Goal: Information Seeking & Learning: Learn about a topic

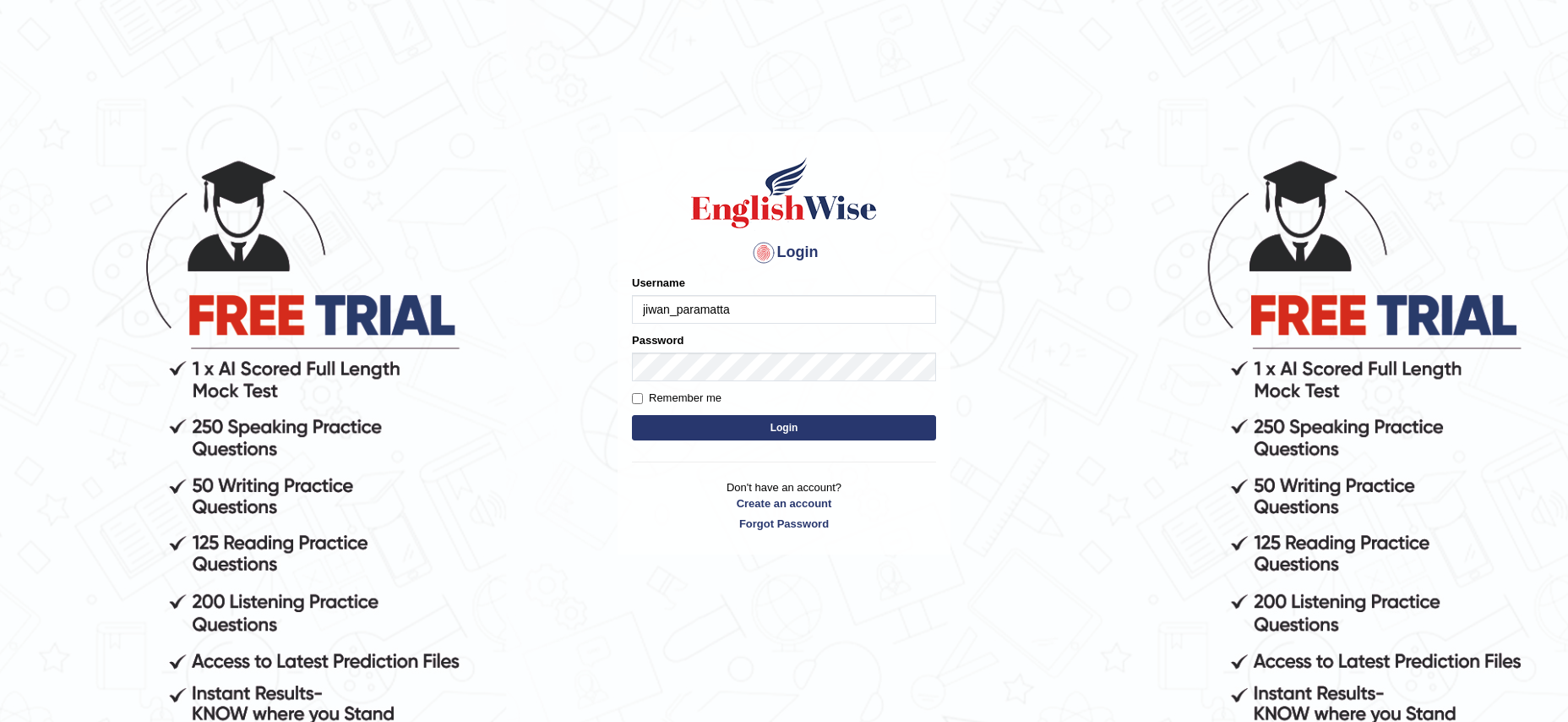
type input "jiwan_paramatta"
click at [639, 400] on input "Remember me" at bounding box center [638, 399] width 11 height 11
checkbox input "true"
click at [789, 431] on button "Login" at bounding box center [784, 428] width 304 height 26
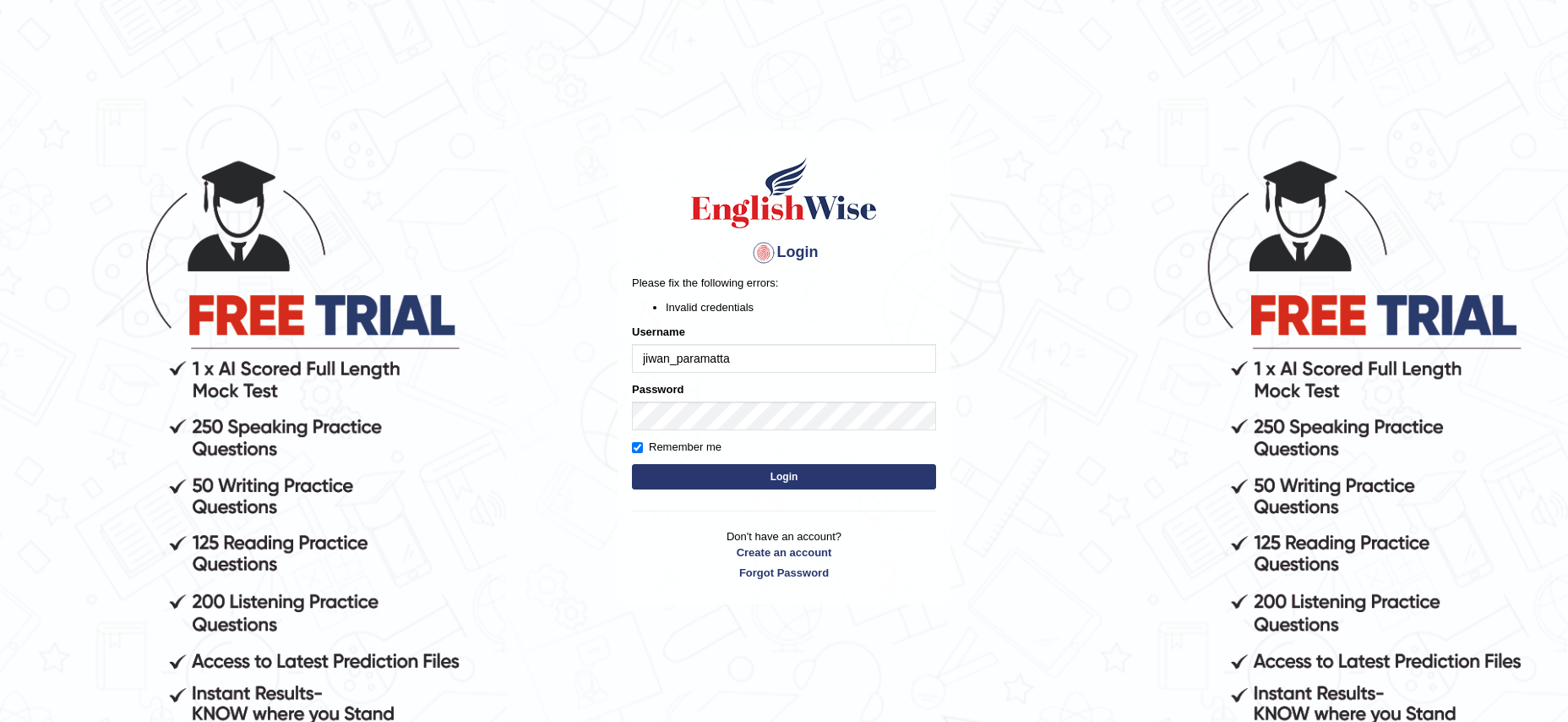
click at [646, 358] on input "jiwan_paramatta" at bounding box center [784, 358] width 304 height 29
type input "Jiwan_paramatta"
click at [780, 474] on button "Login" at bounding box center [784, 476] width 304 height 26
click at [742, 356] on input "Jiwan_paramatta" at bounding box center [784, 358] width 304 height 29
type input "Jiwan_paramatta@gmail.com"
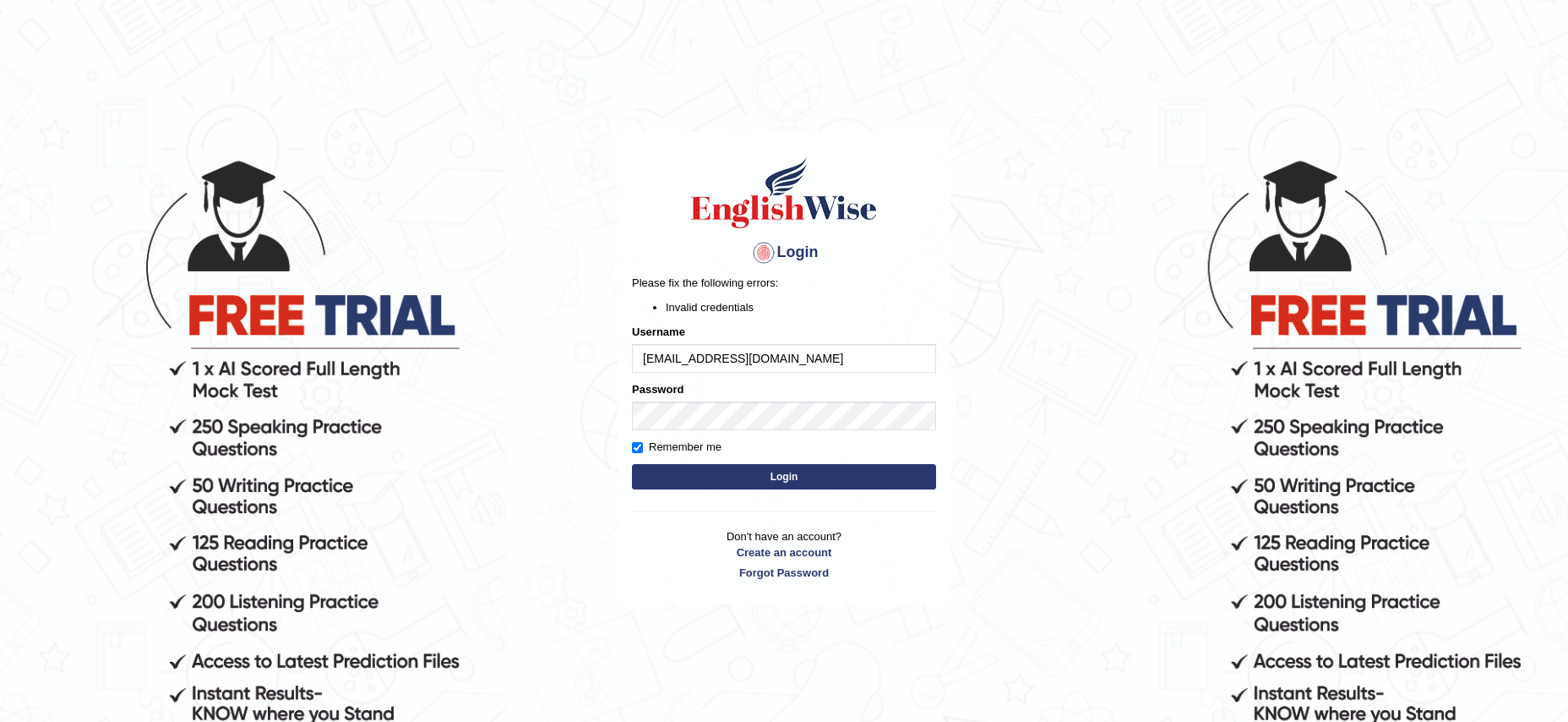
click at [779, 473] on button "Login" at bounding box center [784, 476] width 304 height 26
click at [799, 363] on input "Jiwan_paramatta@gmail.com" at bounding box center [784, 358] width 304 height 29
click at [697, 357] on input "Jiwan_paramatta" at bounding box center [784, 358] width 304 height 29
type input "Jiwan_parramatta"
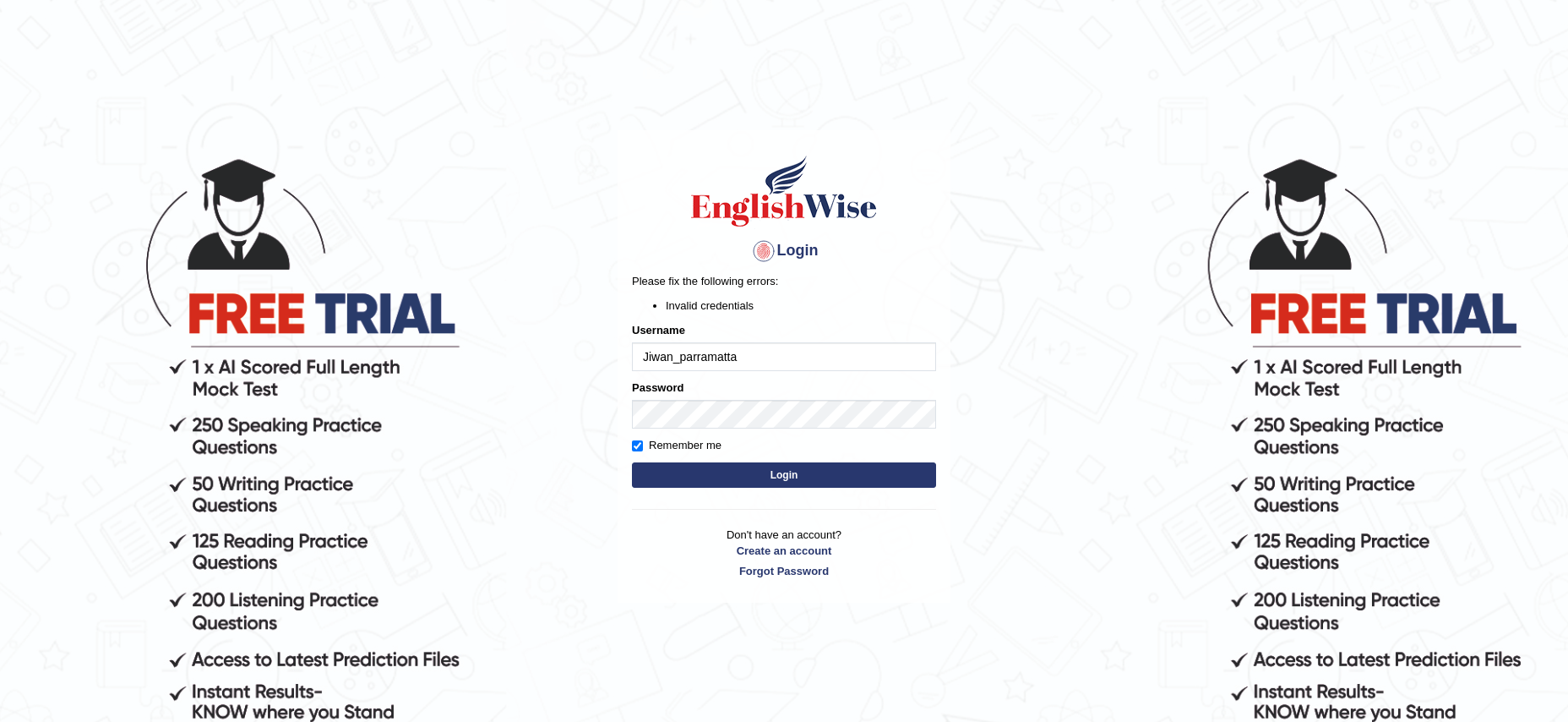
click at [786, 475] on button "Login" at bounding box center [784, 474] width 304 height 26
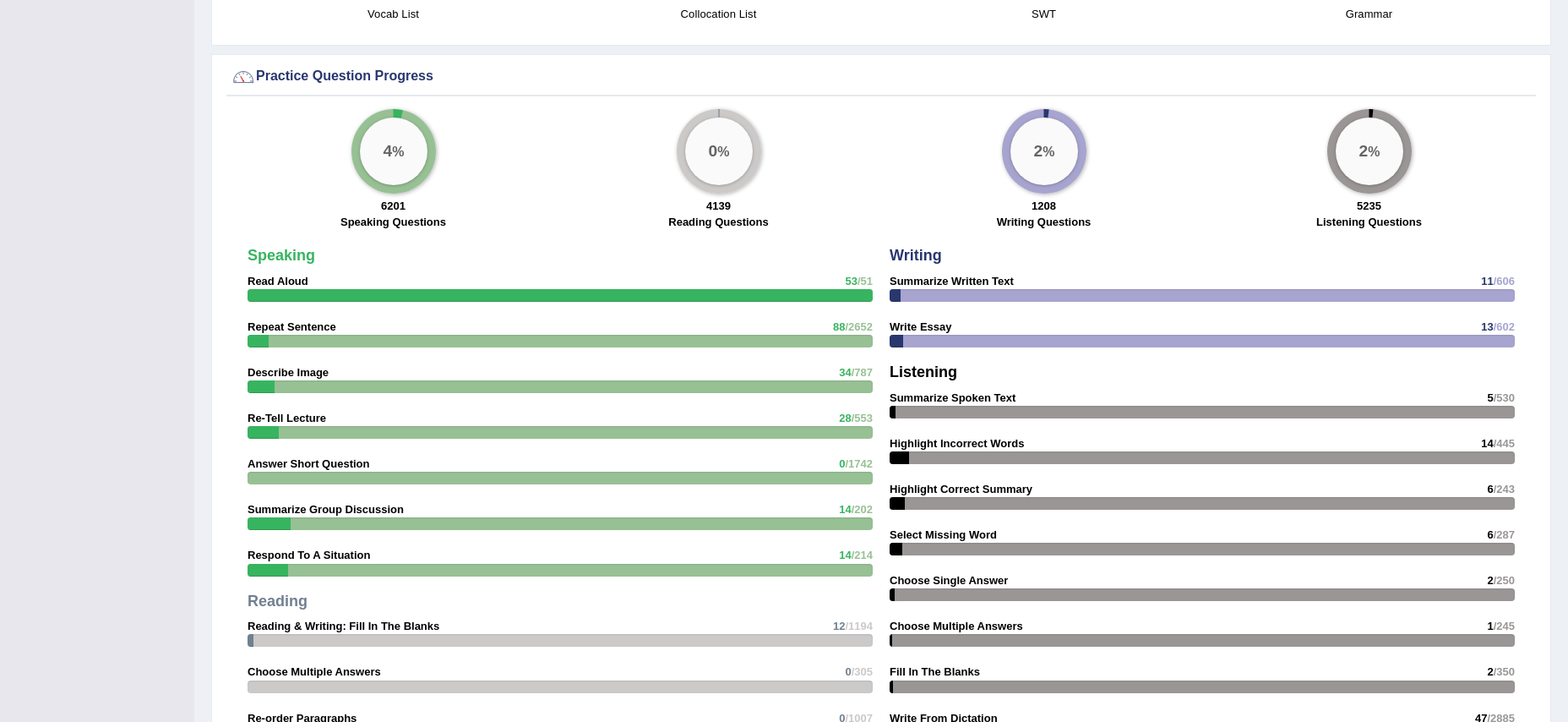
scroll to position [1317, 0]
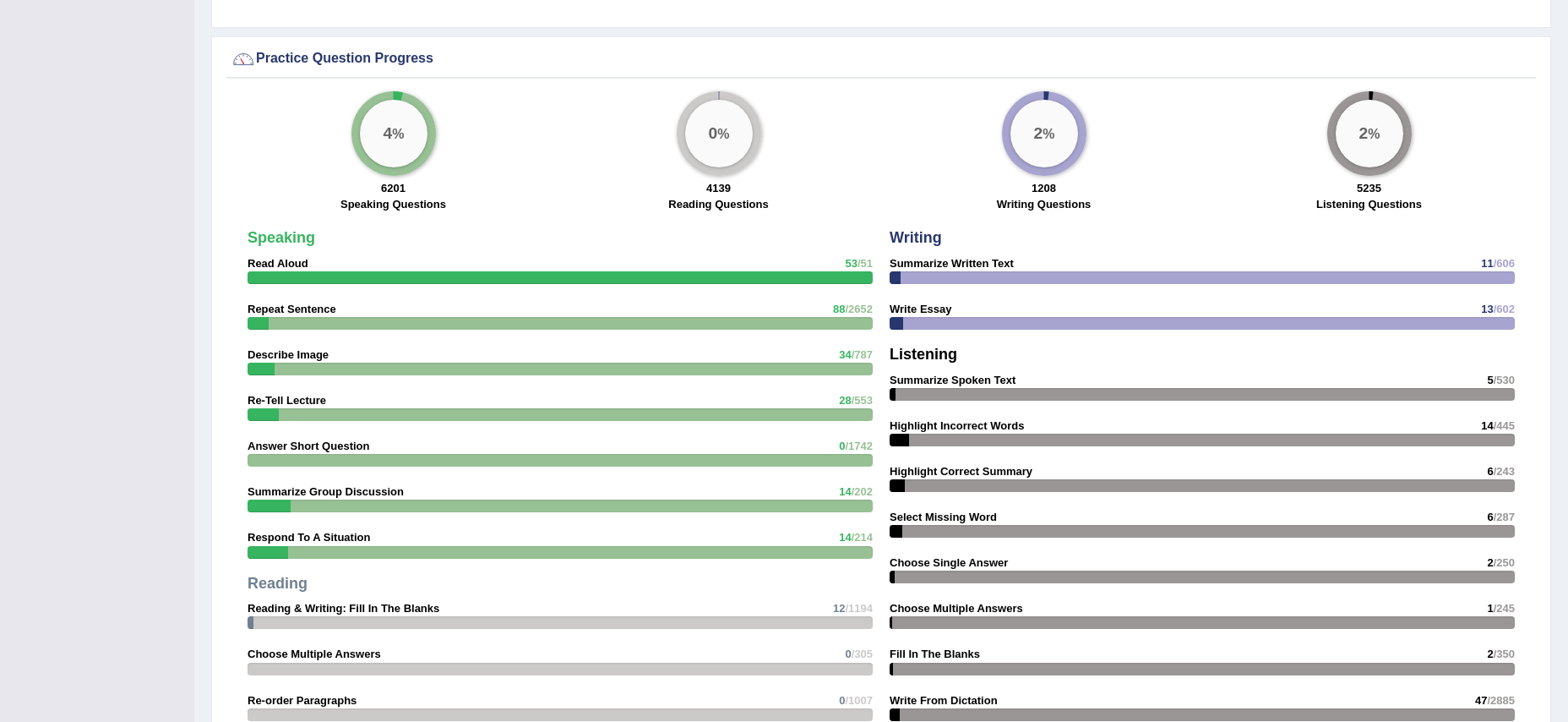
click at [719, 149] on div "0 %" at bounding box center [718, 133] width 68 height 68
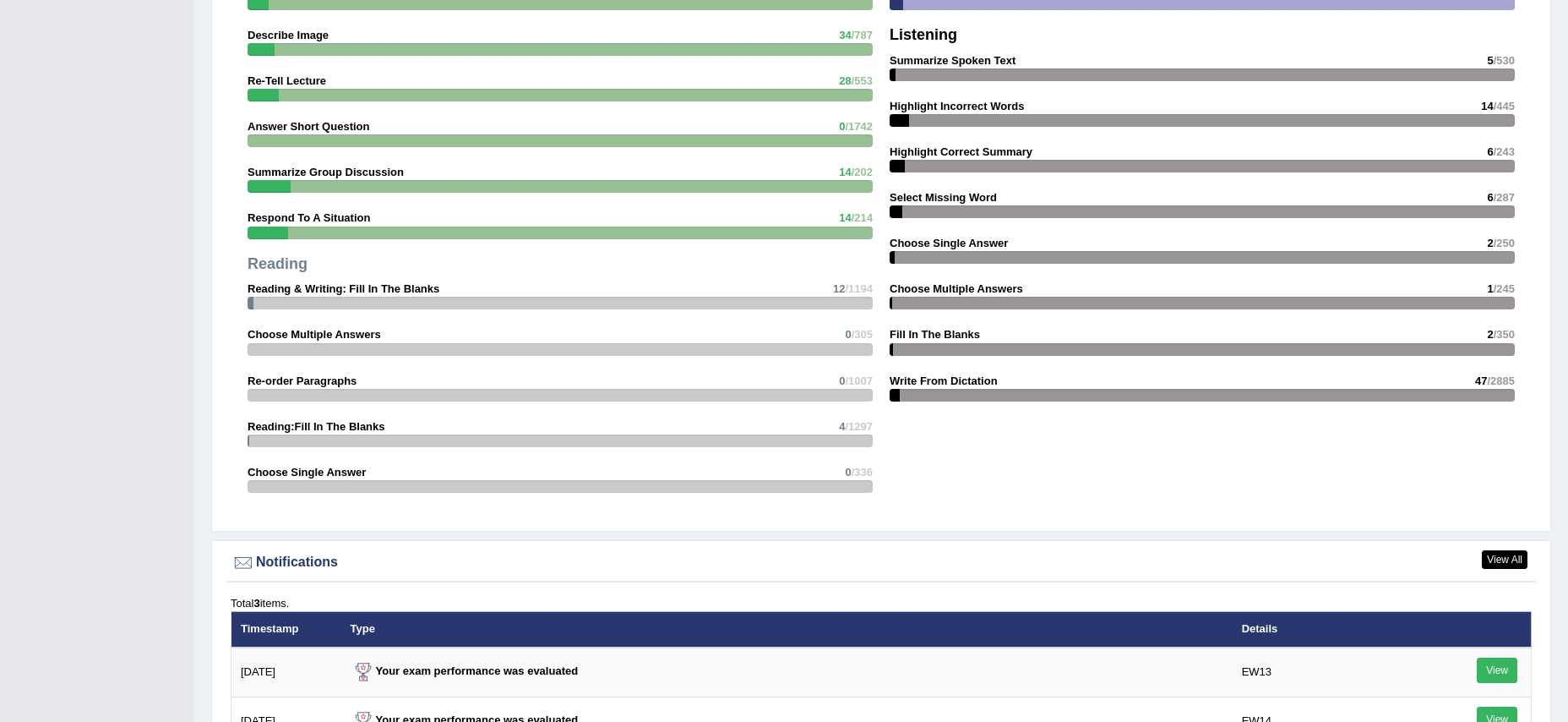
scroll to position [1641, 0]
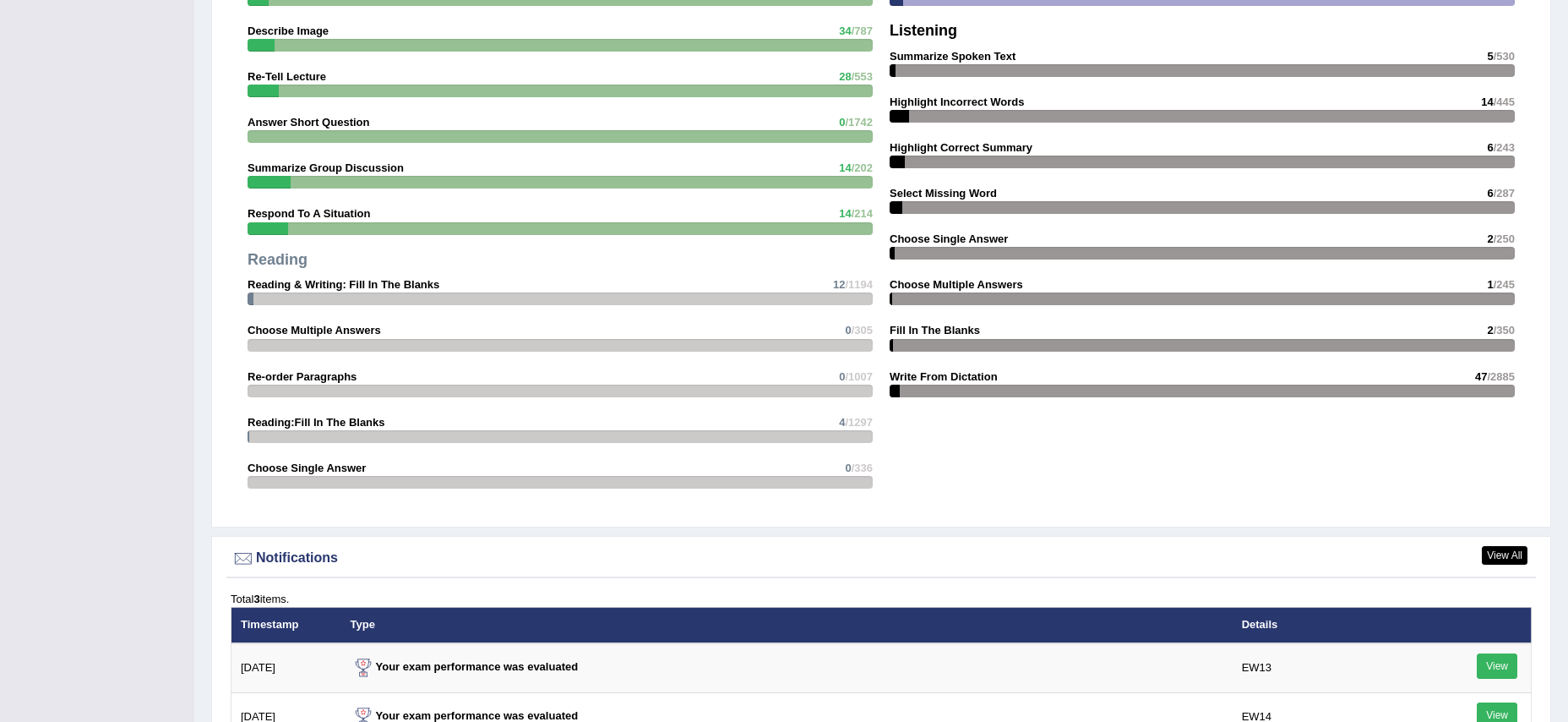
click at [310, 294] on div at bounding box center [560, 298] width 625 height 12
click at [276, 287] on strong "Reading & Writing: Fill In The Blanks" at bounding box center [343, 285] width 191 height 12
click at [312, 290] on strong "Reading & Writing: Fill In The Blanks" at bounding box center [343, 283] width 191 height 12
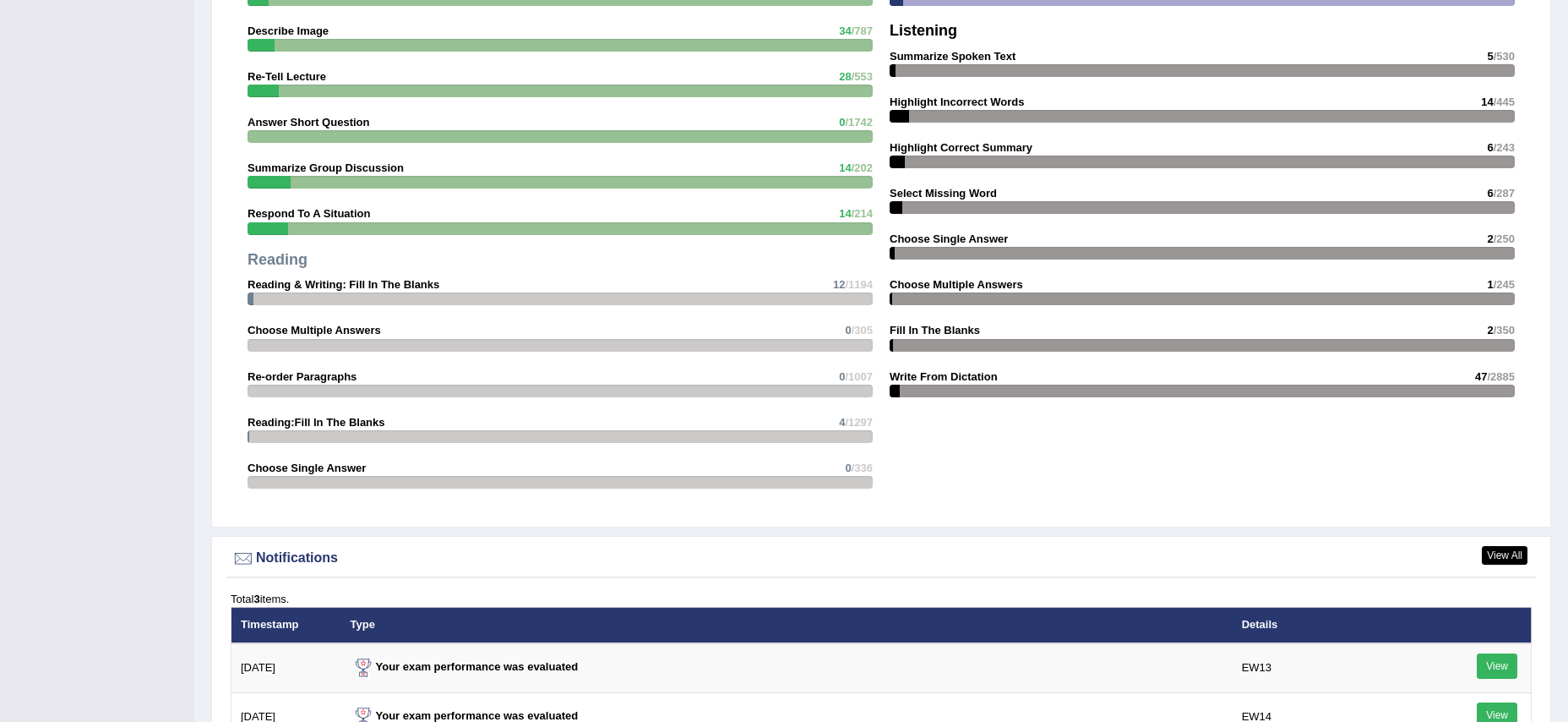
scroll to position [1644, 0]
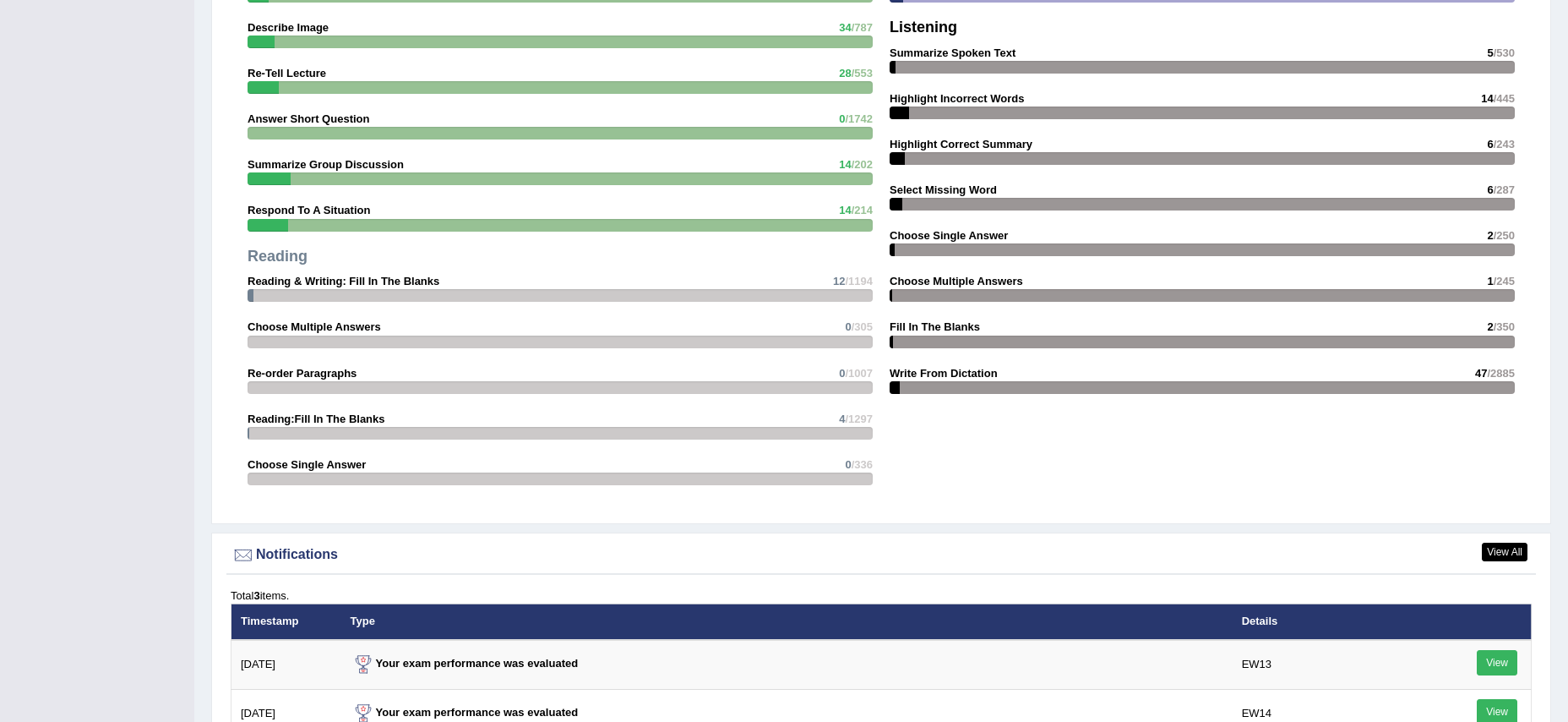
click at [277, 263] on strong "Reading" at bounding box center [277, 256] width 60 height 17
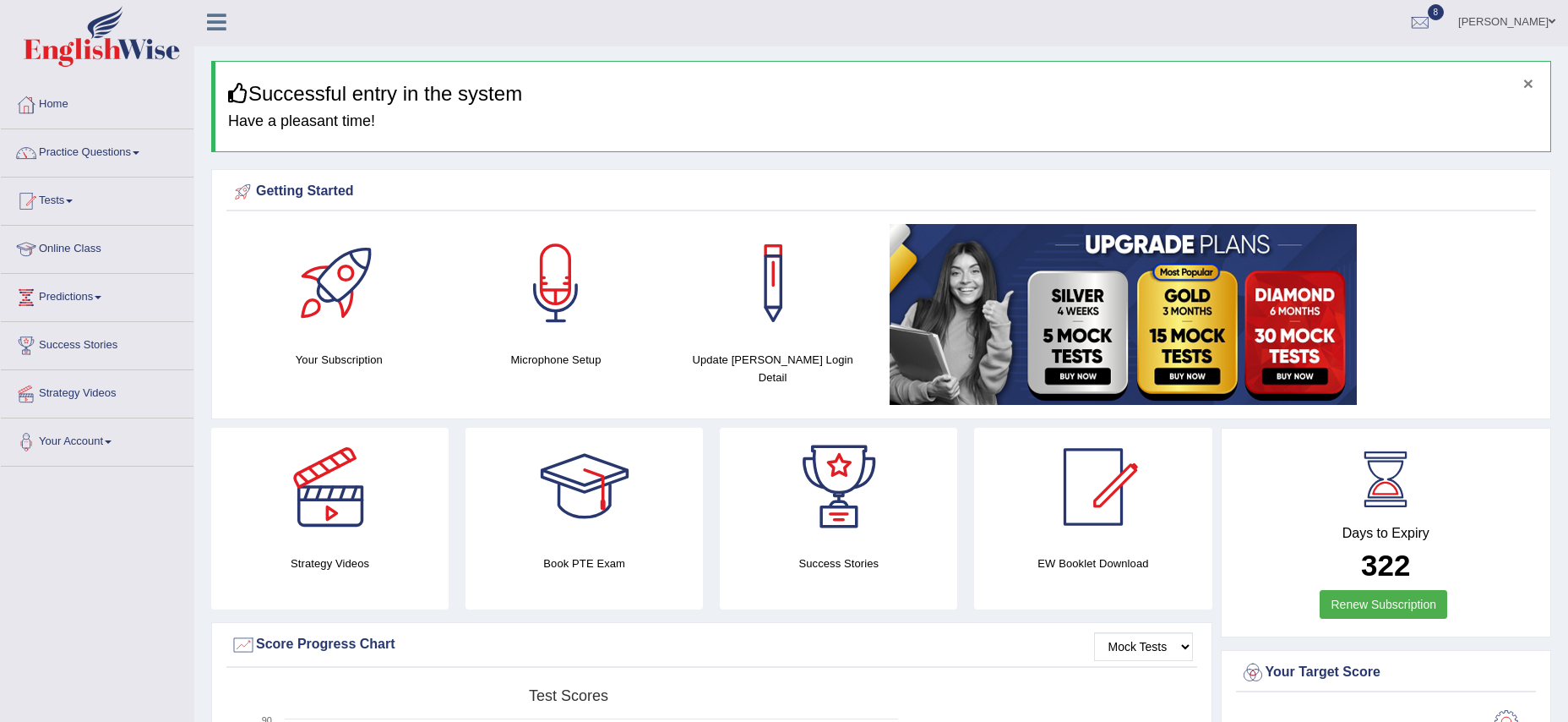
scroll to position [6, 0]
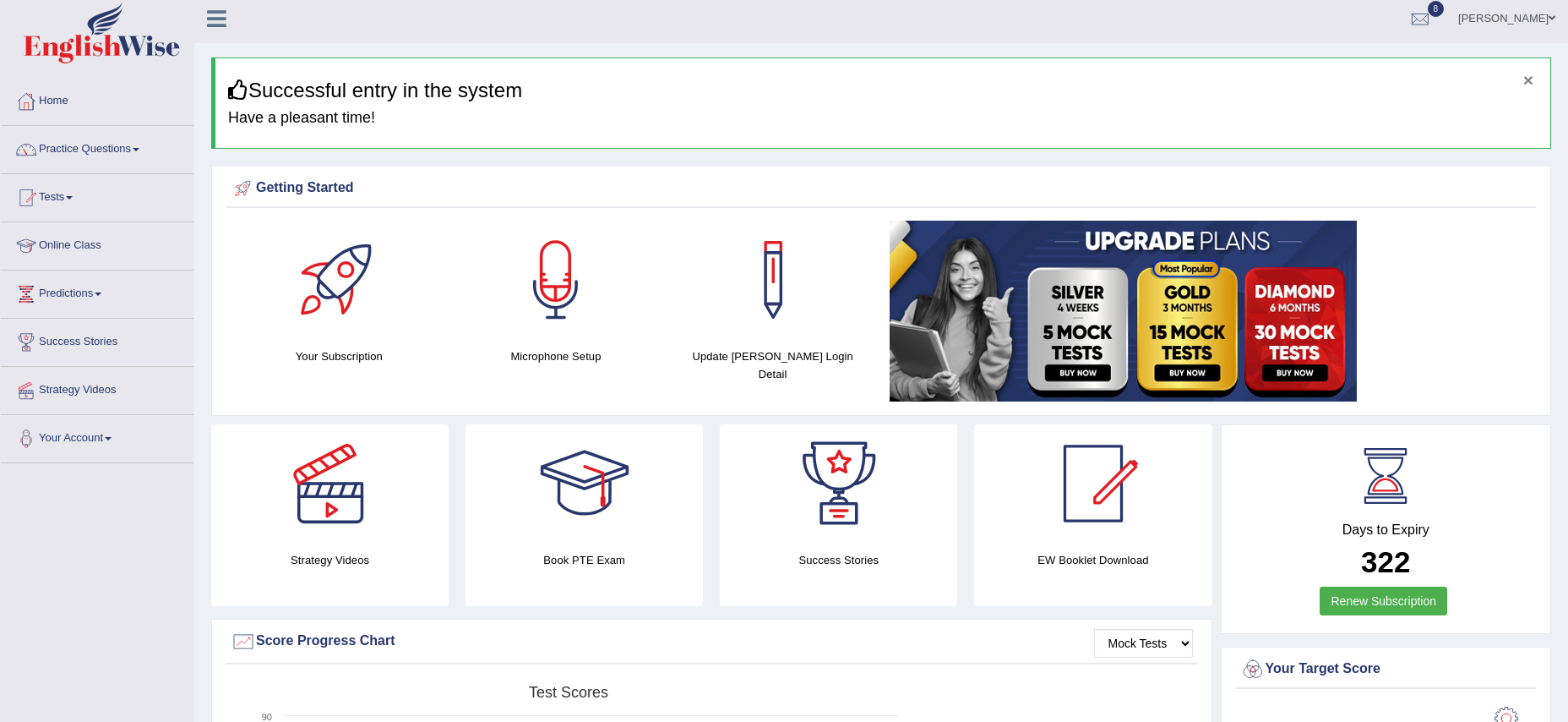
click at [1527, 82] on button "×" at bounding box center [1528, 80] width 10 height 18
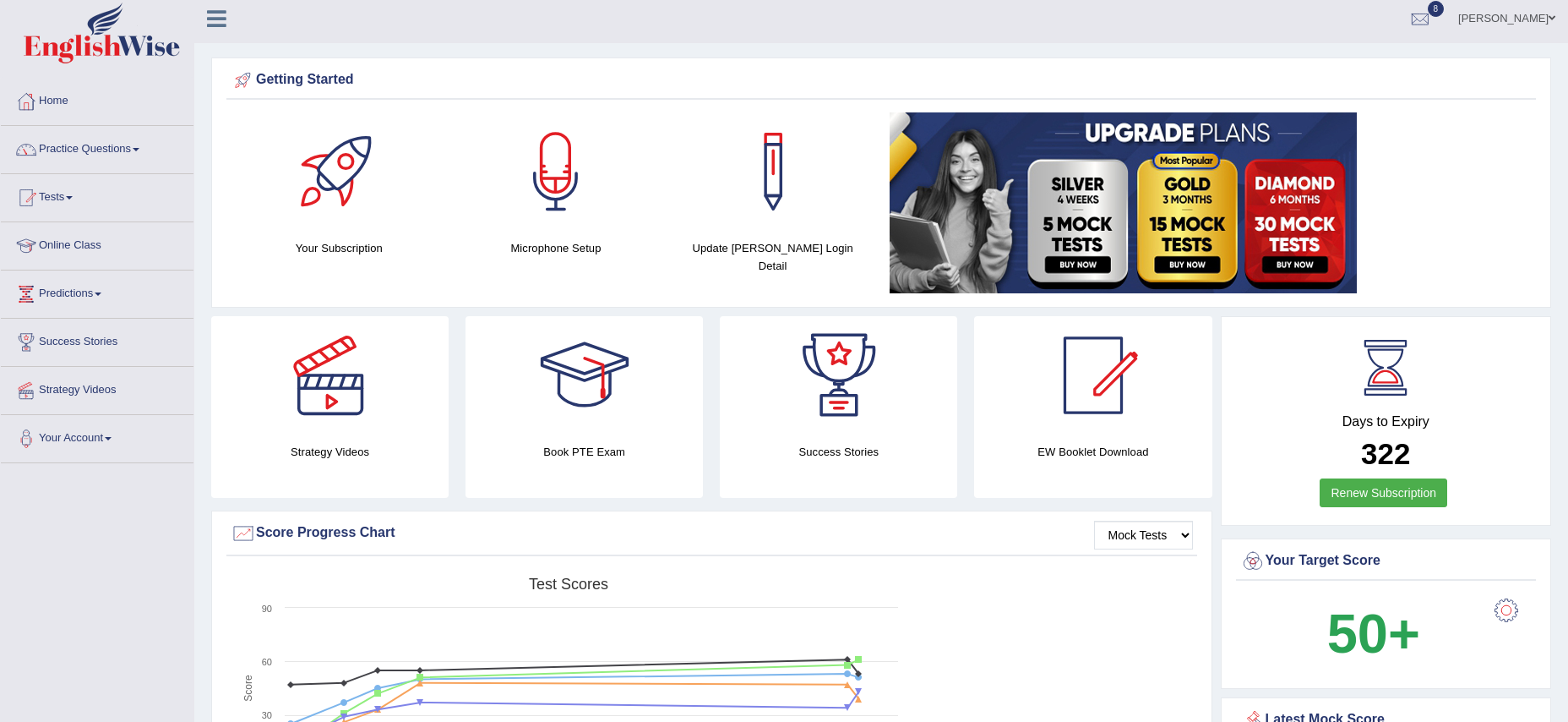
click at [1554, 16] on span at bounding box center [1552, 18] width 7 height 11
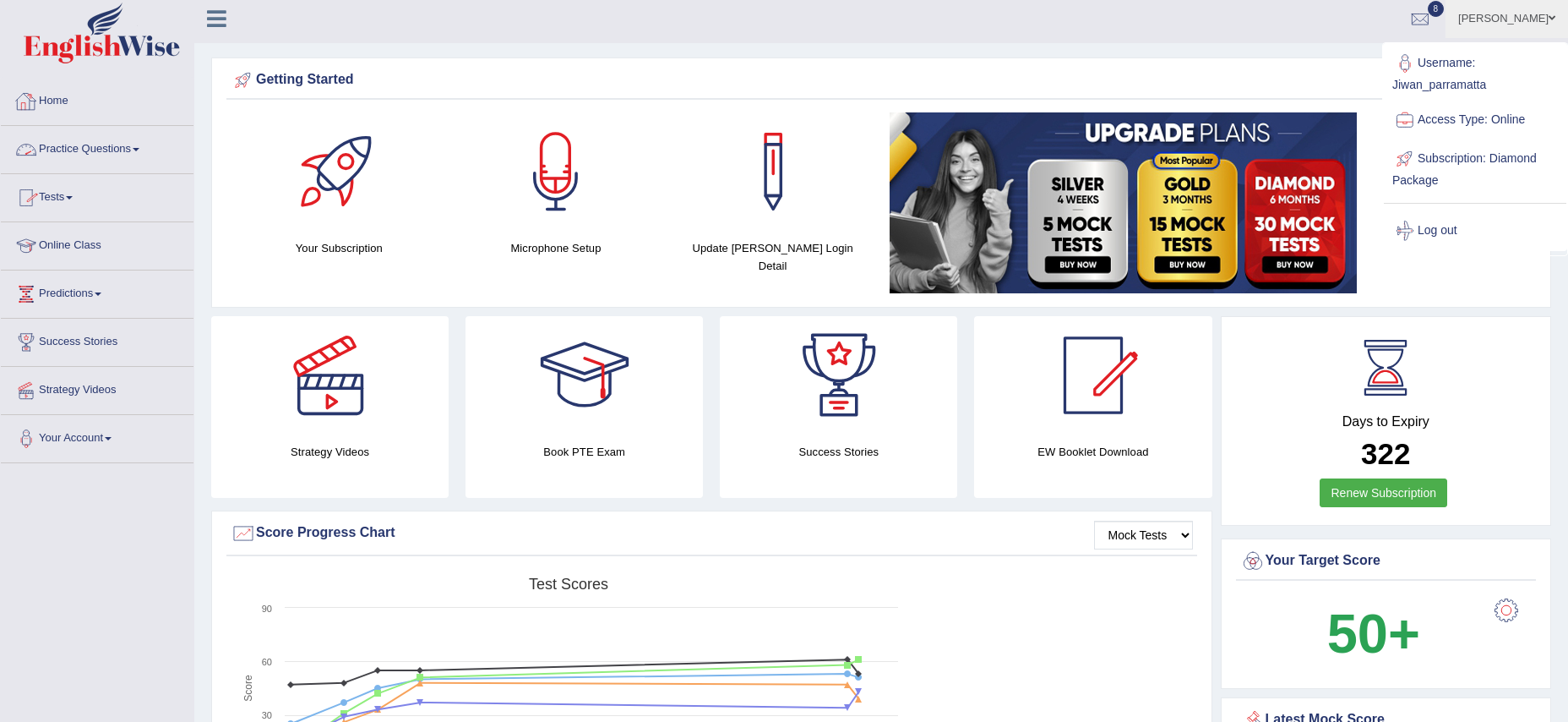
click at [80, 146] on link "Practice Questions" at bounding box center [97, 147] width 192 height 42
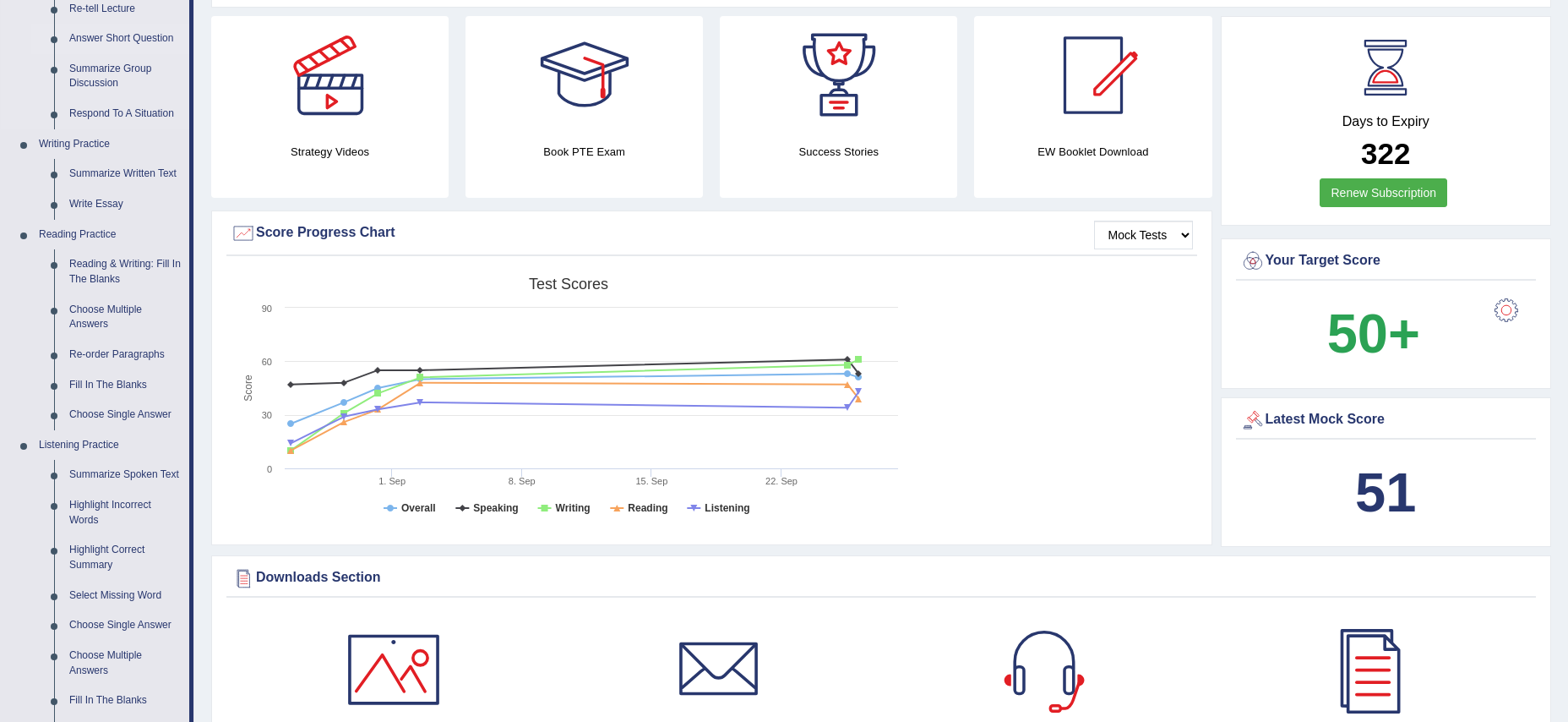
scroll to position [308, 0]
click at [109, 264] on link "Reading & Writing: Fill In The Blanks" at bounding box center [126, 270] width 128 height 45
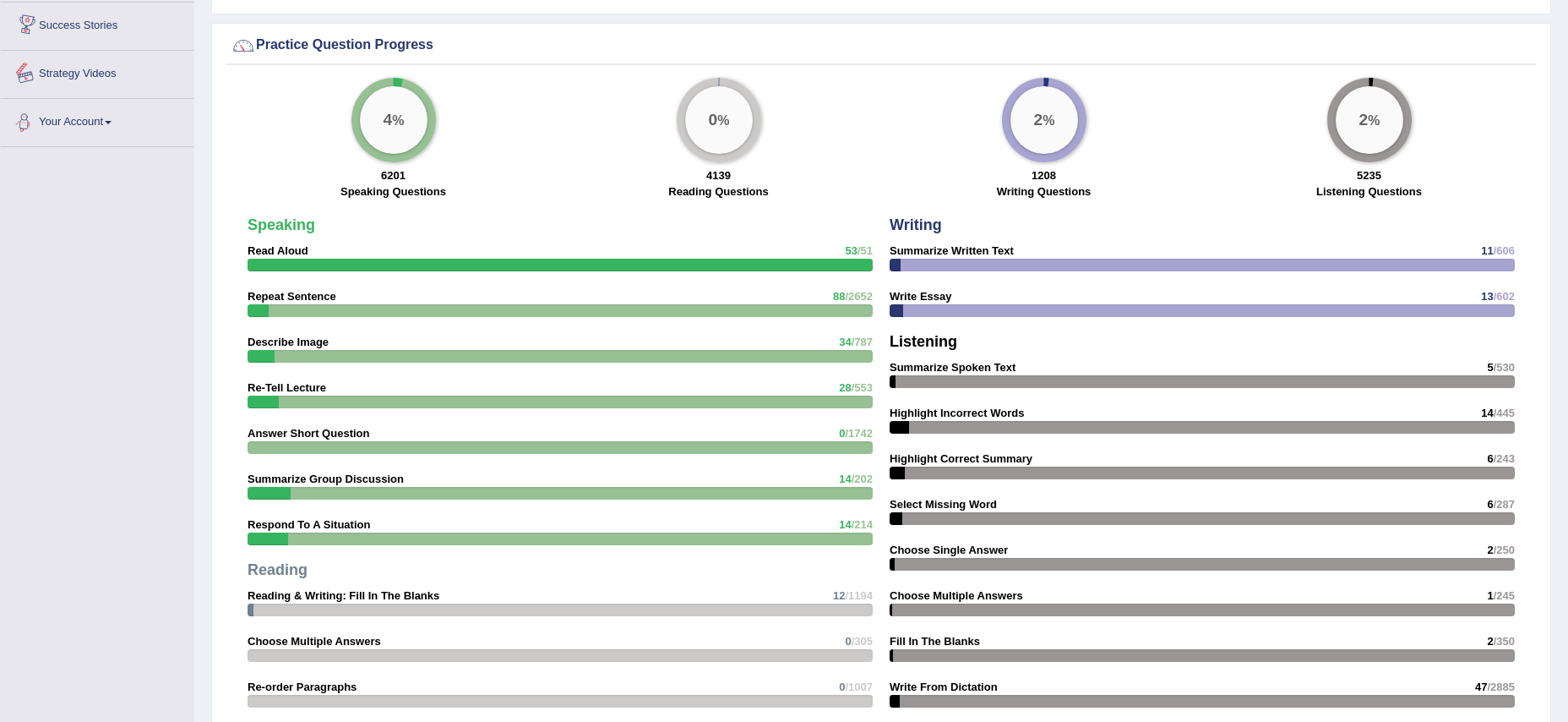
scroll to position [1207, 0]
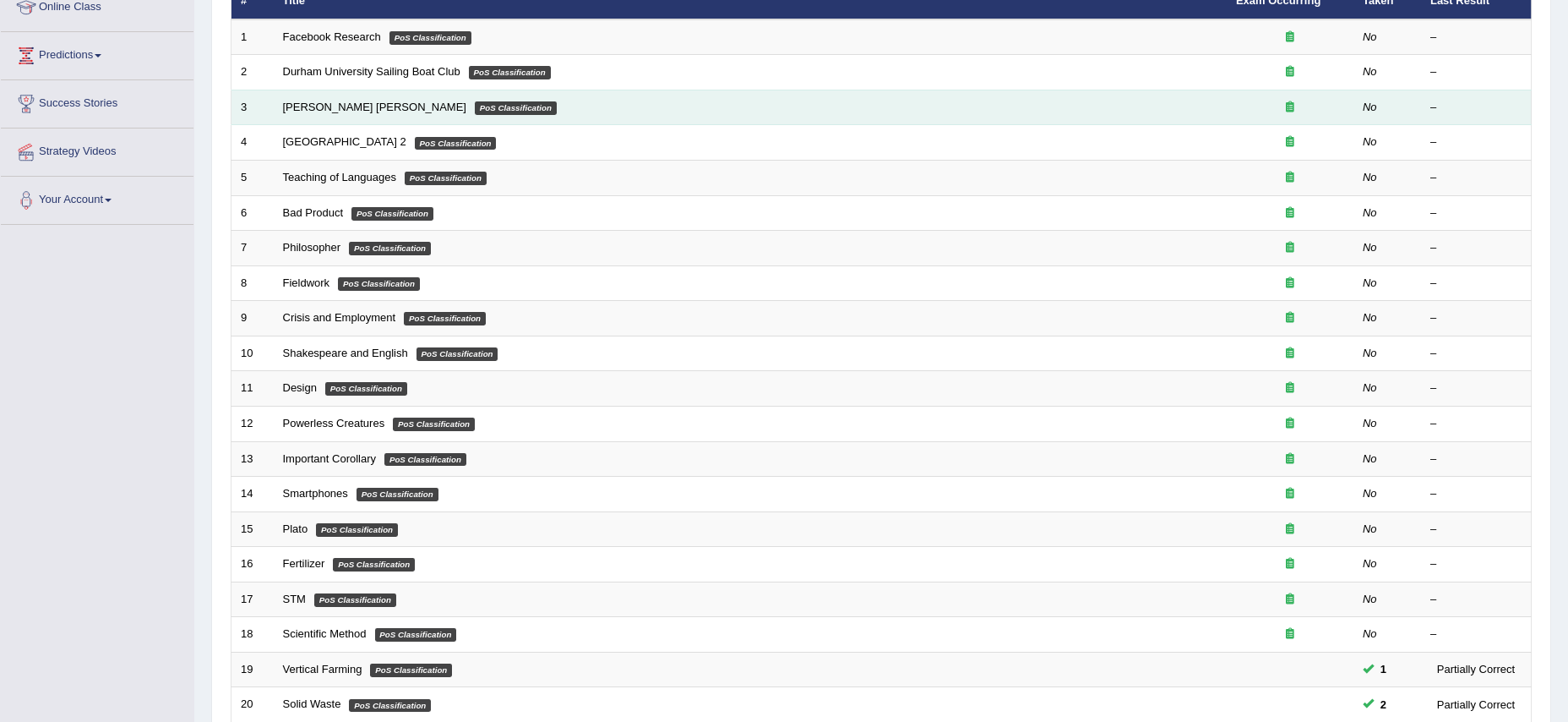
scroll to position [245, 0]
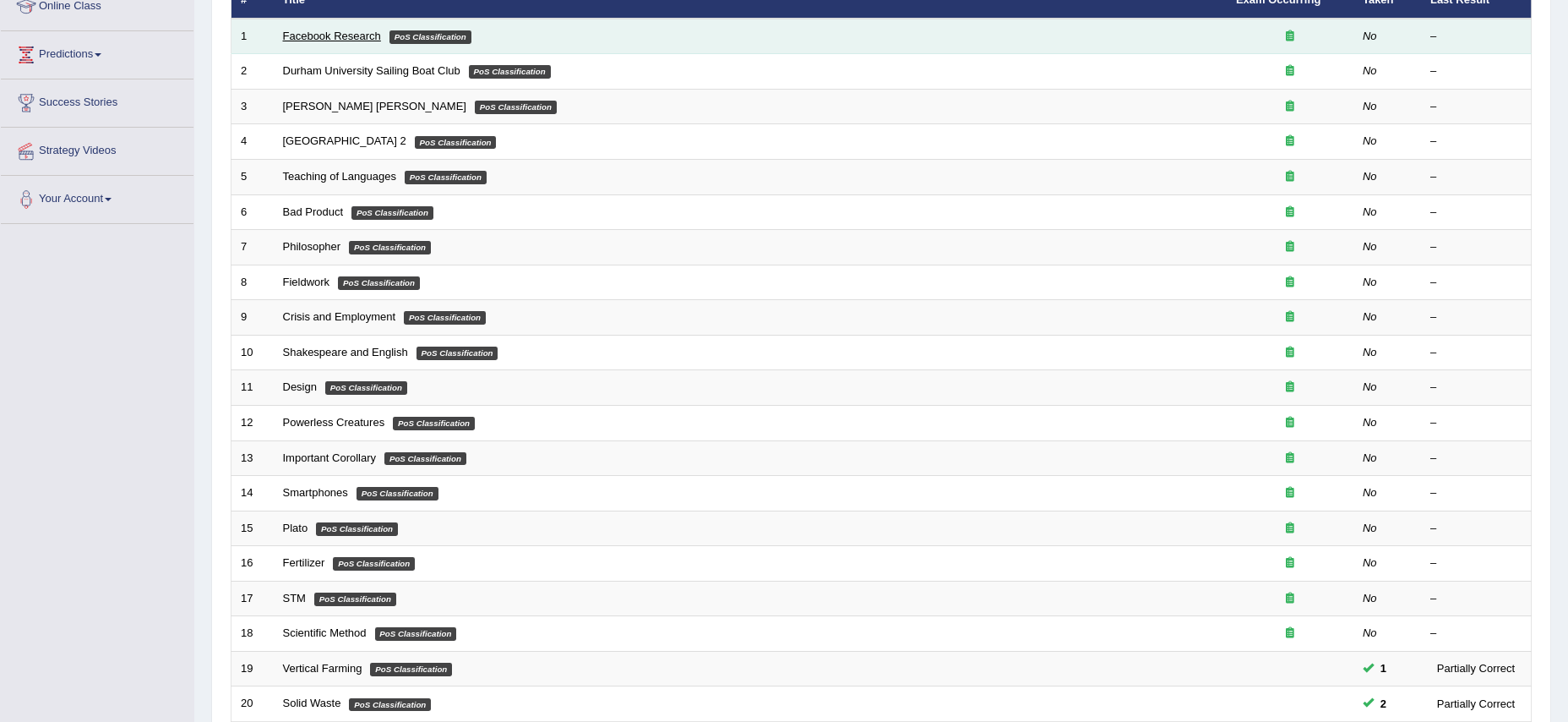
click at [317, 37] on link "Facebook Research" at bounding box center [332, 35] width 98 height 12
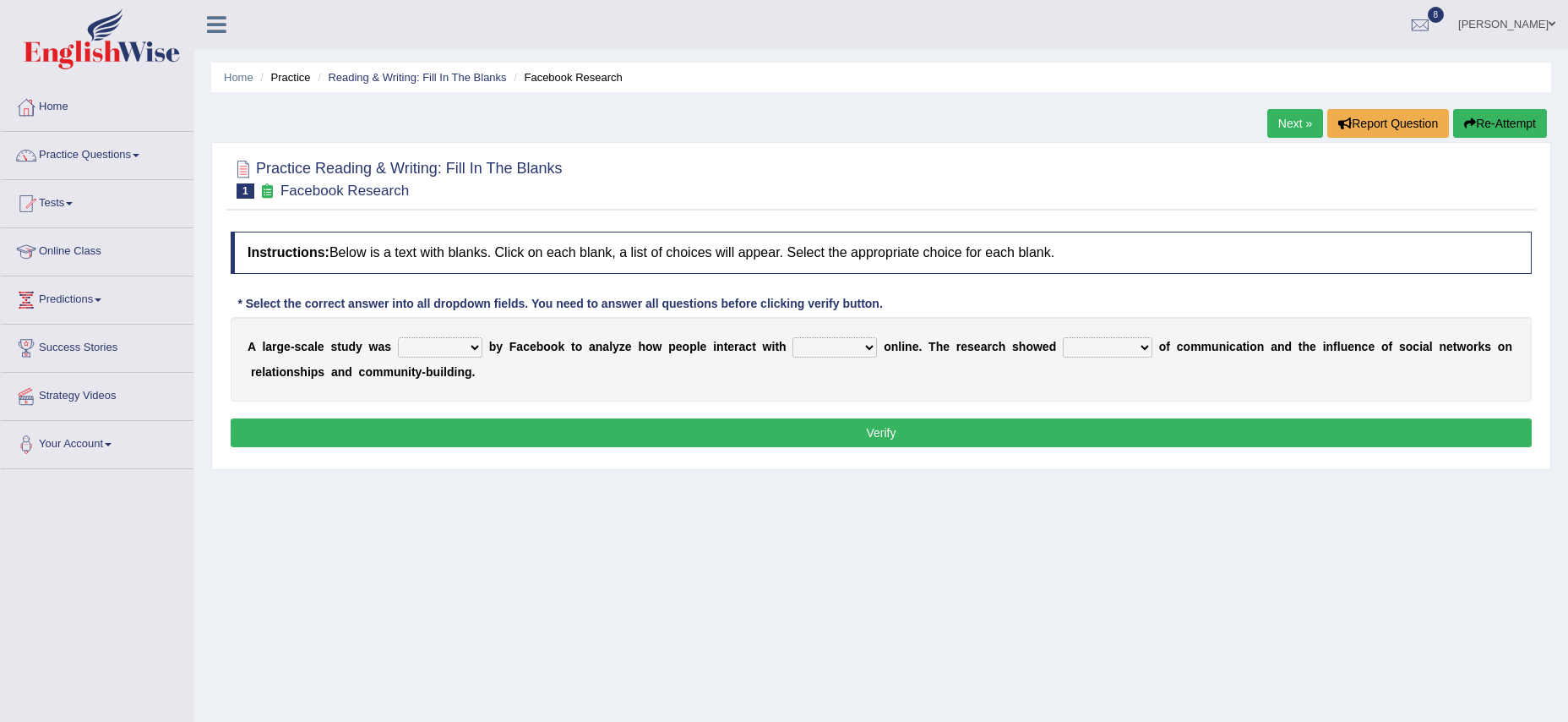
click at [475, 346] on select "surveyed had asked made" at bounding box center [440, 347] width 85 height 20
click at [474, 344] on select "surveyed had asked made" at bounding box center [440, 347] width 85 height 20
select select "surveyed"
click at [872, 348] on select "together all each other another" at bounding box center [834, 347] width 85 height 20
select select "each other"
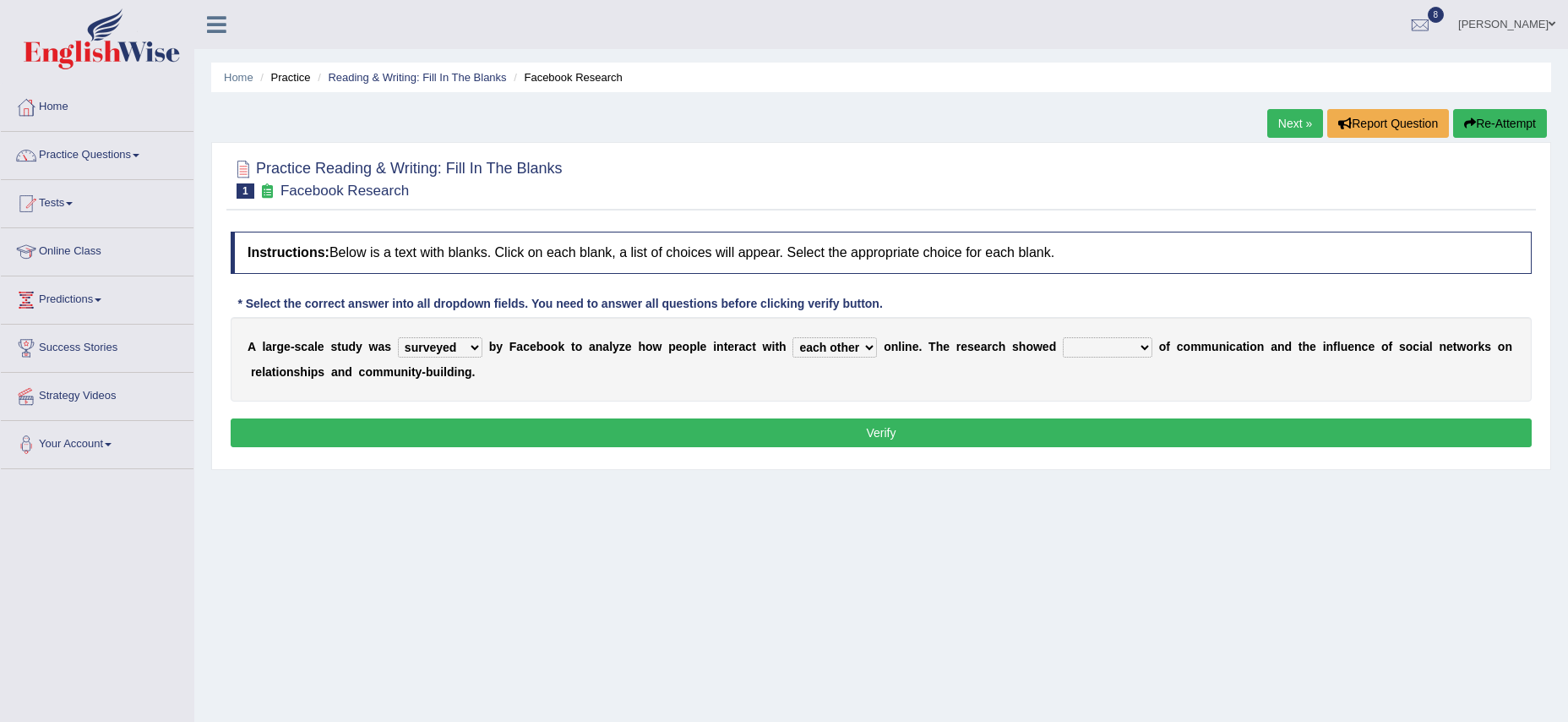
click at [1147, 347] on select "advantages standards fellowships patterns" at bounding box center [1108, 347] width 90 height 20
select select "patterns"
click at [875, 432] on button "Verify" at bounding box center [881, 432] width 1301 height 29
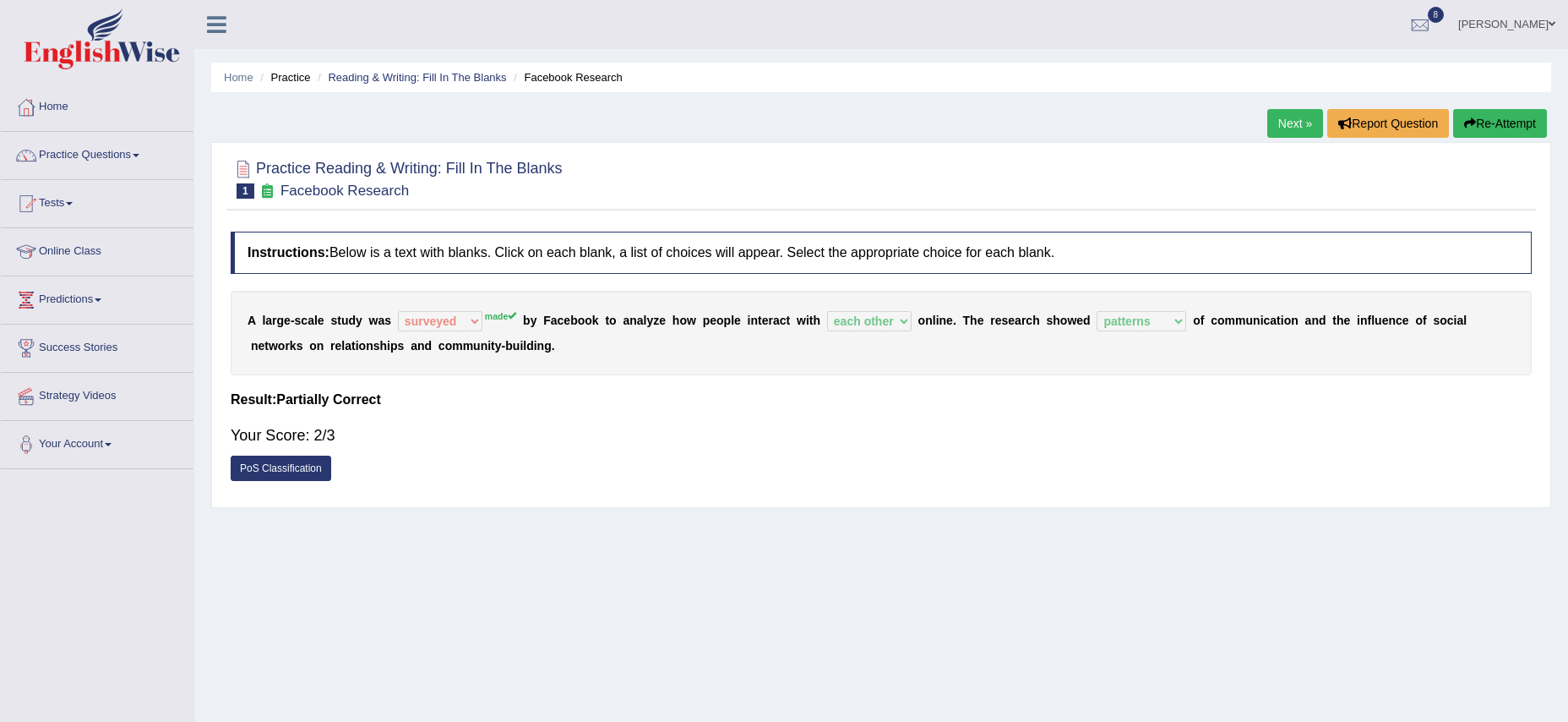
scroll to position [4, 0]
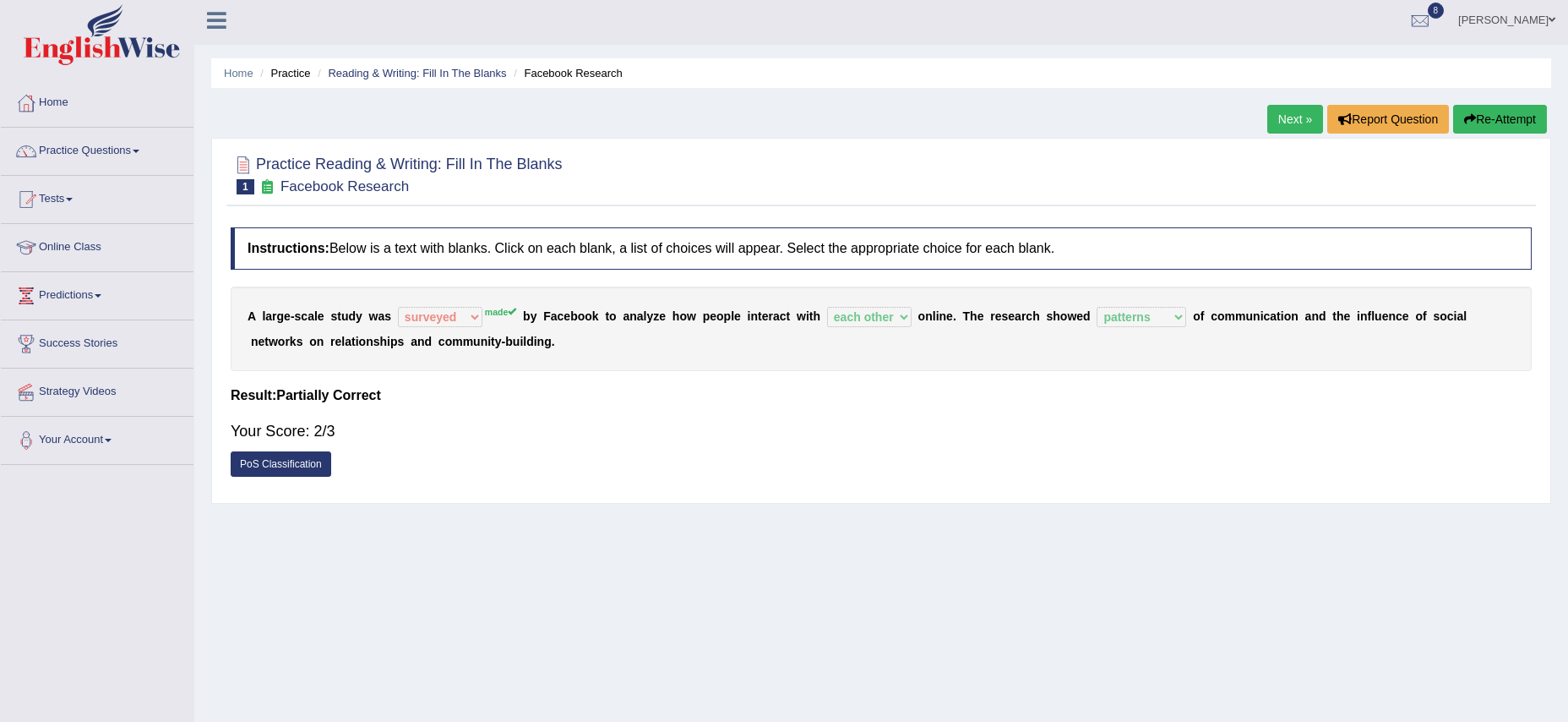
click at [1285, 111] on link "Next »" at bounding box center [1296, 119] width 56 height 29
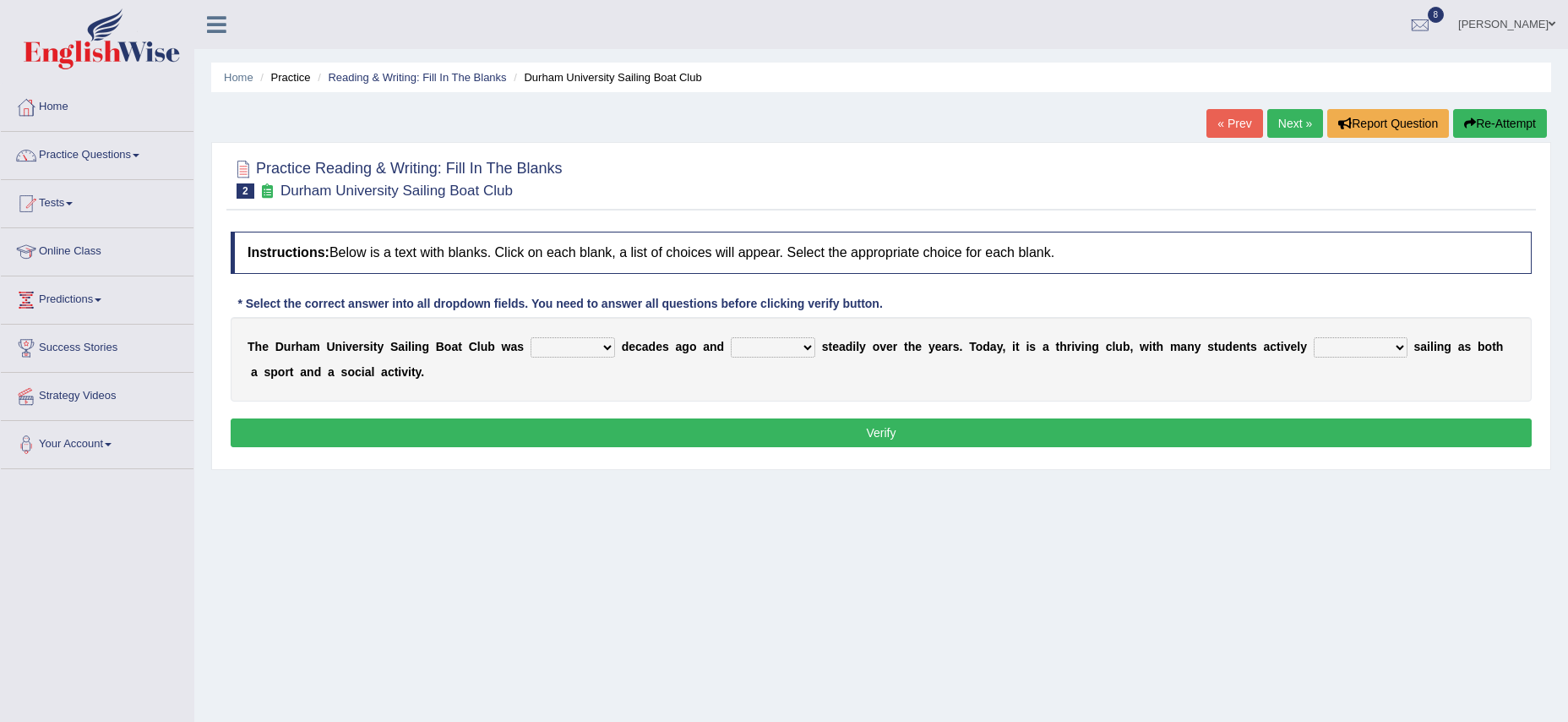
click at [603, 347] on select "found fund founded find" at bounding box center [573, 347] width 85 height 20
click at [569, 347] on select "found fund founded find" at bounding box center [573, 347] width 85 height 20
select select "founded"
click at [801, 351] on select "grow growing has grown grown" at bounding box center [773, 347] width 85 height 20
select select "has grown"
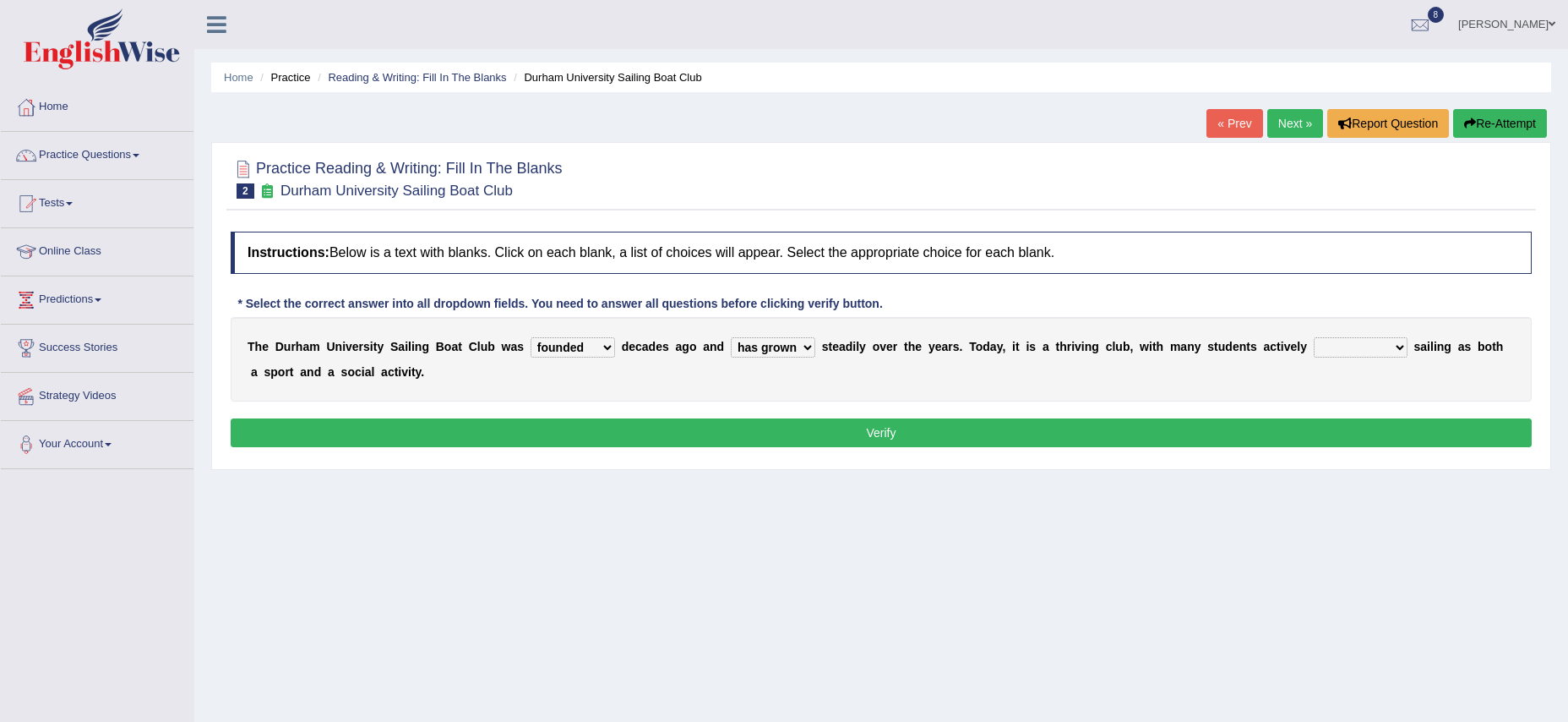
click at [1395, 348] on select "enjoy enjoyed are enjoying enjoying" at bounding box center [1360, 347] width 93 height 20
select select "enjoying"
click at [887, 429] on button "Verify" at bounding box center [881, 432] width 1301 height 29
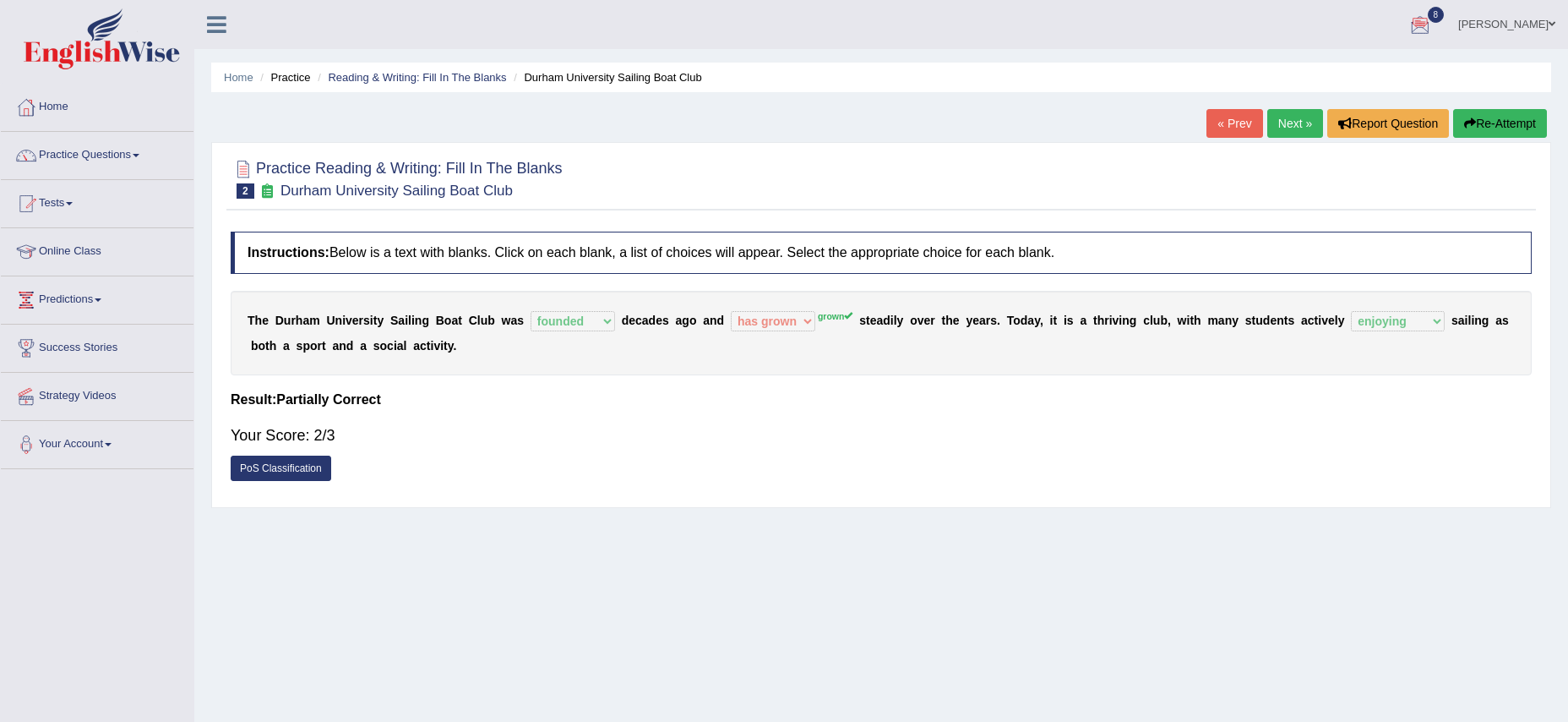
click at [1286, 122] on link "Next »" at bounding box center [1296, 123] width 56 height 29
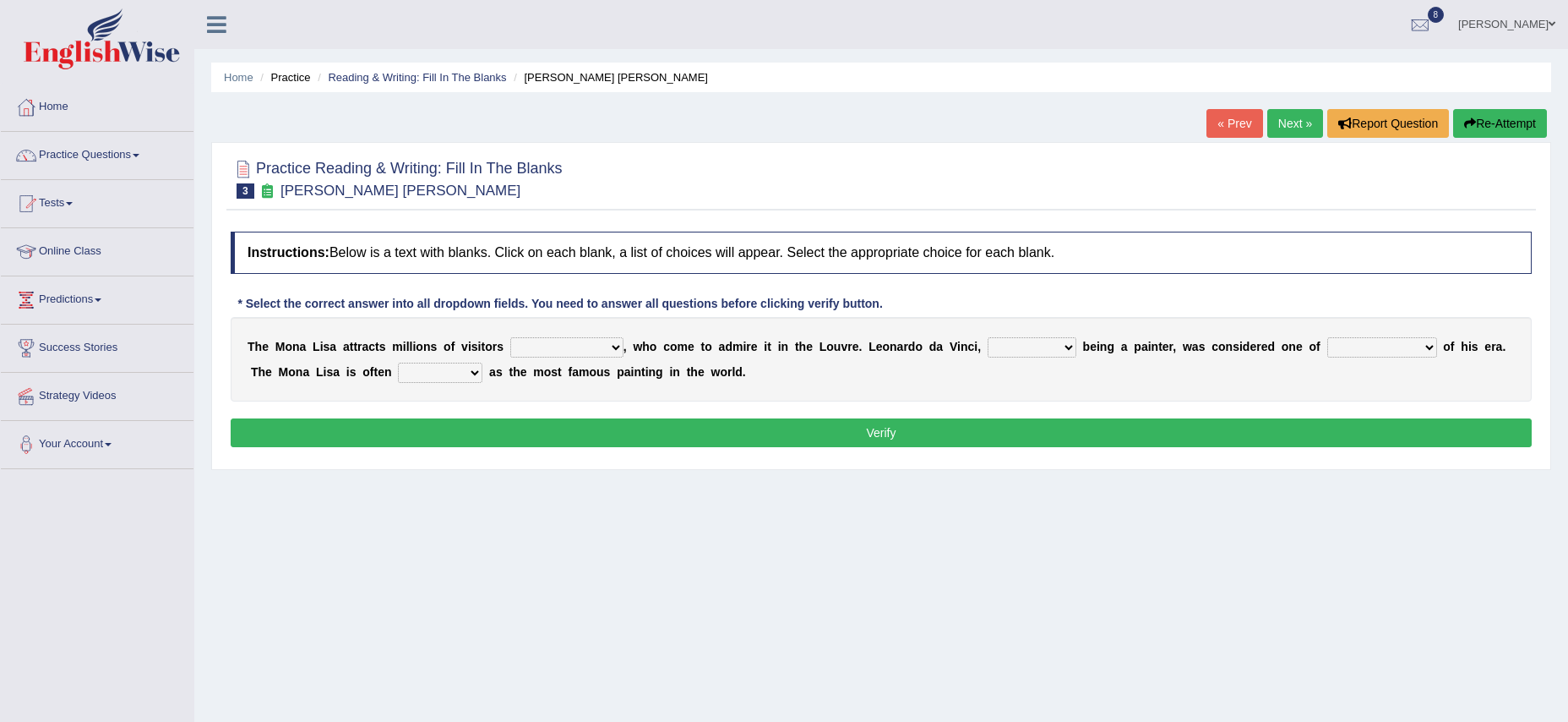
click at [613, 351] on select "around the year the all year all year round per year" at bounding box center [567, 347] width 113 height 20
select select "around the year"
click at [1055, 353] on select "rather than as much as as well as as long as" at bounding box center [1032, 347] width 89 height 20
select select "as well as"
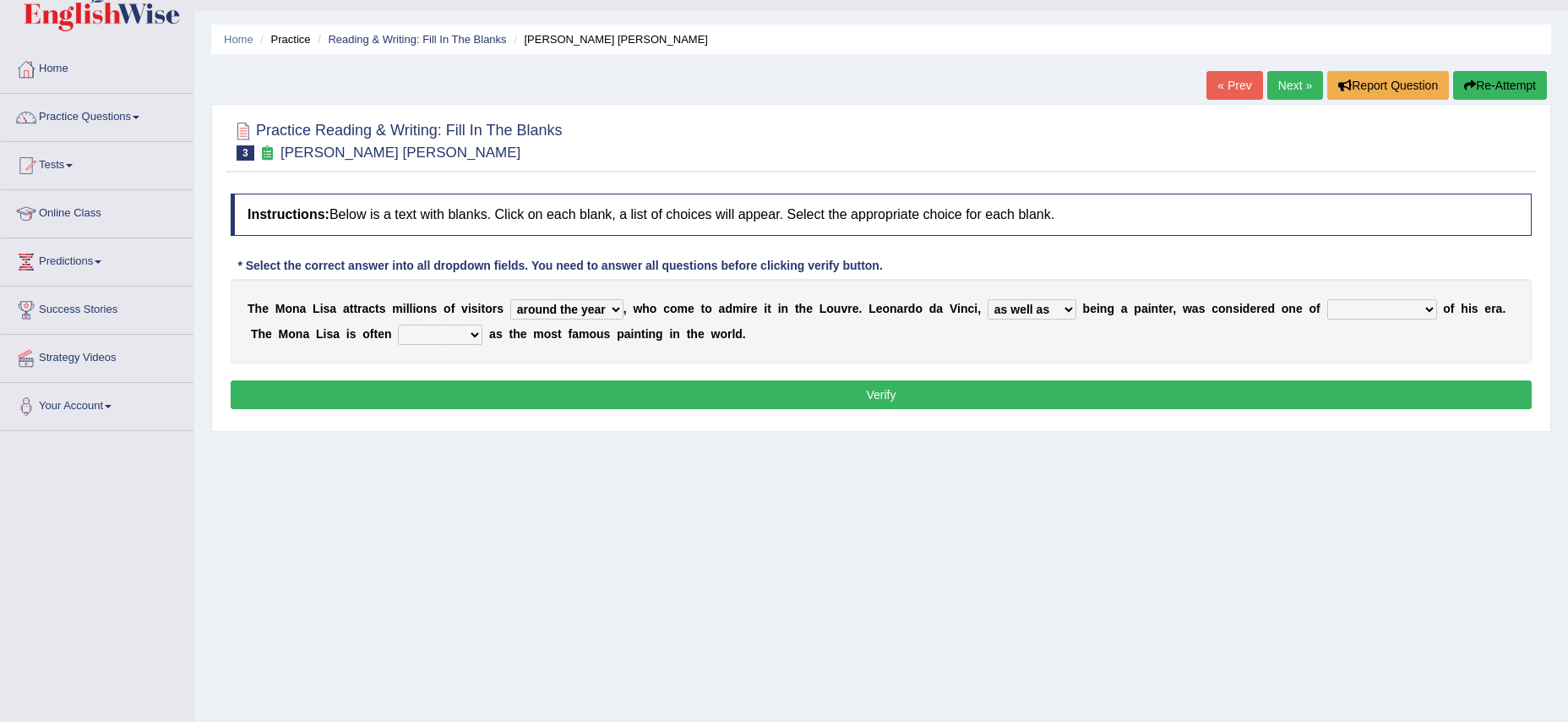
click at [1411, 338] on div "T h e M o n a L i s a a t t r a c t s m i l l i o n s o f v i s i t o r s aroun…" at bounding box center [881, 321] width 1301 height 85
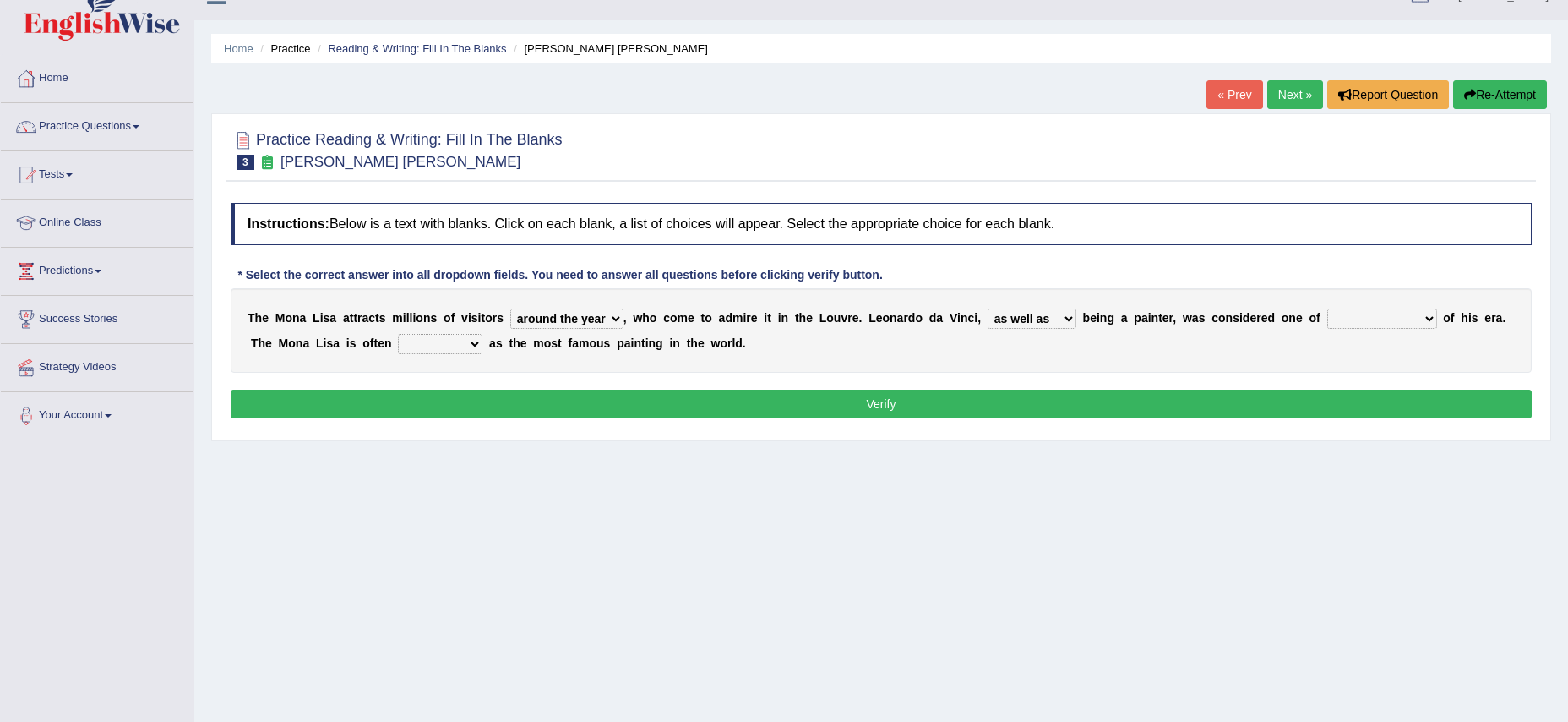
scroll to position [25, 0]
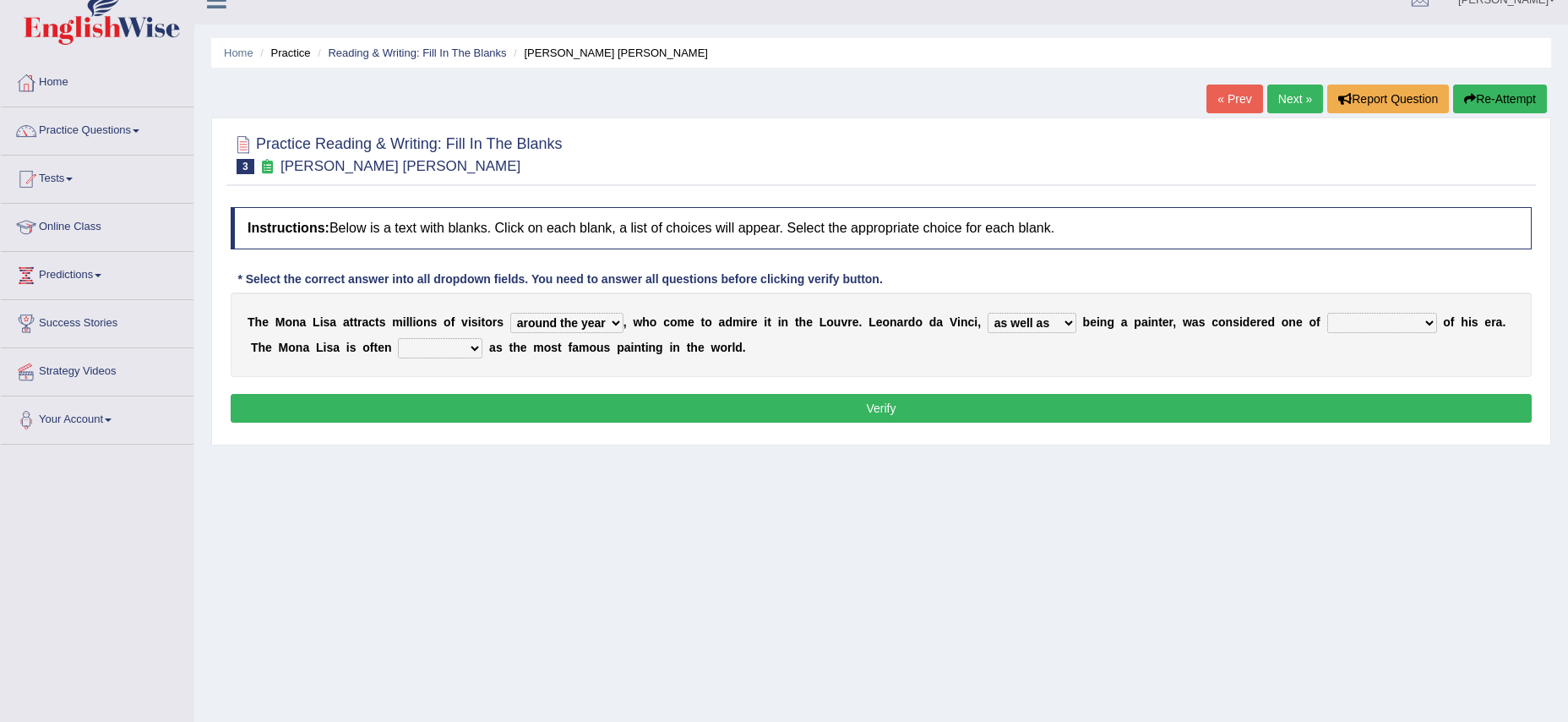
click at [1408, 323] on select "better artists artist the better artist the best artists" at bounding box center [1382, 322] width 110 height 20
select select "the better artist"
click at [476, 351] on select "classified suggested predicted described" at bounding box center [440, 348] width 85 height 20
select select "described"
click at [882, 406] on button "Verify" at bounding box center [881, 408] width 1301 height 29
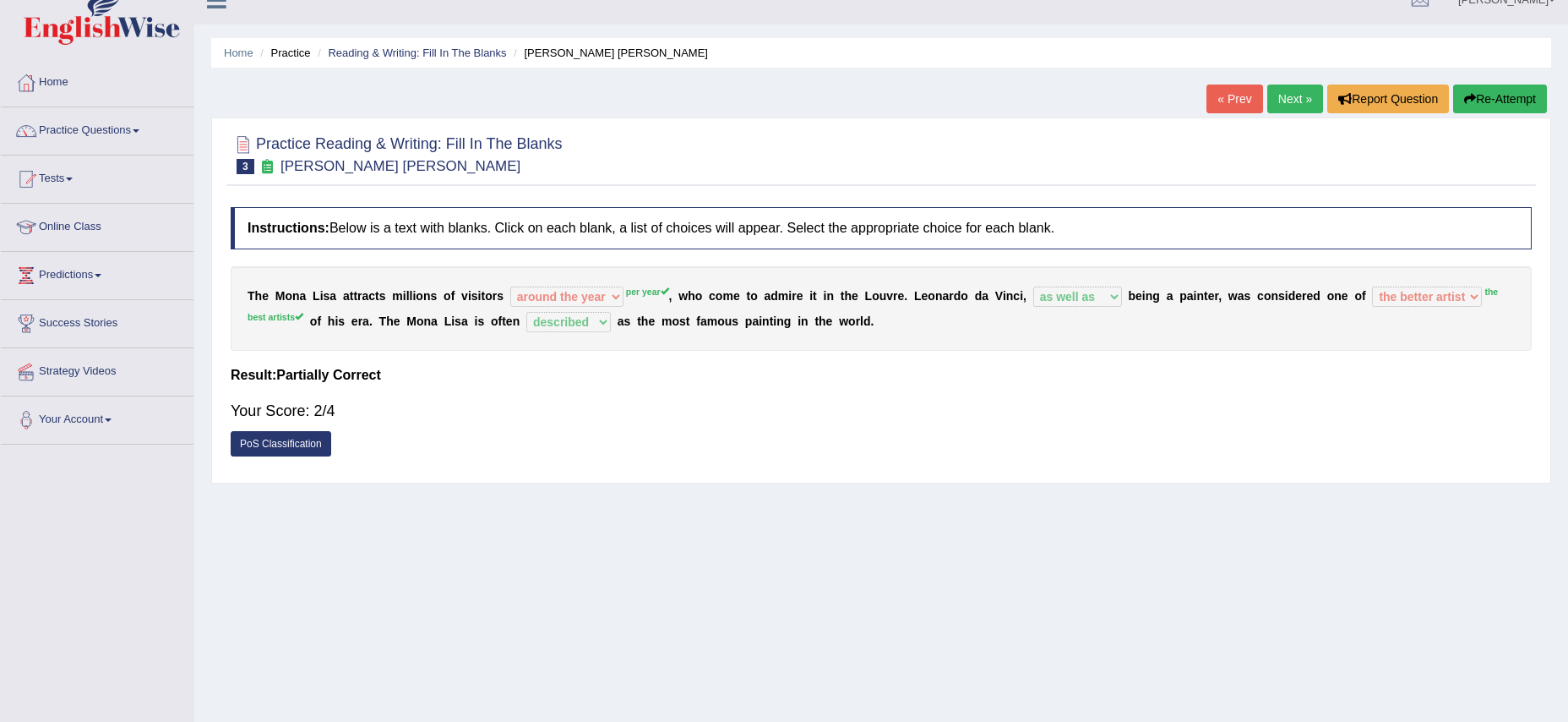
click at [1284, 90] on link "Next »" at bounding box center [1296, 99] width 56 height 29
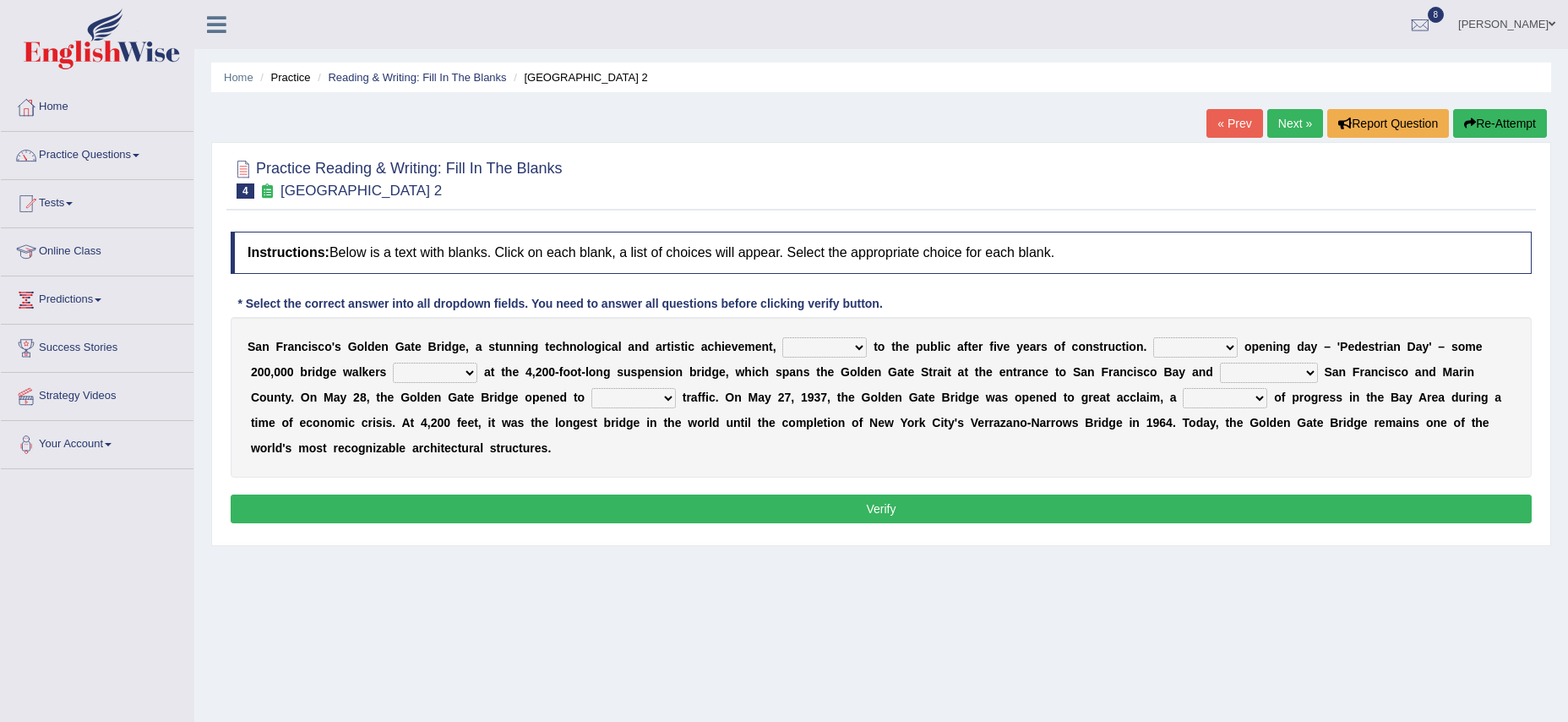
click at [857, 346] on select "opens closes appears equals" at bounding box center [824, 347] width 85 height 20
select select "opens"
click at [1228, 345] on select "On During Since When" at bounding box center [1196, 347] width 85 height 20
select select "During"
click at [470, 375] on select "stationed looked marveled laughed" at bounding box center [435, 372] width 85 height 20
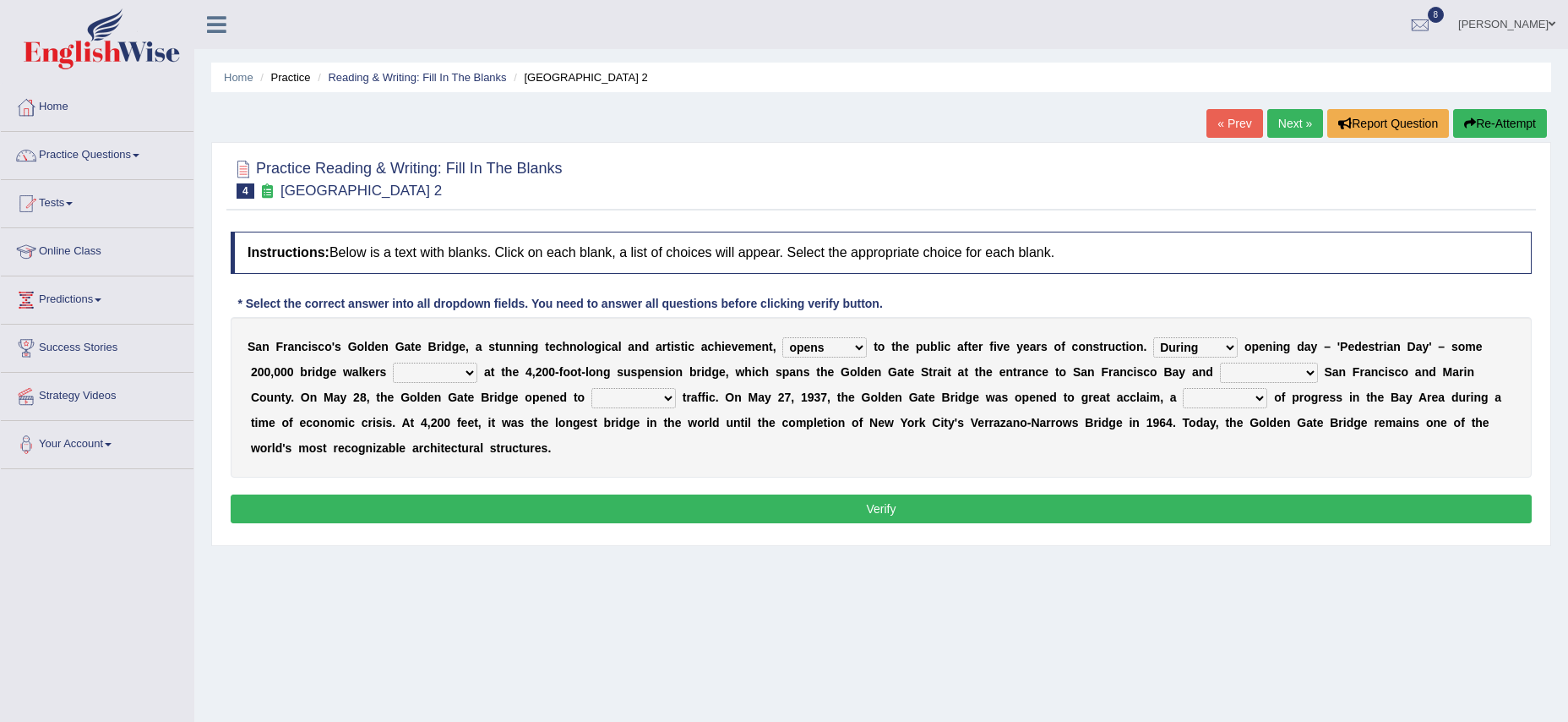
select select "stationed"
click at [1304, 371] on select "separates connects channels differentiates" at bounding box center [1269, 372] width 98 height 20
select select "connects"
click at [634, 401] on select "aquatic vehicular airborne watertight" at bounding box center [633, 397] width 85 height 20
select select "vehicular"
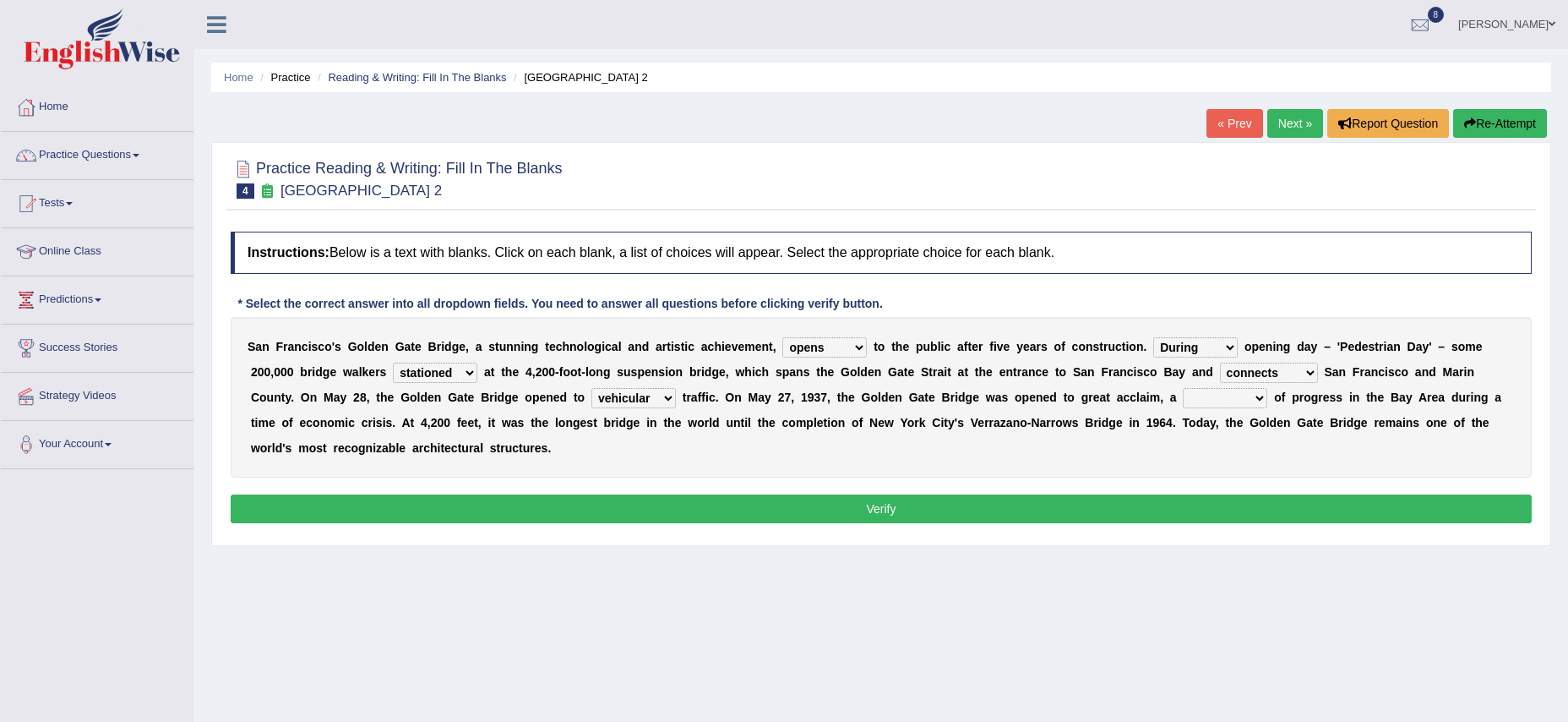
click at [1255, 395] on select "denial symbol technique yield" at bounding box center [1225, 397] width 85 height 20
select select "technique"
click at [883, 514] on button "Verify" at bounding box center [881, 509] width 1301 height 29
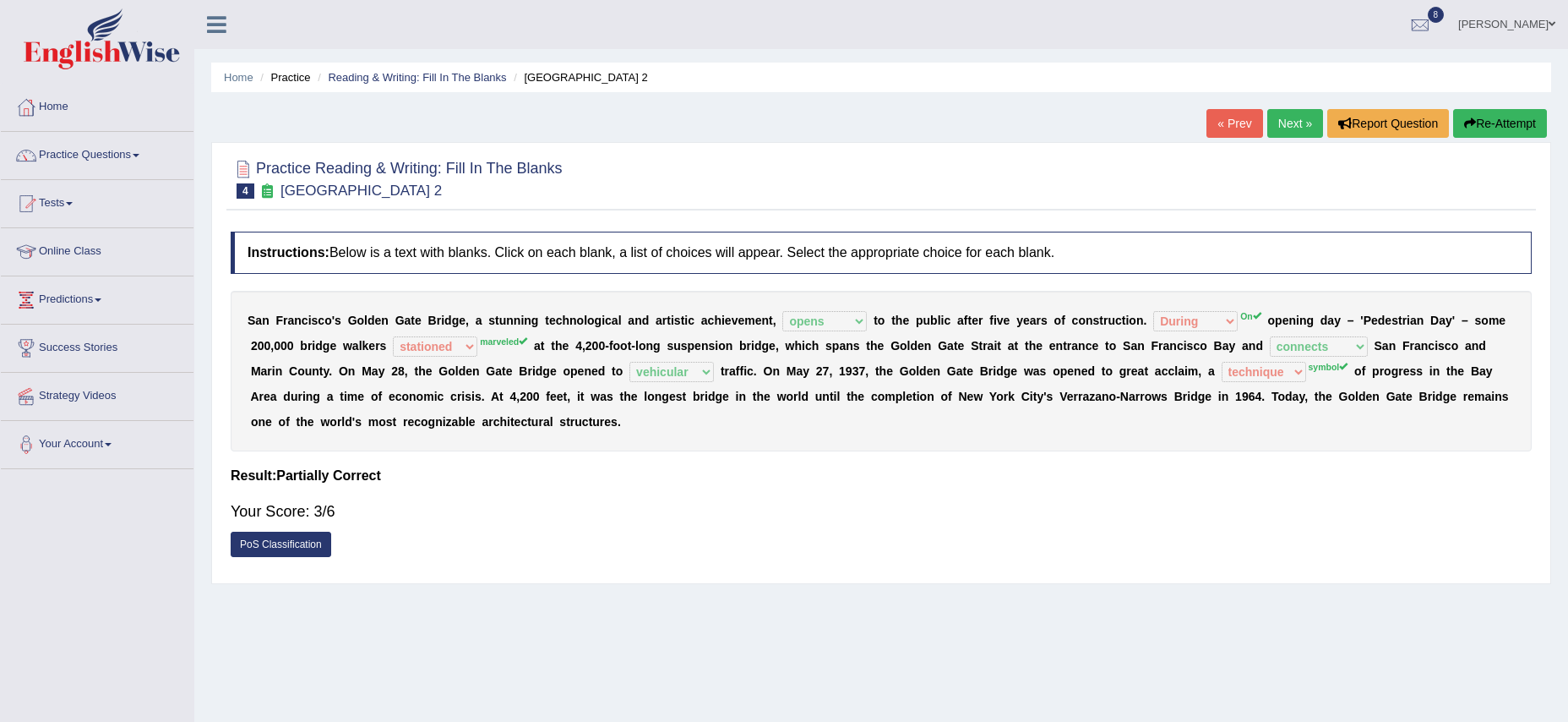
click at [124, 160] on link "Practice Questions" at bounding box center [97, 152] width 192 height 42
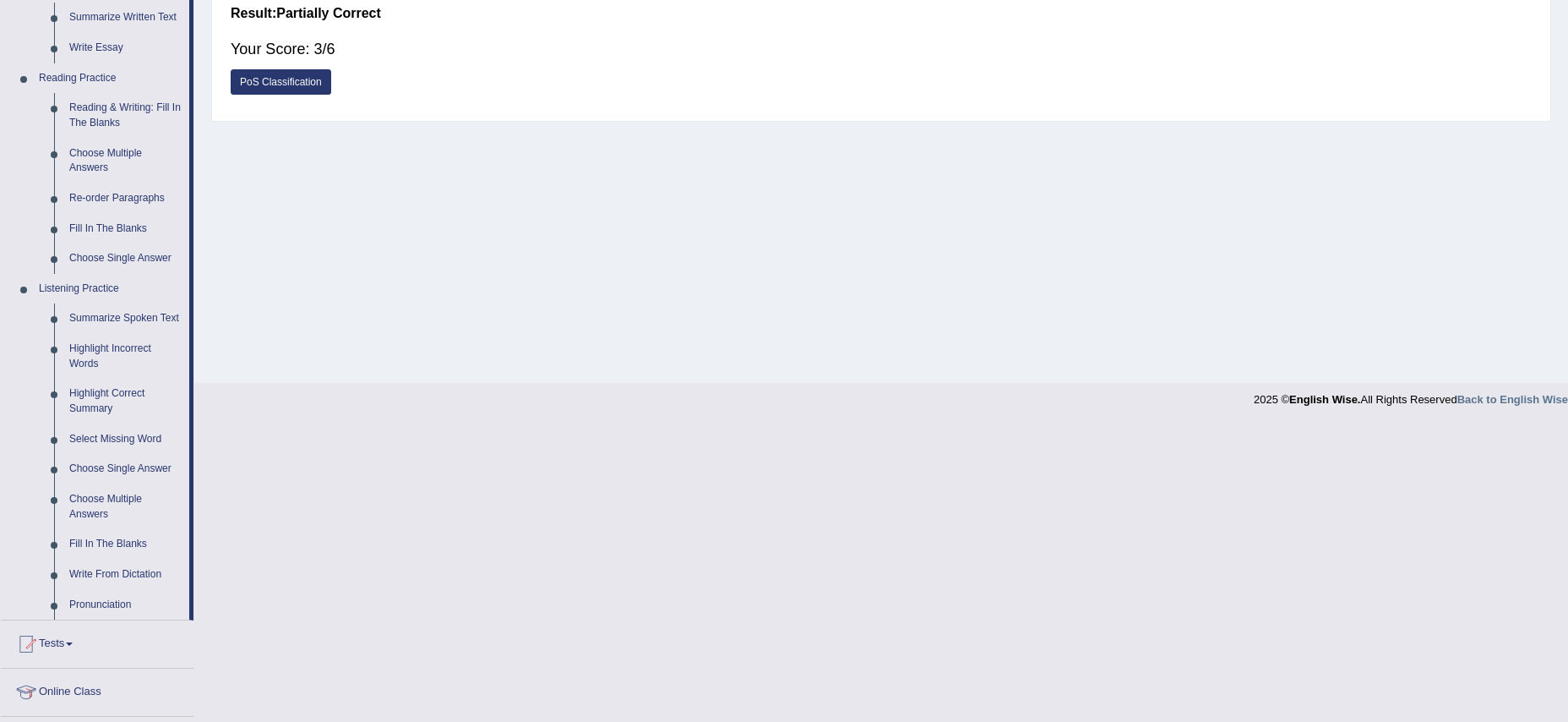
scroll to position [465, 0]
click at [108, 552] on link "Fill In The Blanks" at bounding box center [126, 542] width 128 height 30
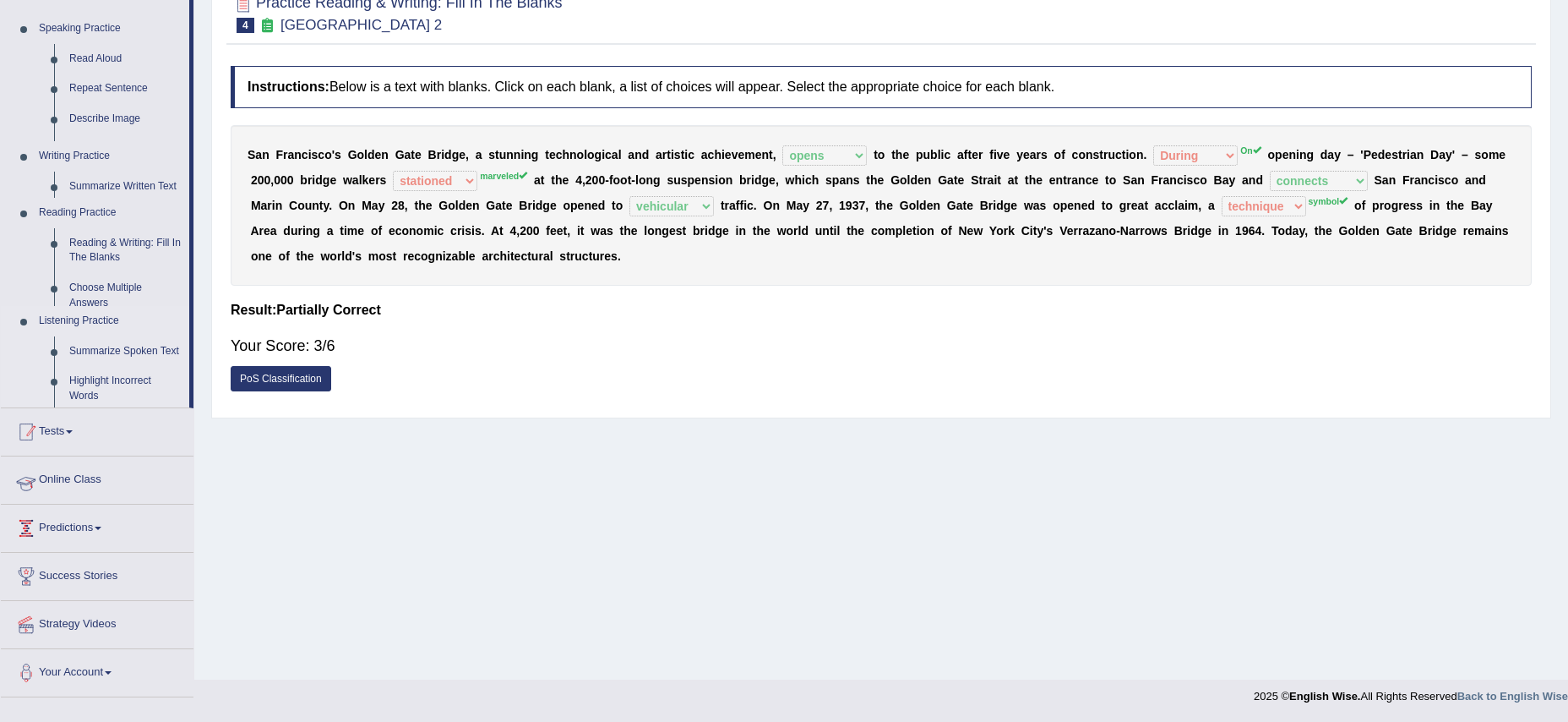
scroll to position [166, 0]
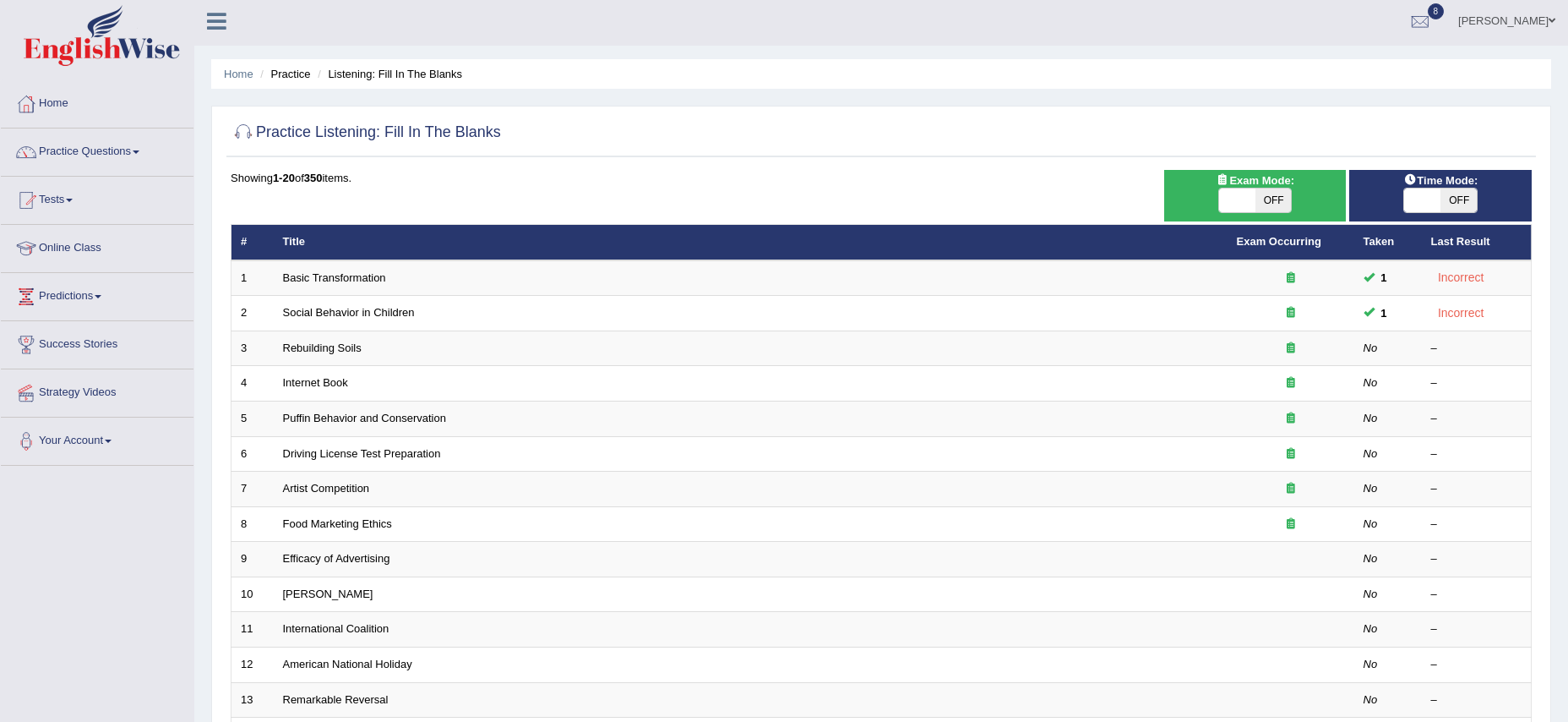
scroll to position [10, 0]
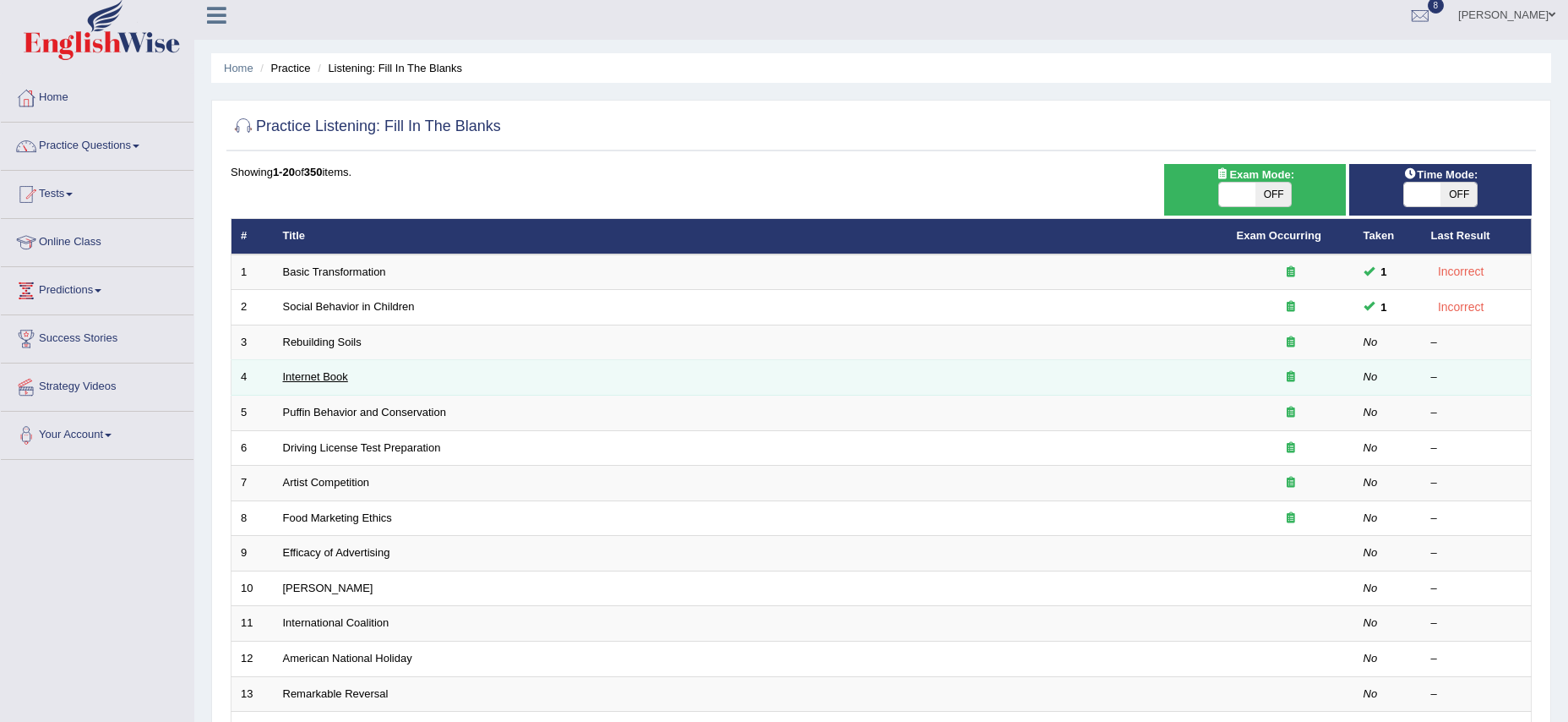
click at [311, 377] on link "Internet Book" at bounding box center [315, 376] width 65 height 12
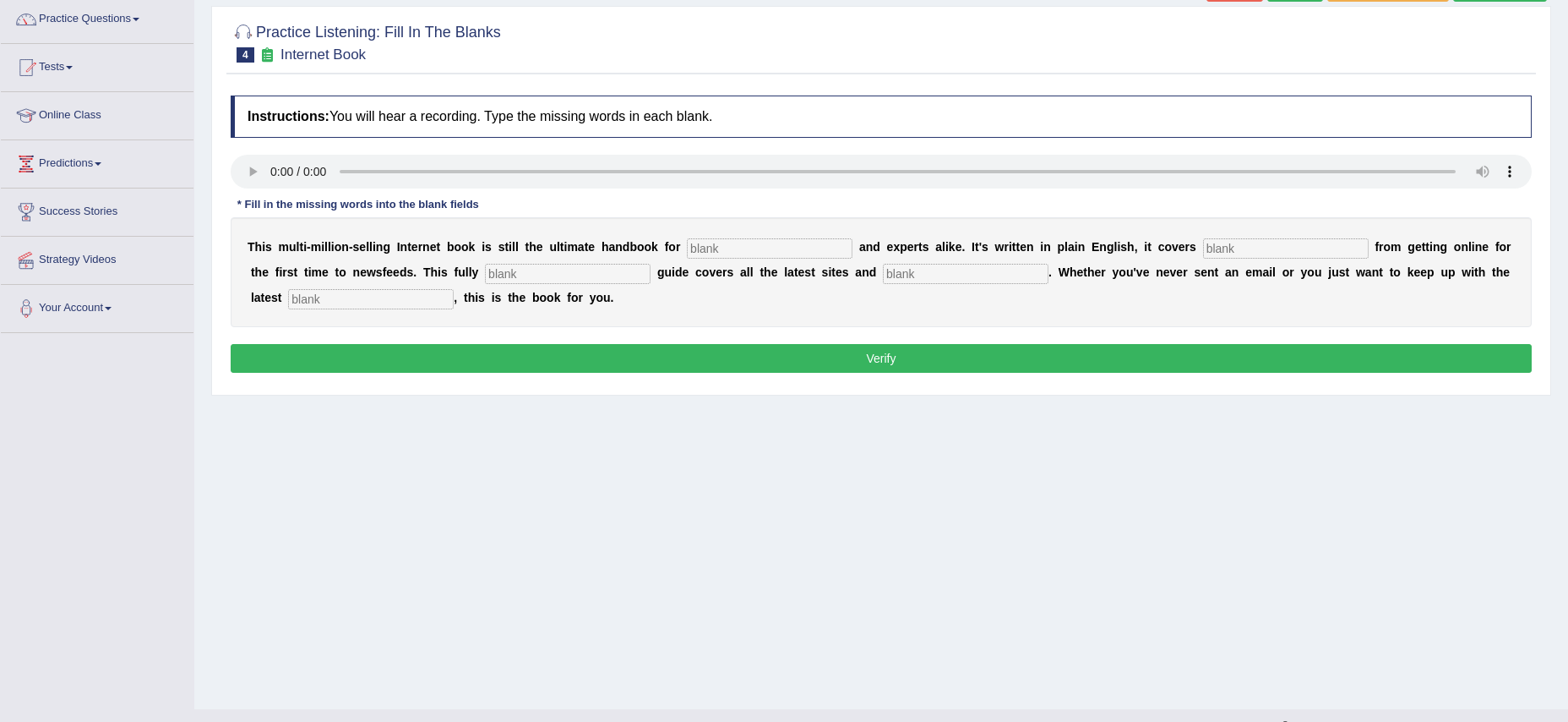
scroll to position [146, 0]
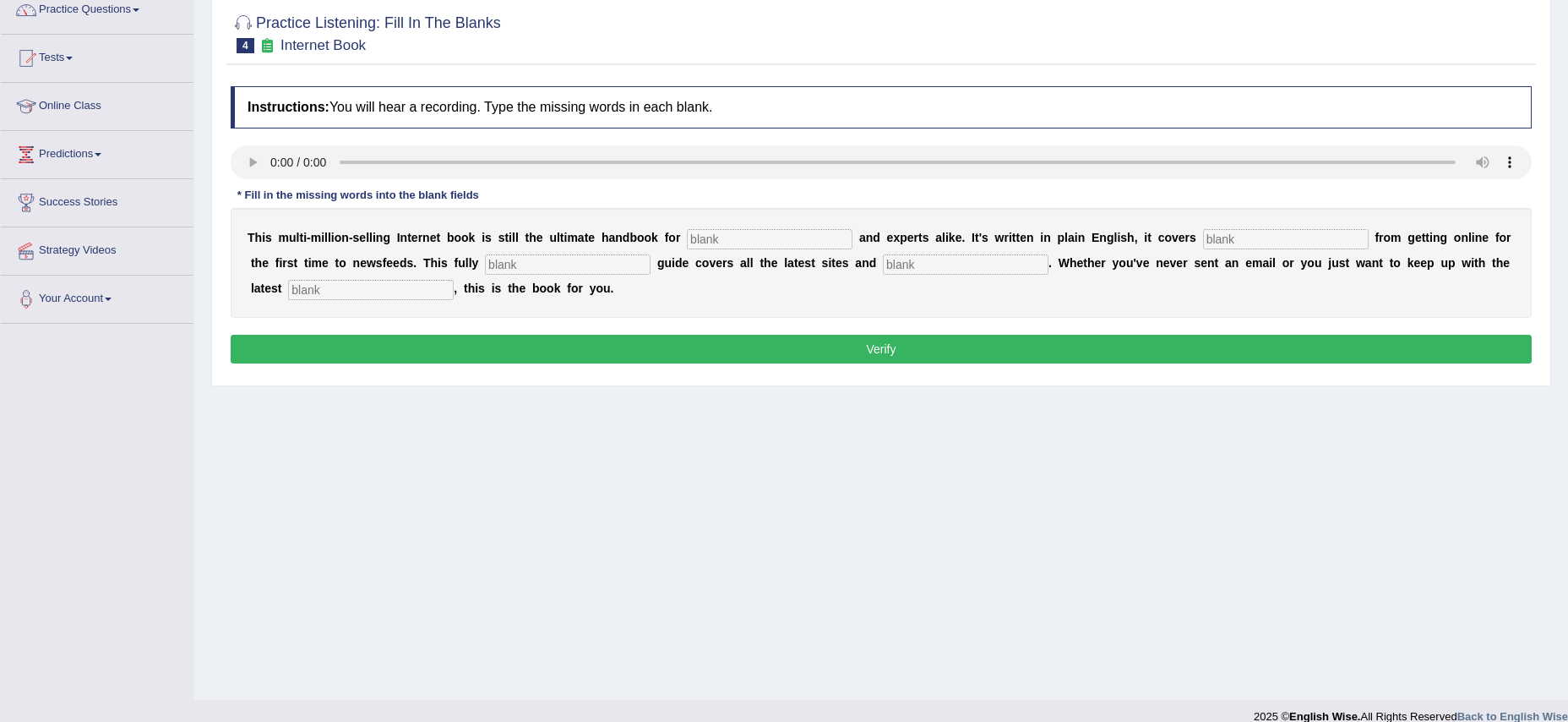
click at [877, 348] on button "Verify" at bounding box center [881, 349] width 1301 height 29
click at [1203, 237] on input "text" at bounding box center [1286, 238] width 166 height 20
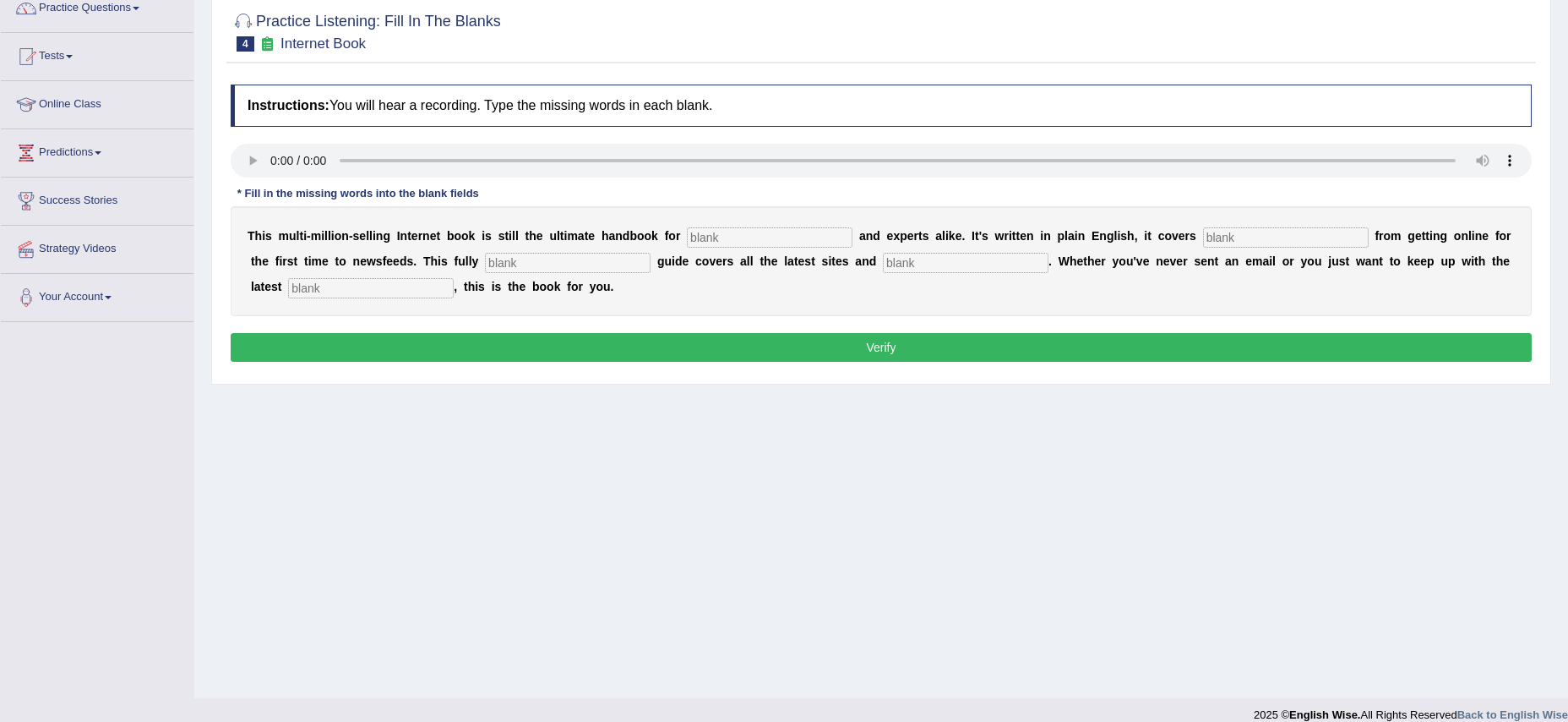
scroll to position [148, 0]
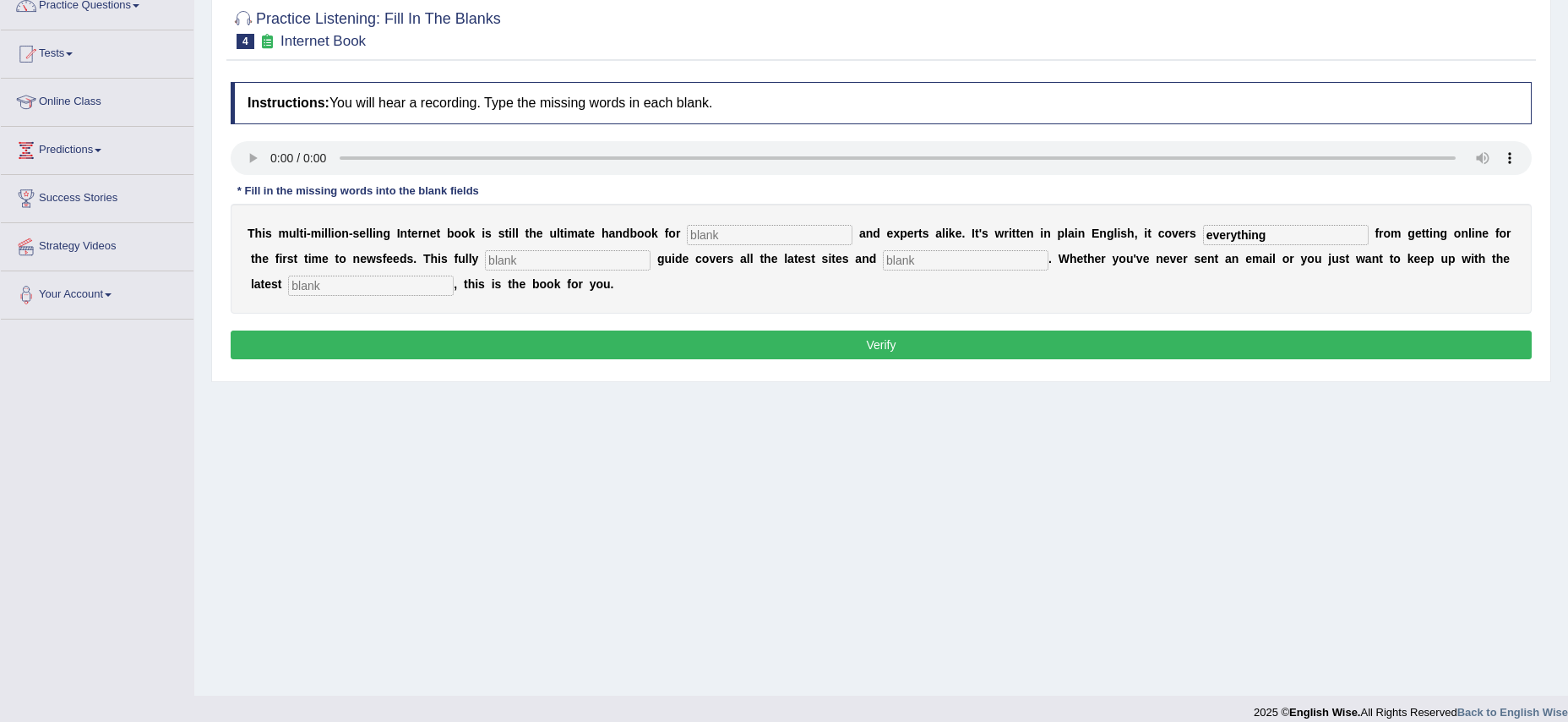
type input "everything"
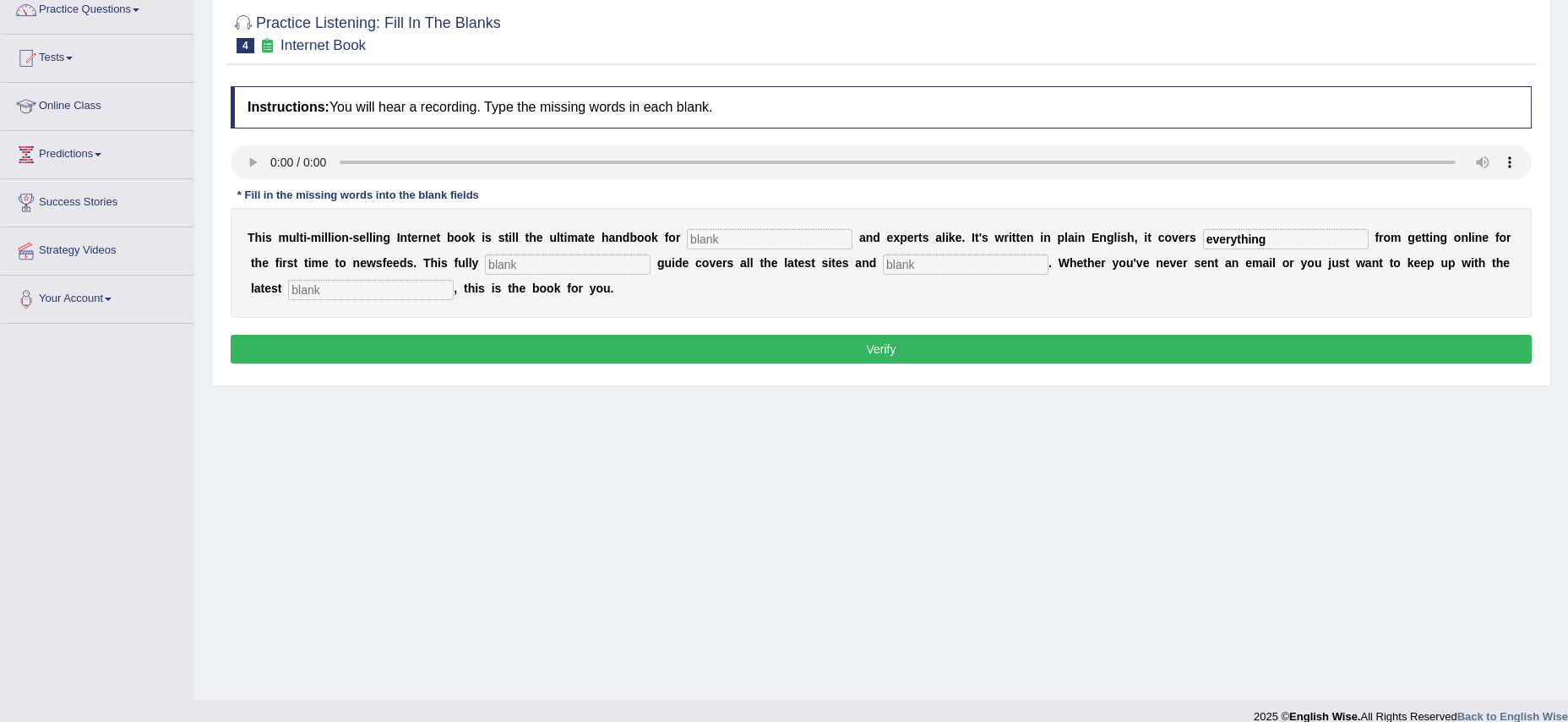
click at [289, 289] on input "text" at bounding box center [372, 290] width 166 height 20
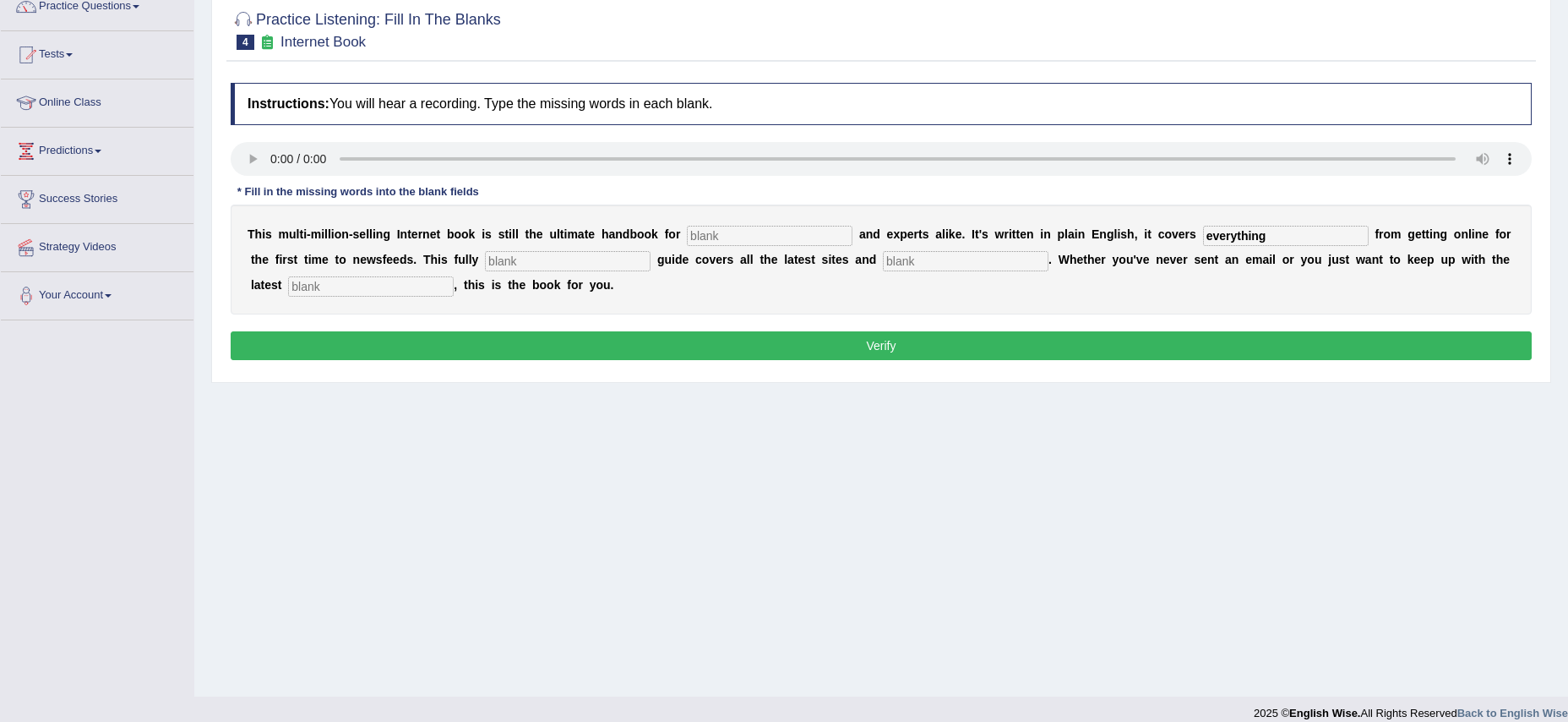
scroll to position [150, 0]
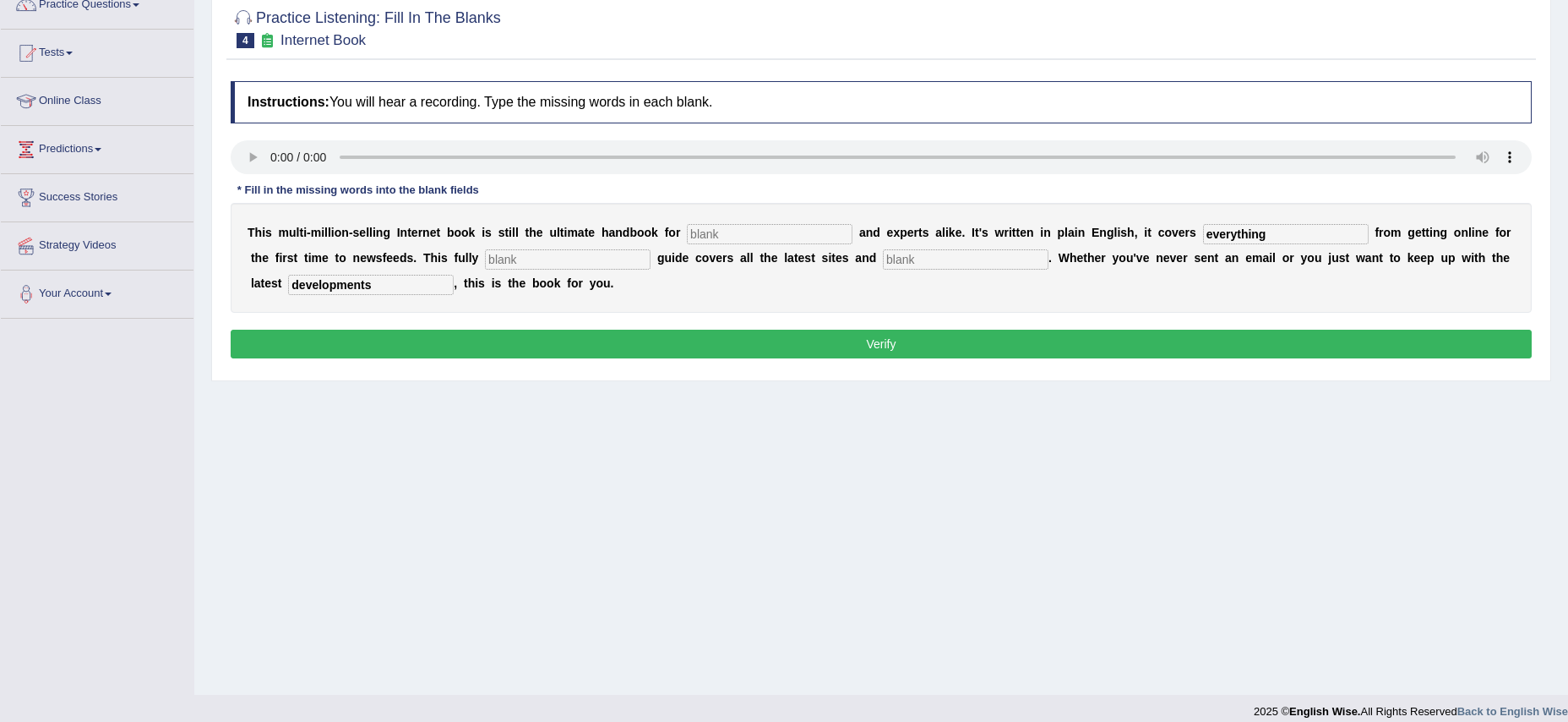
type input "developments"
click at [883, 341] on button "Verify" at bounding box center [881, 344] width 1301 height 29
click at [720, 232] on input "text" at bounding box center [770, 233] width 166 height 20
type input "into"
click at [883, 263] on input "text" at bounding box center [966, 259] width 166 height 20
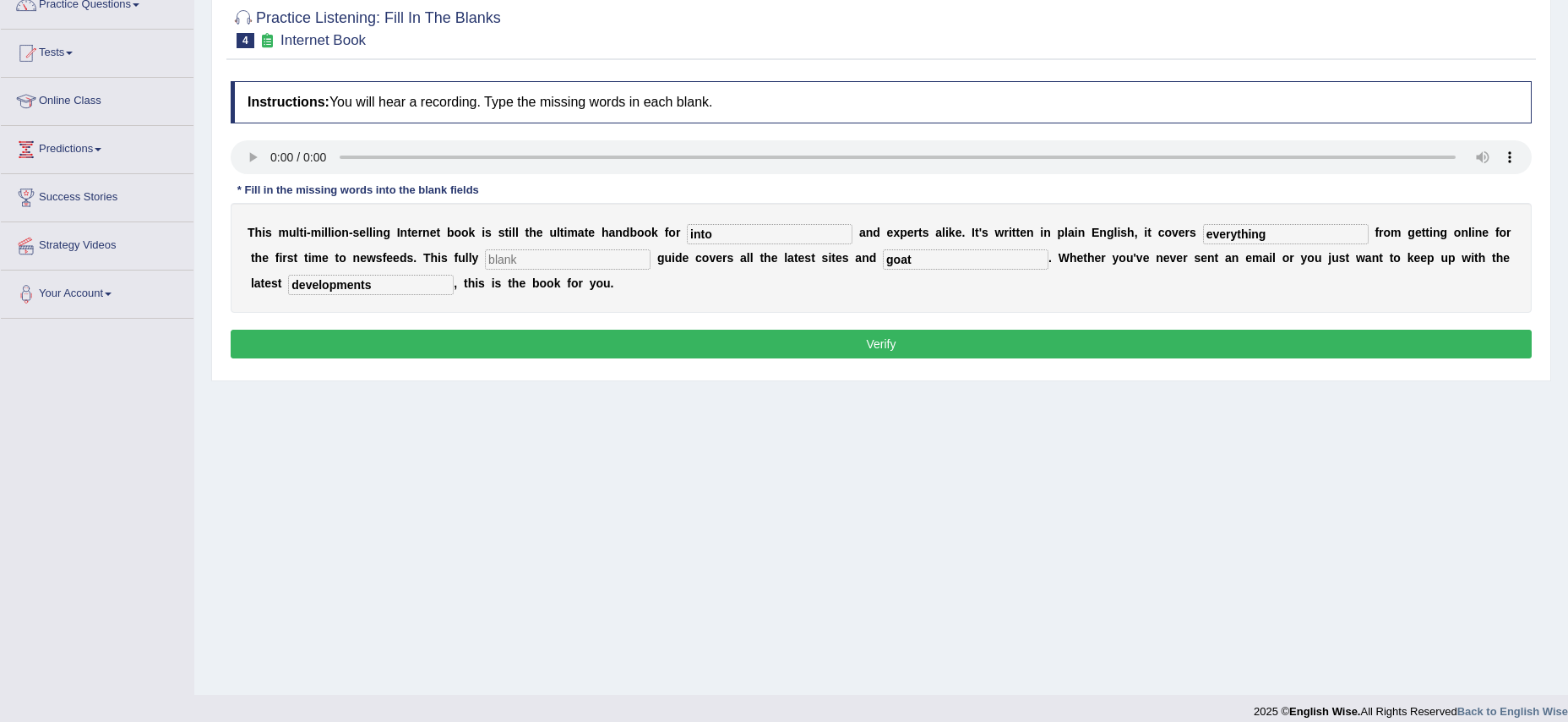
type input "goat"
click at [525, 261] on input "text" at bounding box center [568, 259] width 166 height 20
type input "cover"
click at [873, 341] on button "Verify" at bounding box center [881, 344] width 1301 height 29
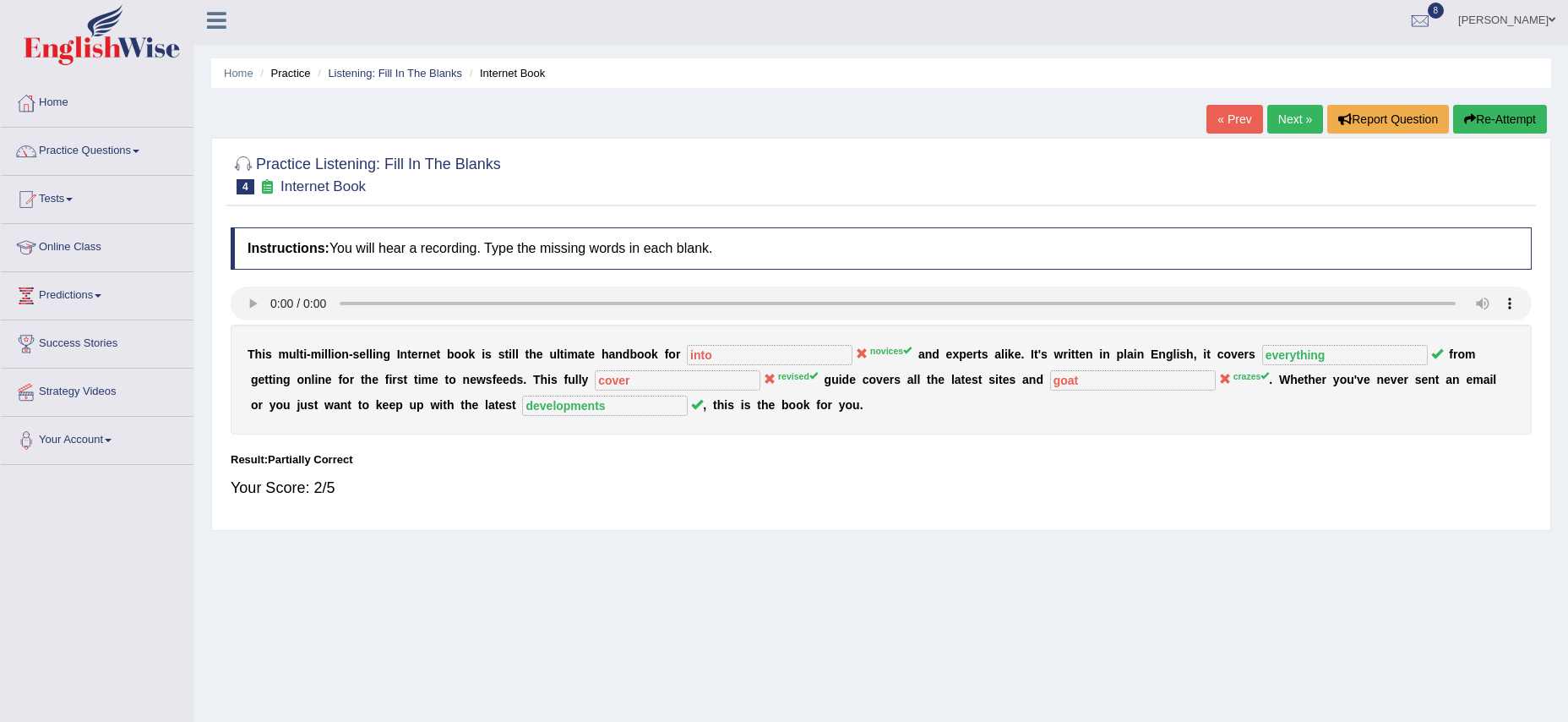
scroll to position [0, 0]
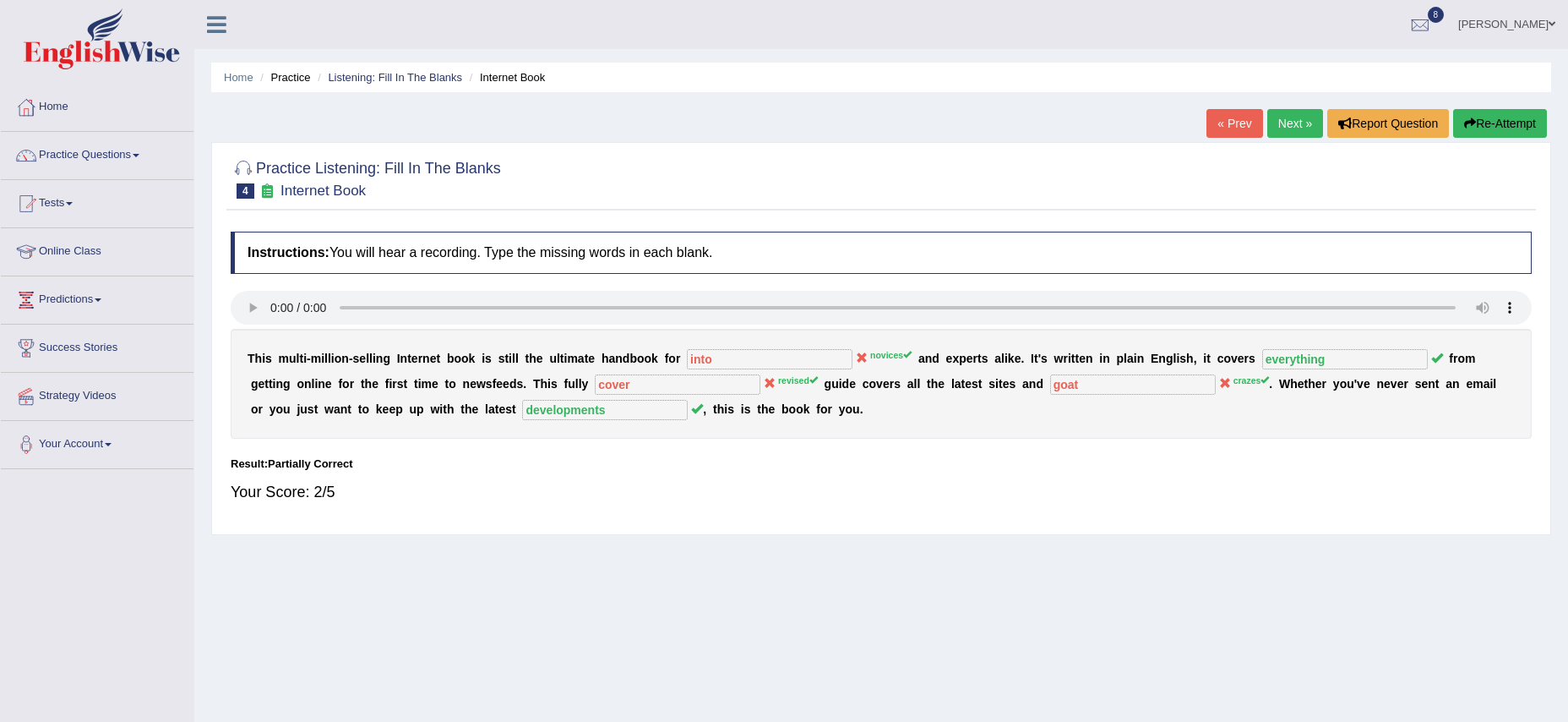
click at [1290, 121] on link "Next »" at bounding box center [1296, 123] width 56 height 29
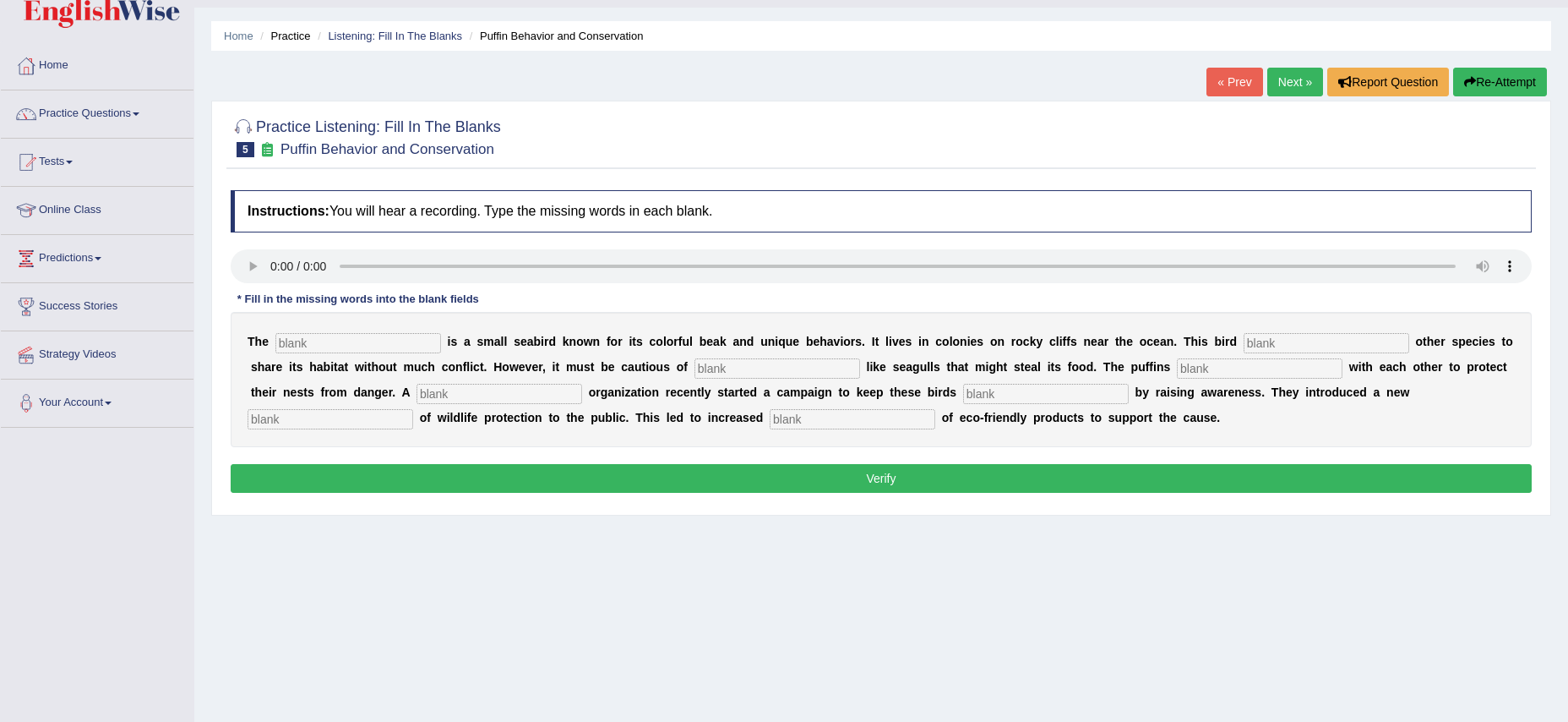
scroll to position [67, 0]
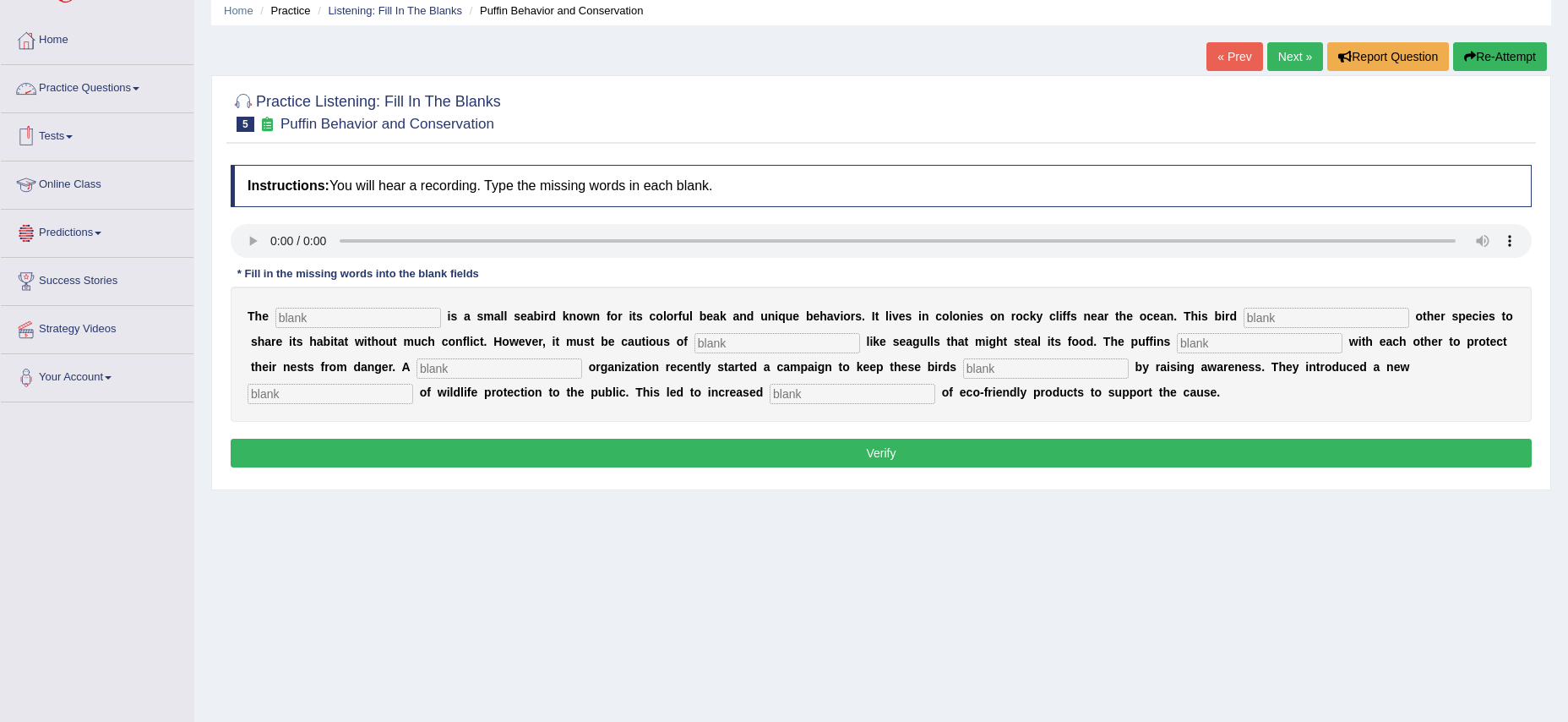
click at [92, 93] on link "Practice Questions" at bounding box center [97, 86] width 192 height 42
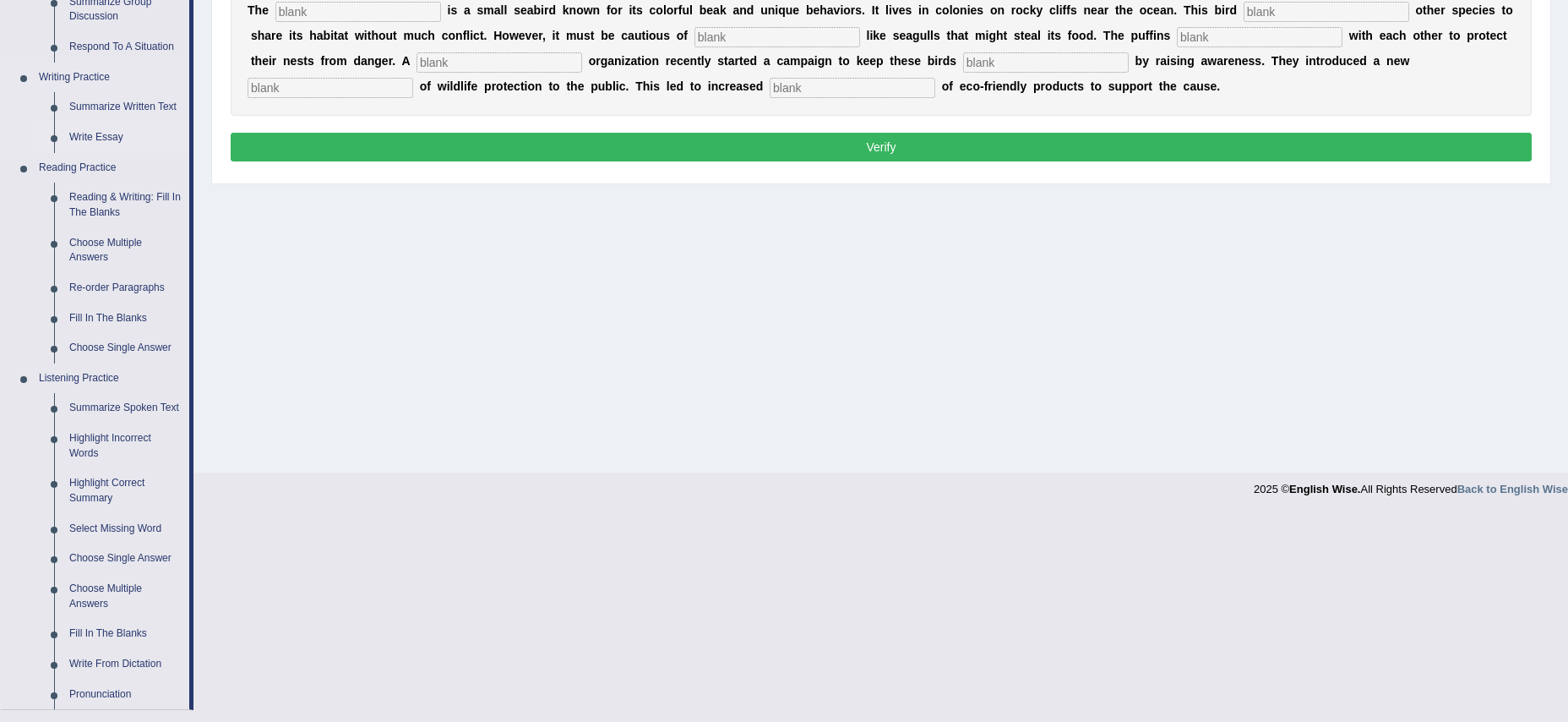
scroll to position [462, 0]
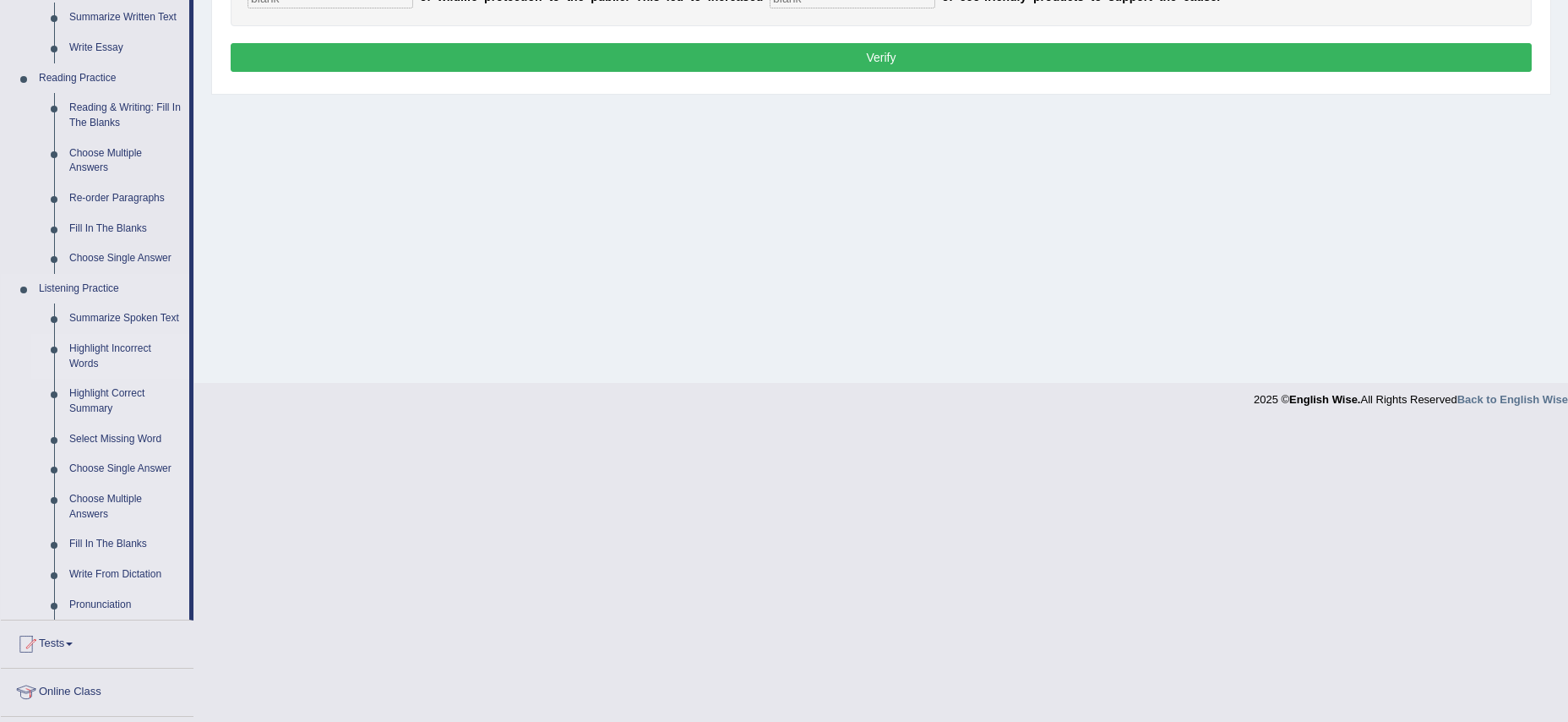
click at [87, 372] on link "Highlight Incorrect Words" at bounding box center [126, 355] width 128 height 45
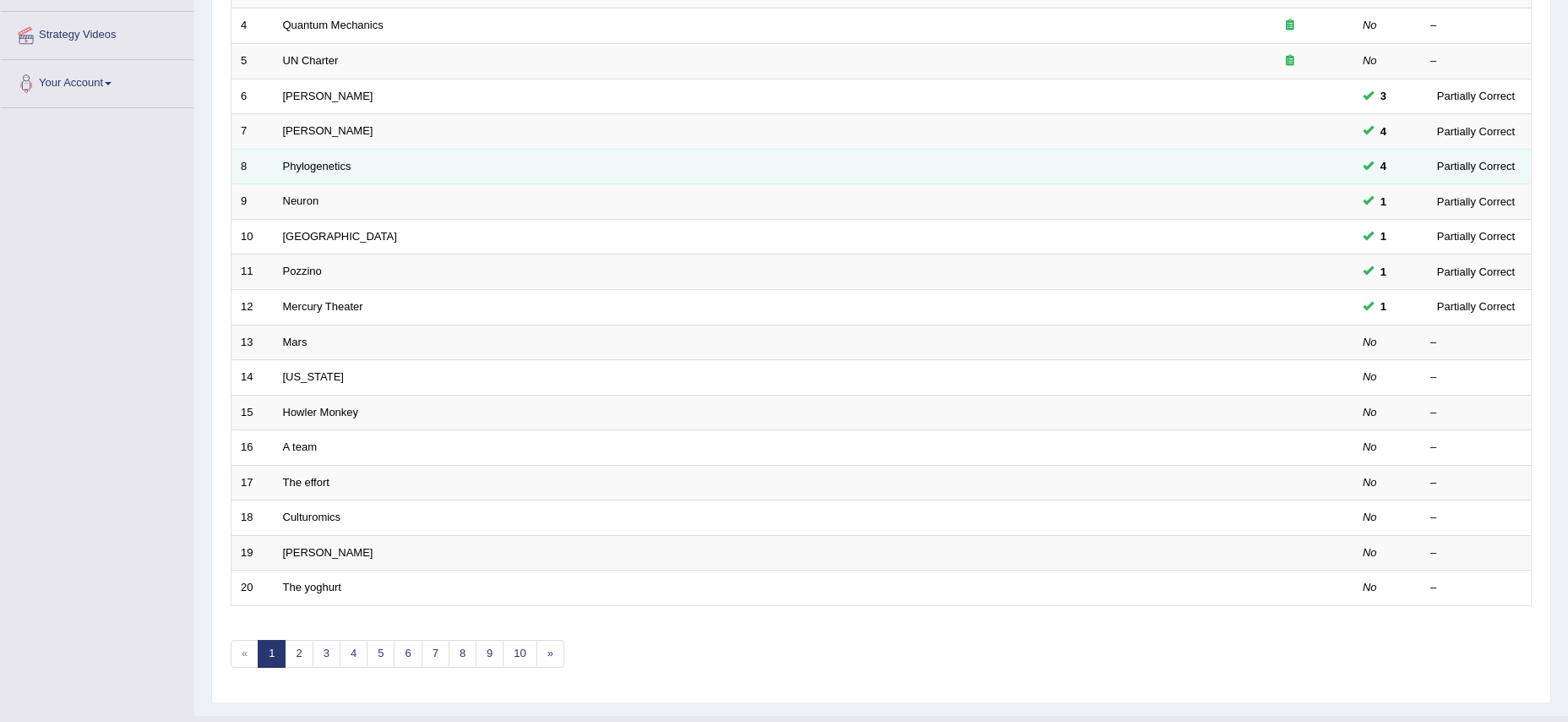
scroll to position [362, 0]
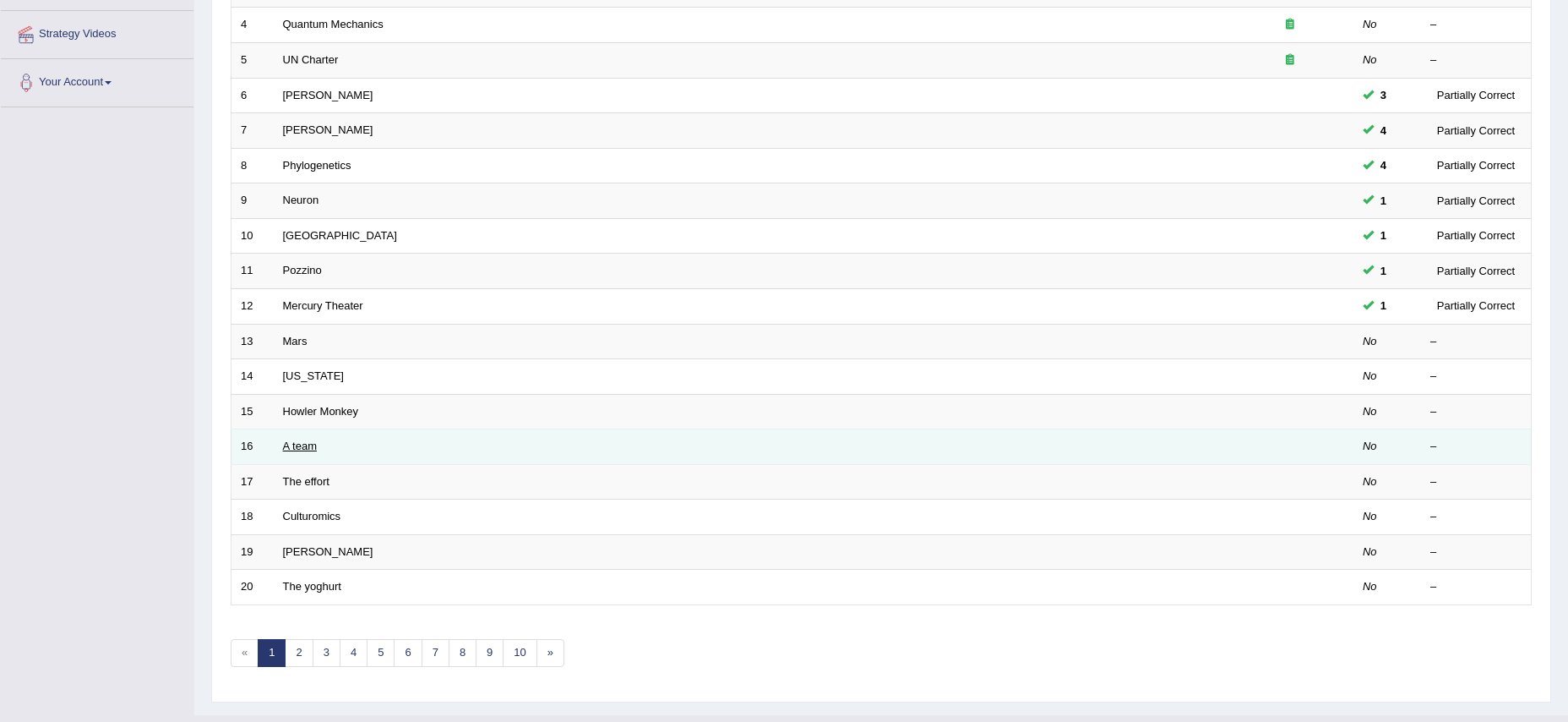
click at [303, 450] on link "A team" at bounding box center [299, 445] width 33 height 12
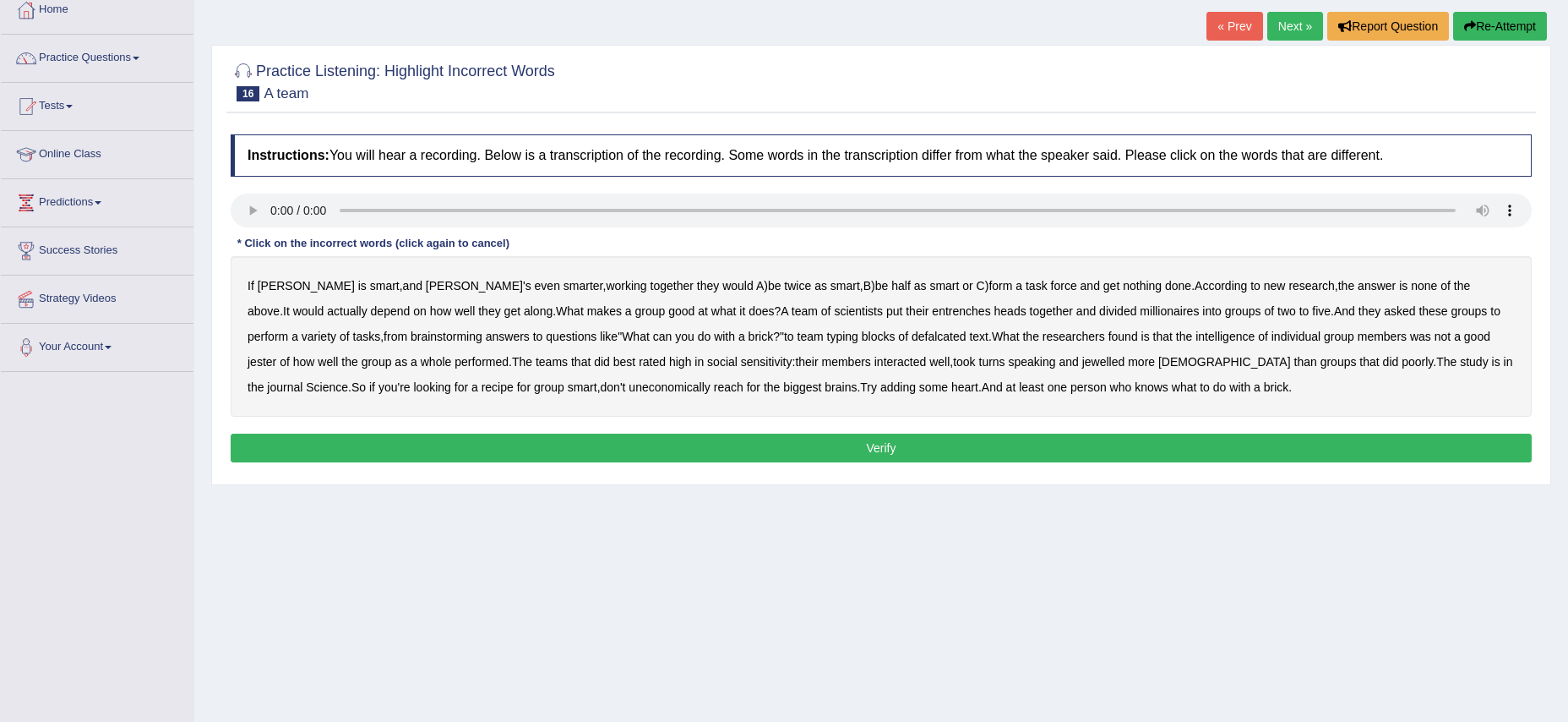
scroll to position [98, 0]
click at [932, 314] on b "entrenches" at bounding box center [960, 310] width 58 height 13
click at [1140, 311] on b "millionaires" at bounding box center [1170, 310] width 59 height 13
click at [912, 339] on b "defalcated" at bounding box center [939, 335] width 55 height 13
click at [276, 354] on b "jester" at bounding box center [262, 361] width 29 height 13
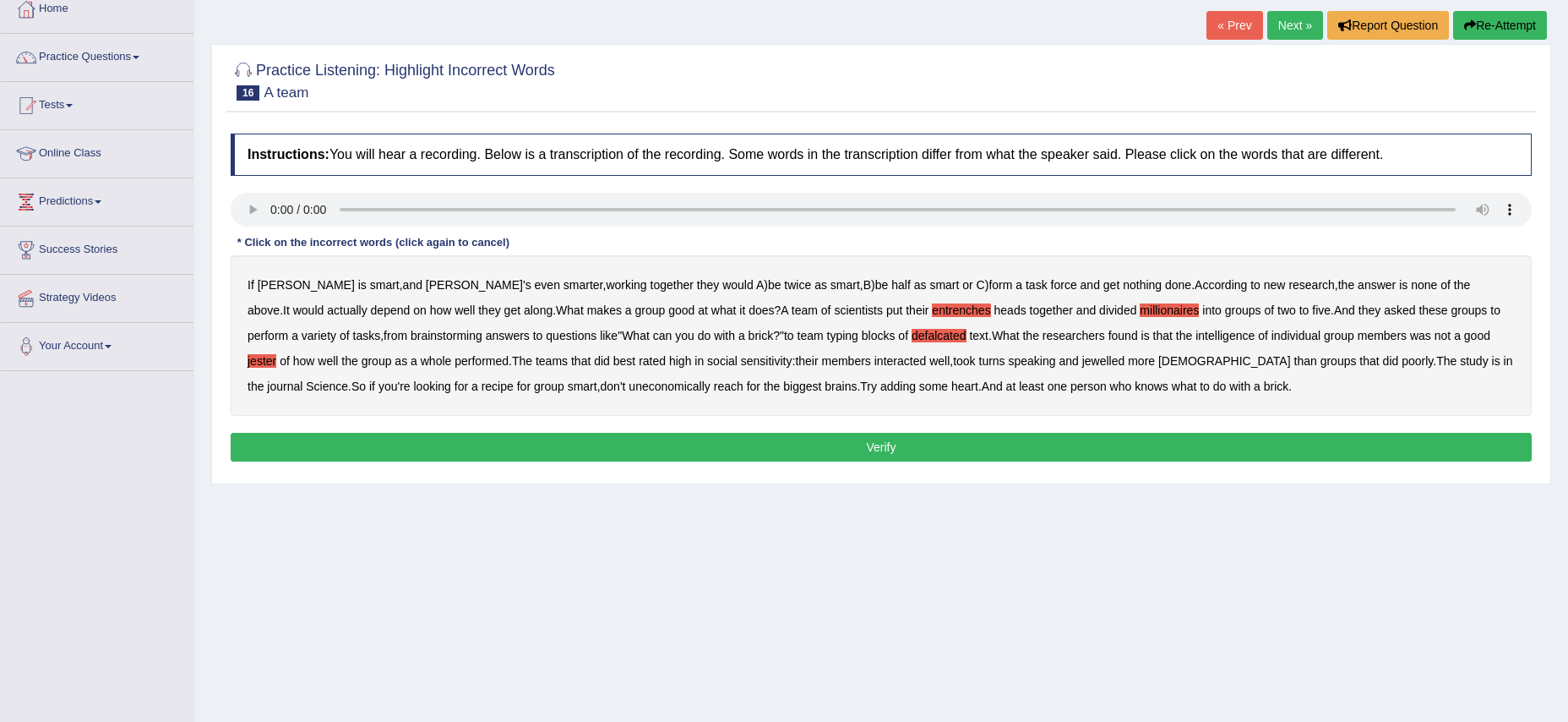
click at [1082, 361] on b "jewelled" at bounding box center [1103, 361] width 43 height 13
click at [629, 389] on b "uneconomically" at bounding box center [670, 386] width 82 height 13
click at [880, 446] on button "Verify" at bounding box center [881, 447] width 1301 height 29
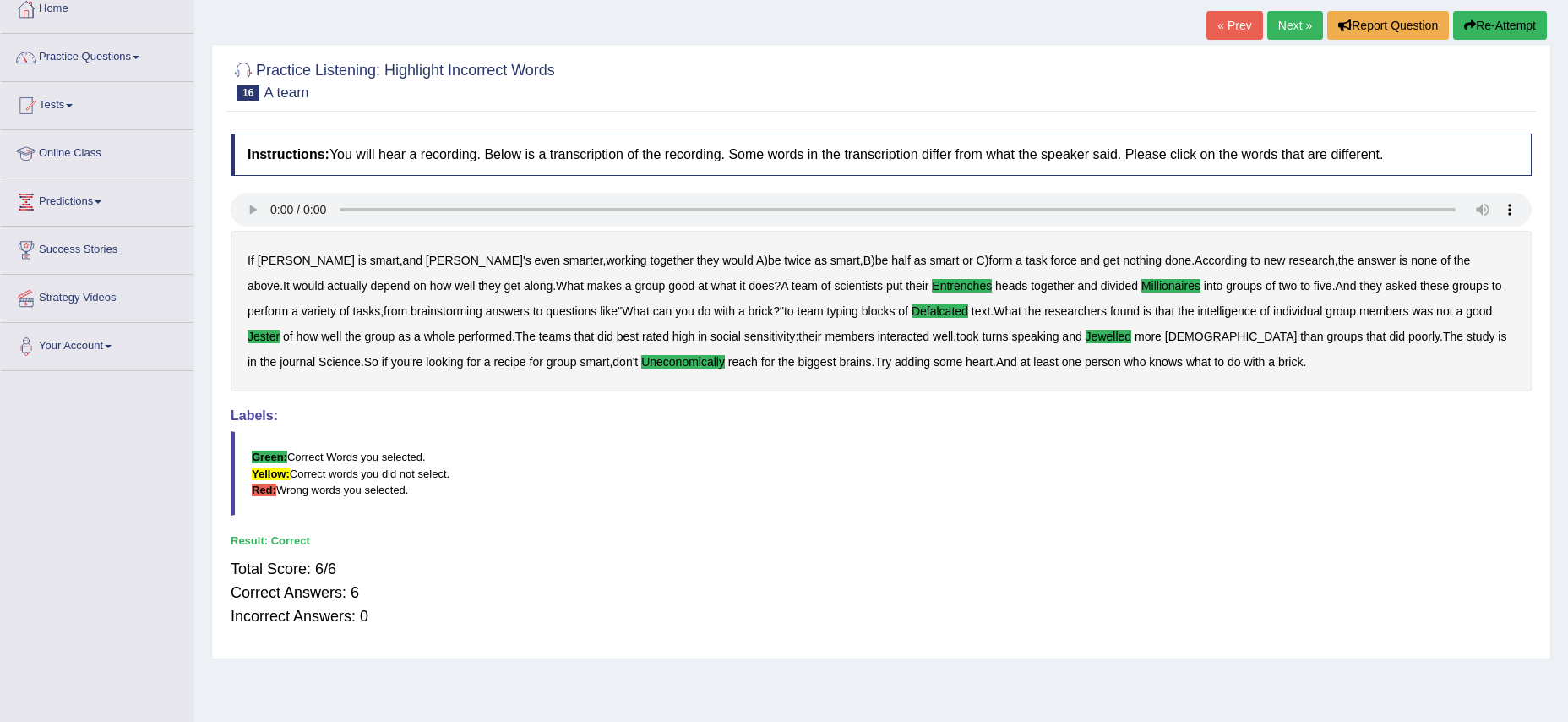
click at [1278, 22] on link "Next »" at bounding box center [1296, 26] width 56 height 29
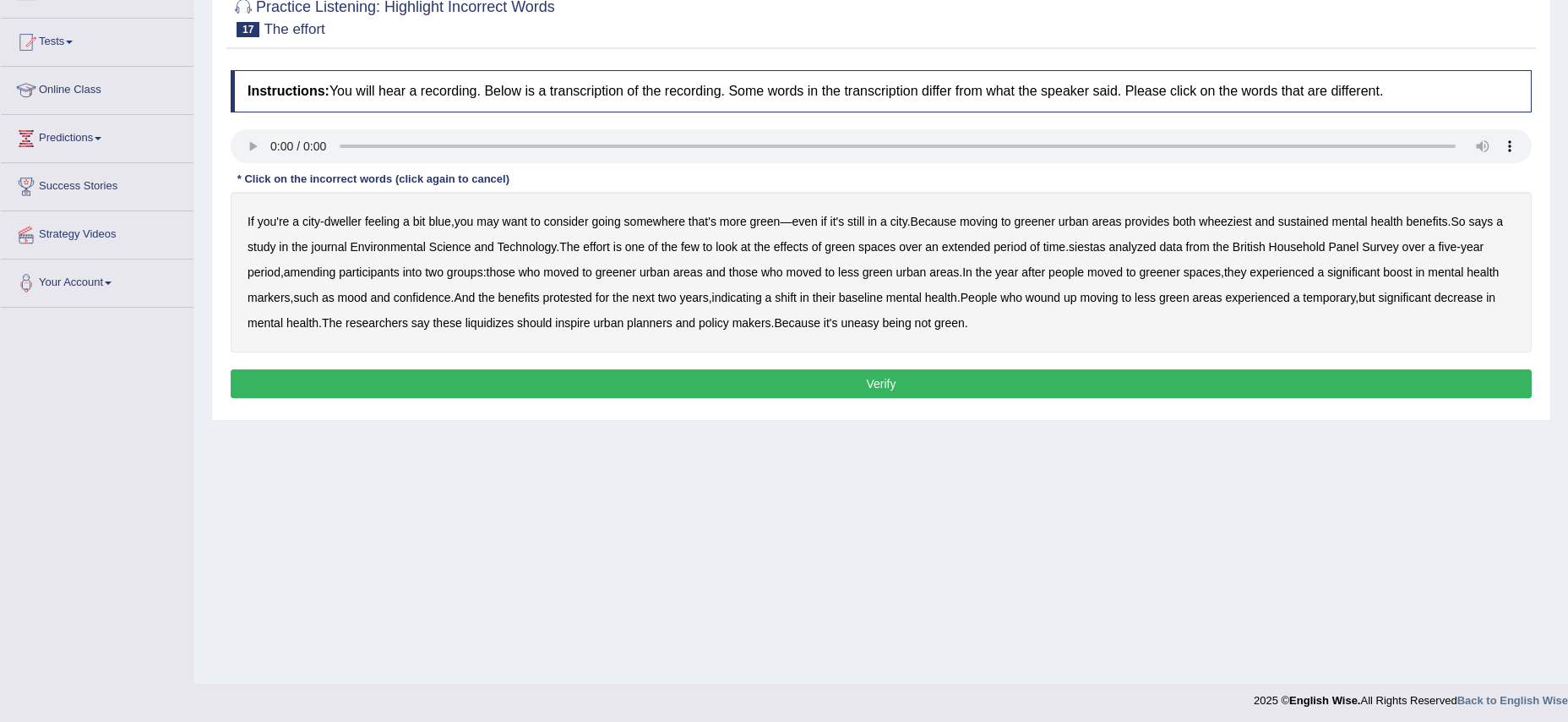
scroll to position [159, 0]
click at [1240, 230] on div "If you're a city - dweller feeling a bit blue , you may want to consider going …" at bounding box center [881, 271] width 1301 height 161
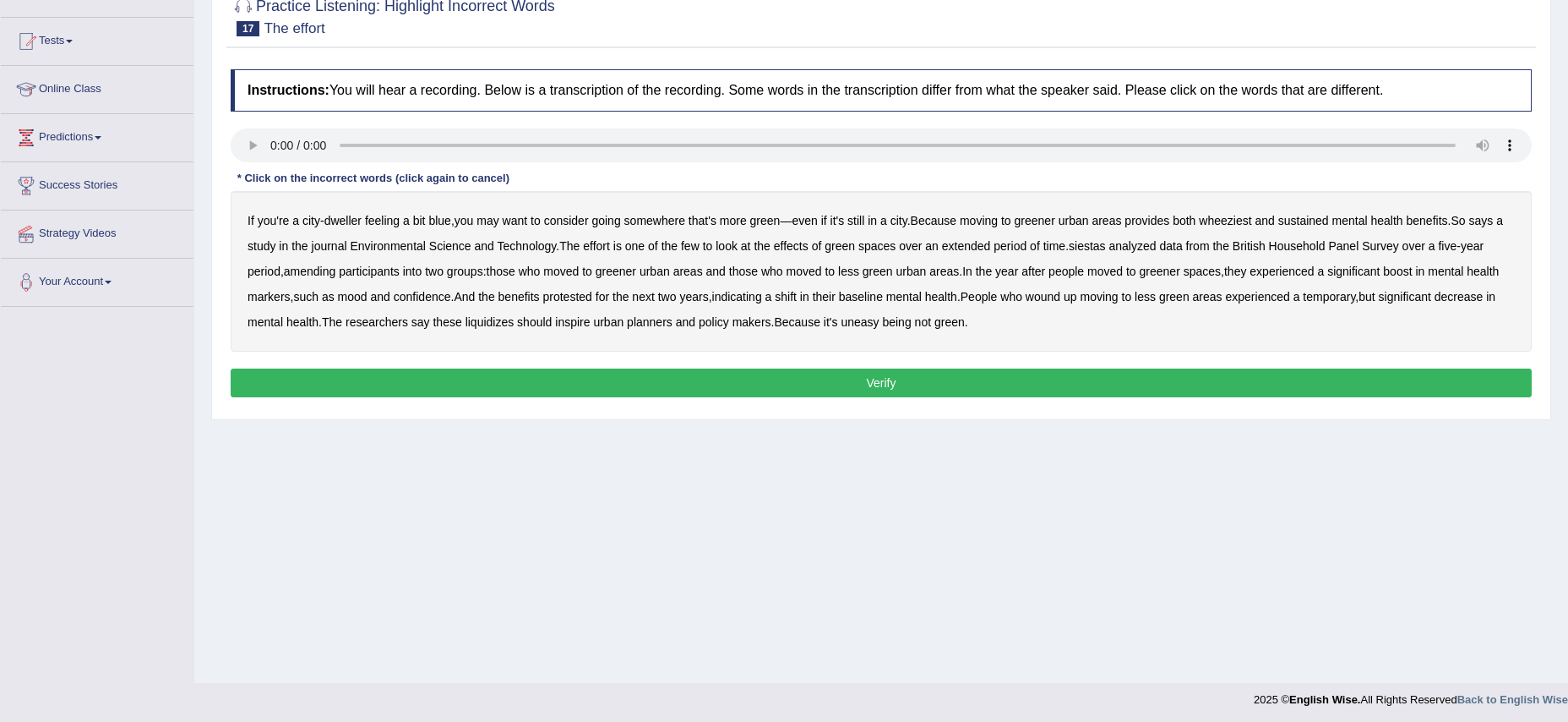
click at [1246, 221] on b "wheeziest" at bounding box center [1225, 220] width 52 height 13
click at [1106, 243] on b "siestas" at bounding box center [1087, 246] width 37 height 13
click at [328, 271] on b "amending" at bounding box center [310, 271] width 52 height 13
click at [593, 298] on b "protested" at bounding box center [567, 296] width 49 height 13
click at [514, 325] on b "liquidizes" at bounding box center [490, 322] width 49 height 13
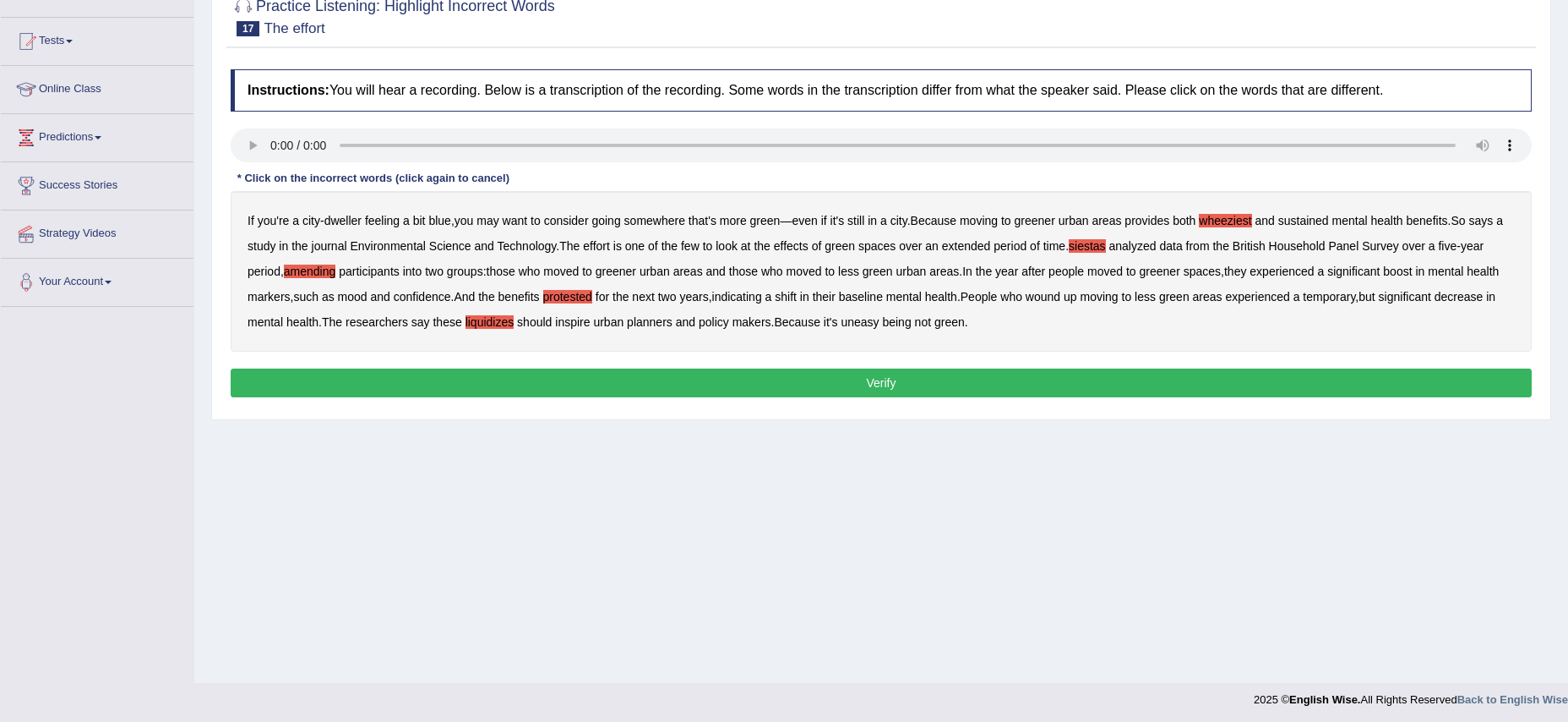
click at [875, 387] on button "Verify" at bounding box center [881, 383] width 1301 height 29
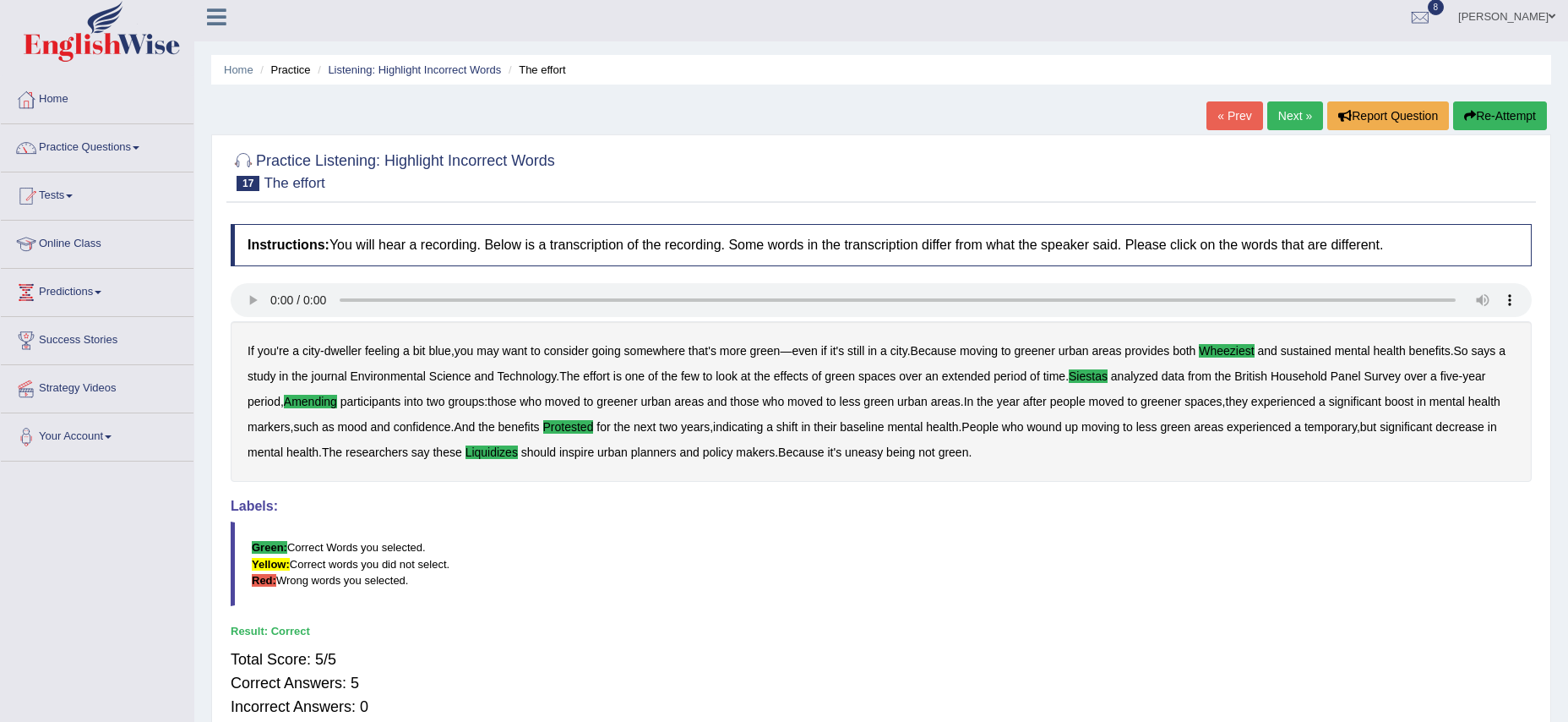
scroll to position [0, 0]
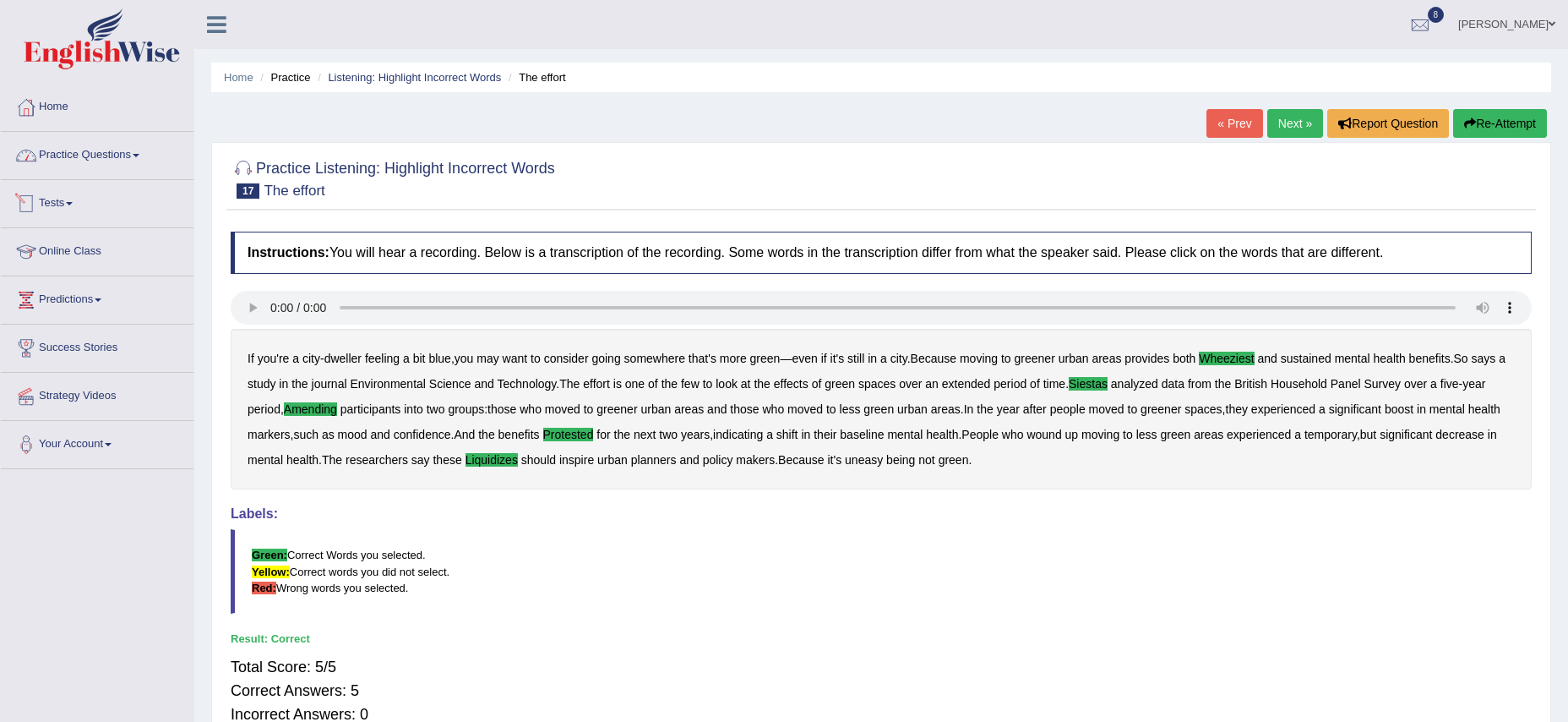
click at [81, 168] on link "Practice Questions" at bounding box center [97, 152] width 192 height 42
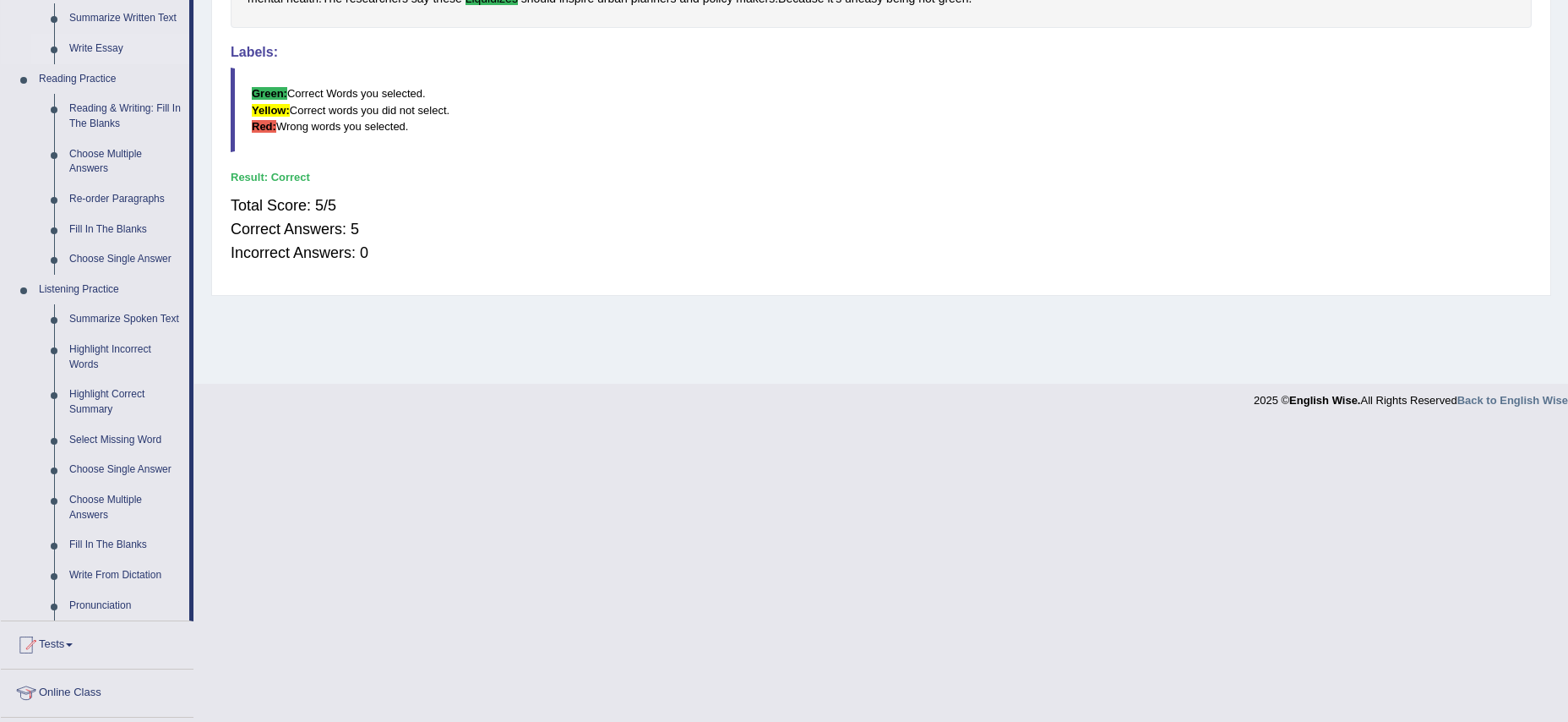
scroll to position [464, 0]
click at [93, 225] on link "Fill In The Blanks" at bounding box center [126, 228] width 128 height 30
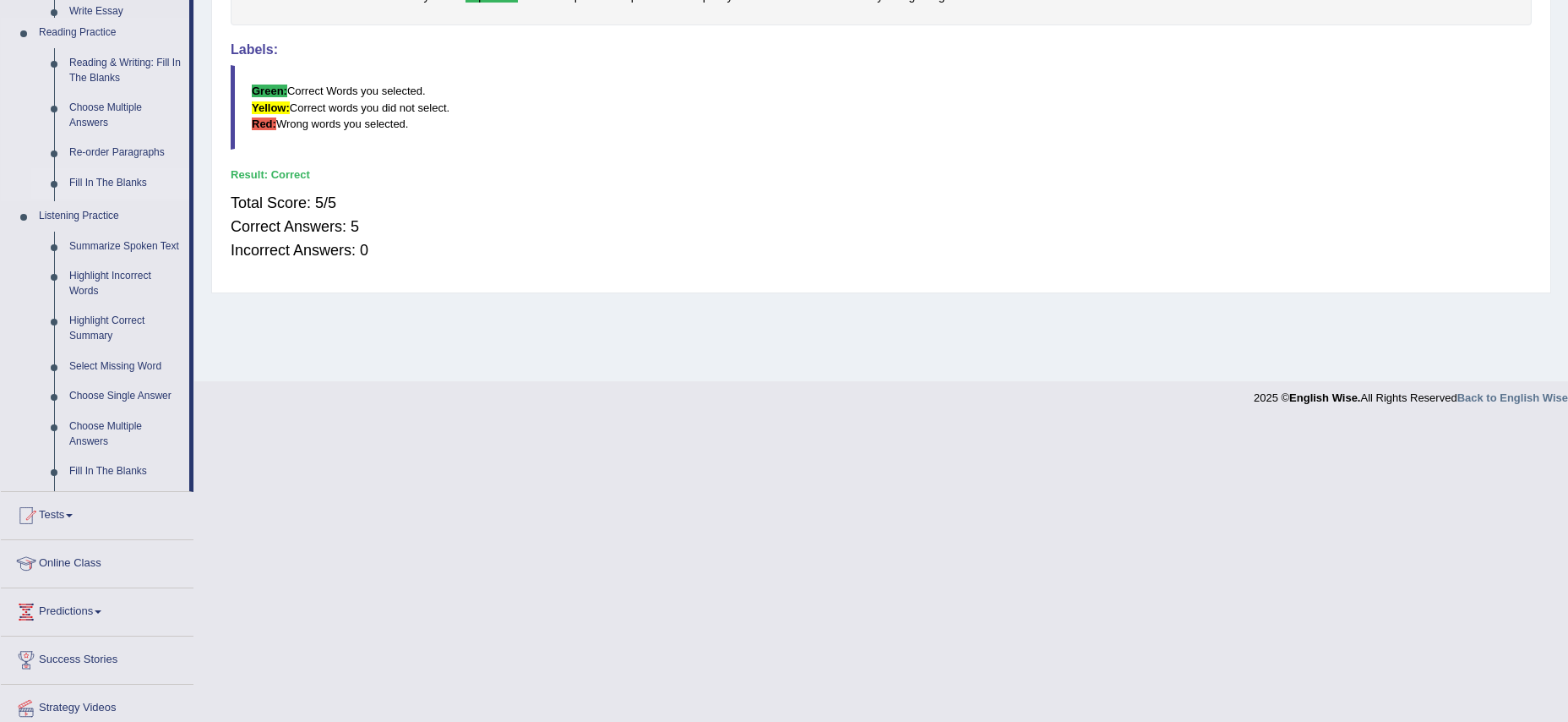
scroll to position [166, 0]
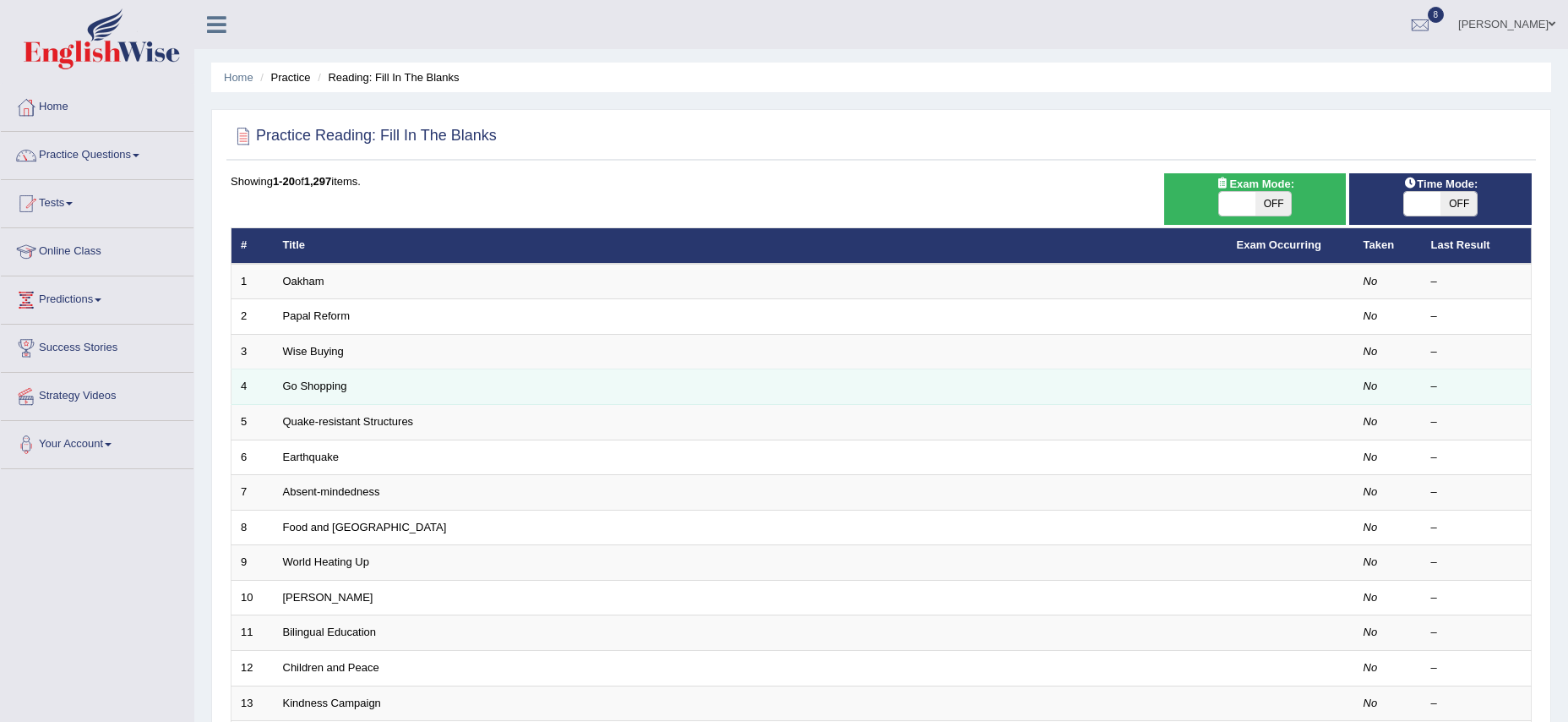
click at [316, 377] on td "Go Shopping" at bounding box center [751, 387] width 955 height 35
click at [315, 381] on link "Go Shopping" at bounding box center [314, 385] width 64 height 12
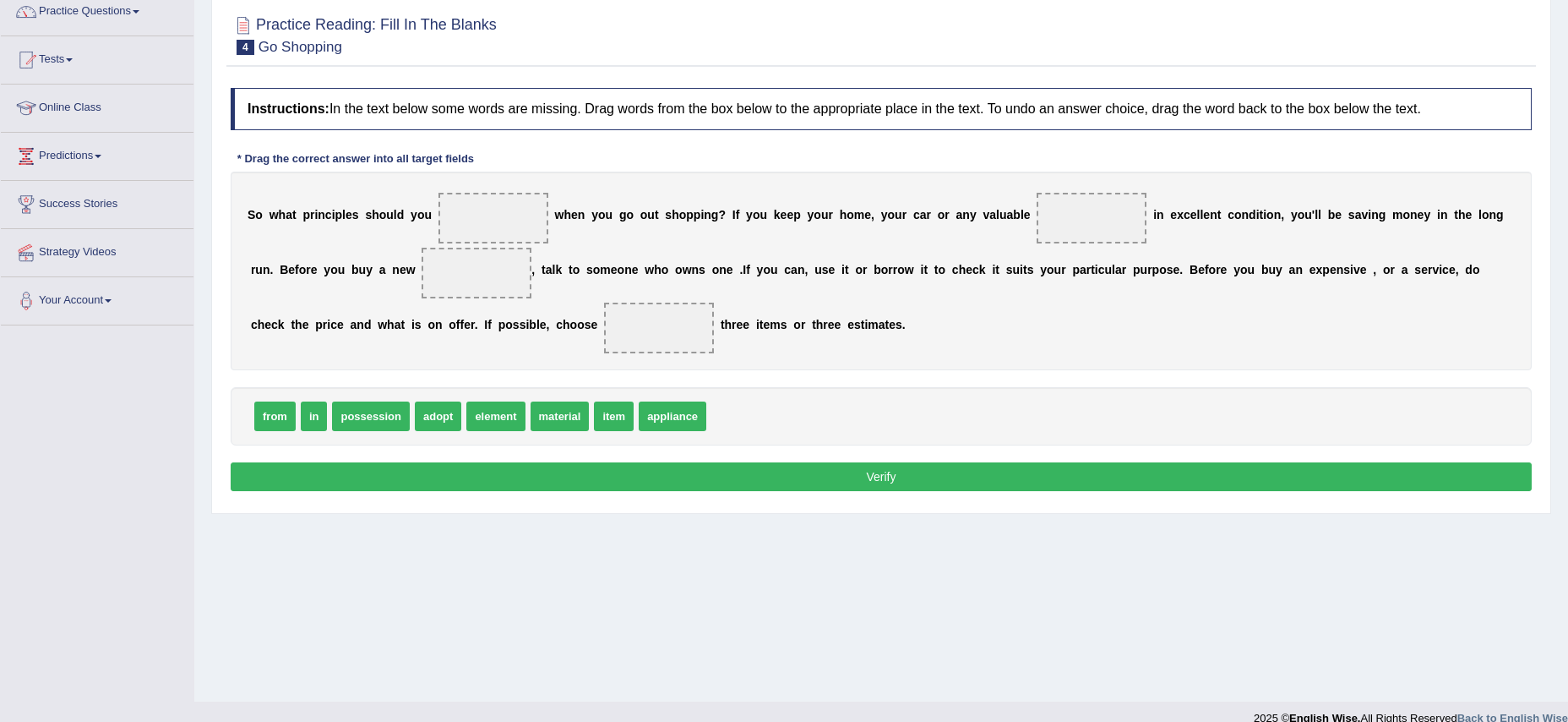
scroll to position [166, 0]
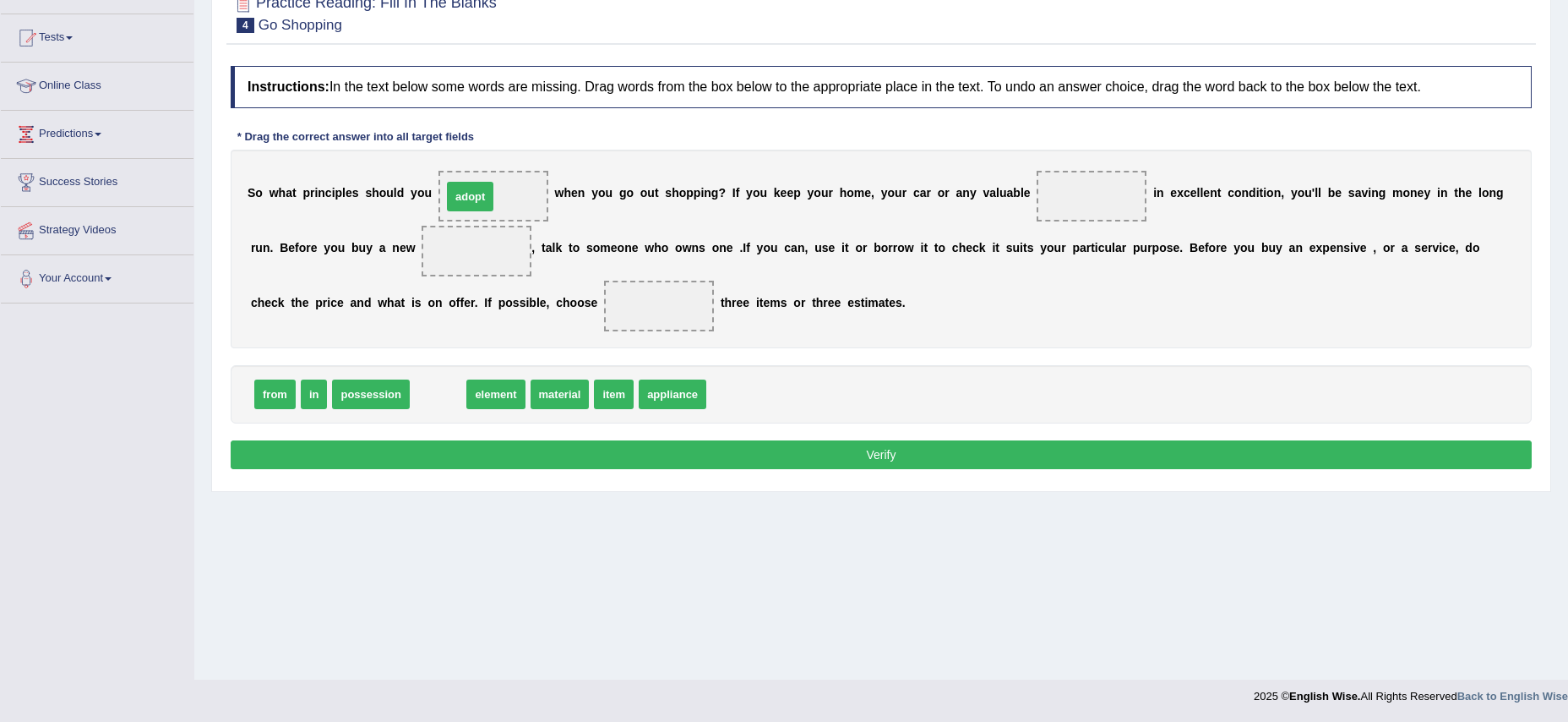
drag, startPoint x: 433, startPoint y: 399, endPoint x: 466, endPoint y: 201, distance: 200.7
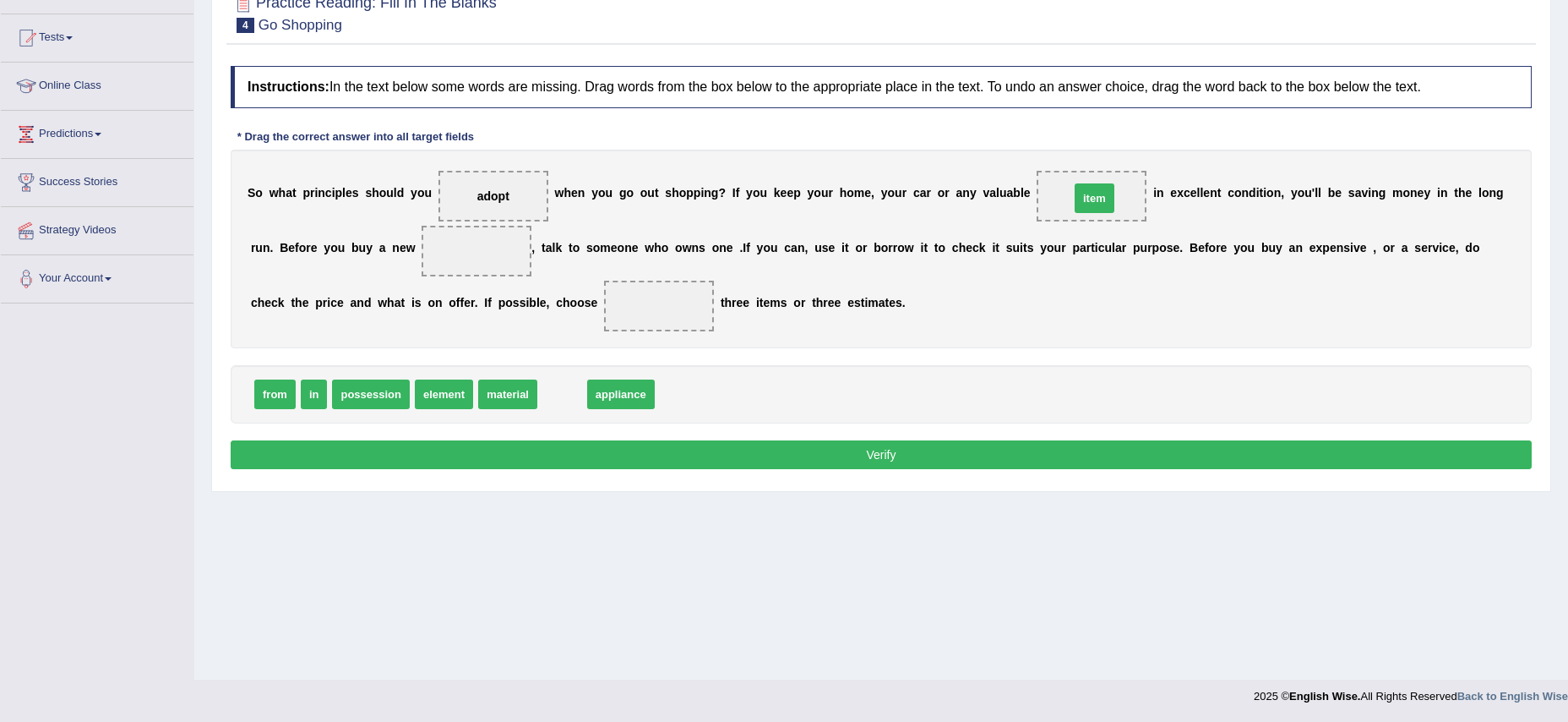
drag, startPoint x: 563, startPoint y: 394, endPoint x: 1096, endPoint y: 198, distance: 567.9
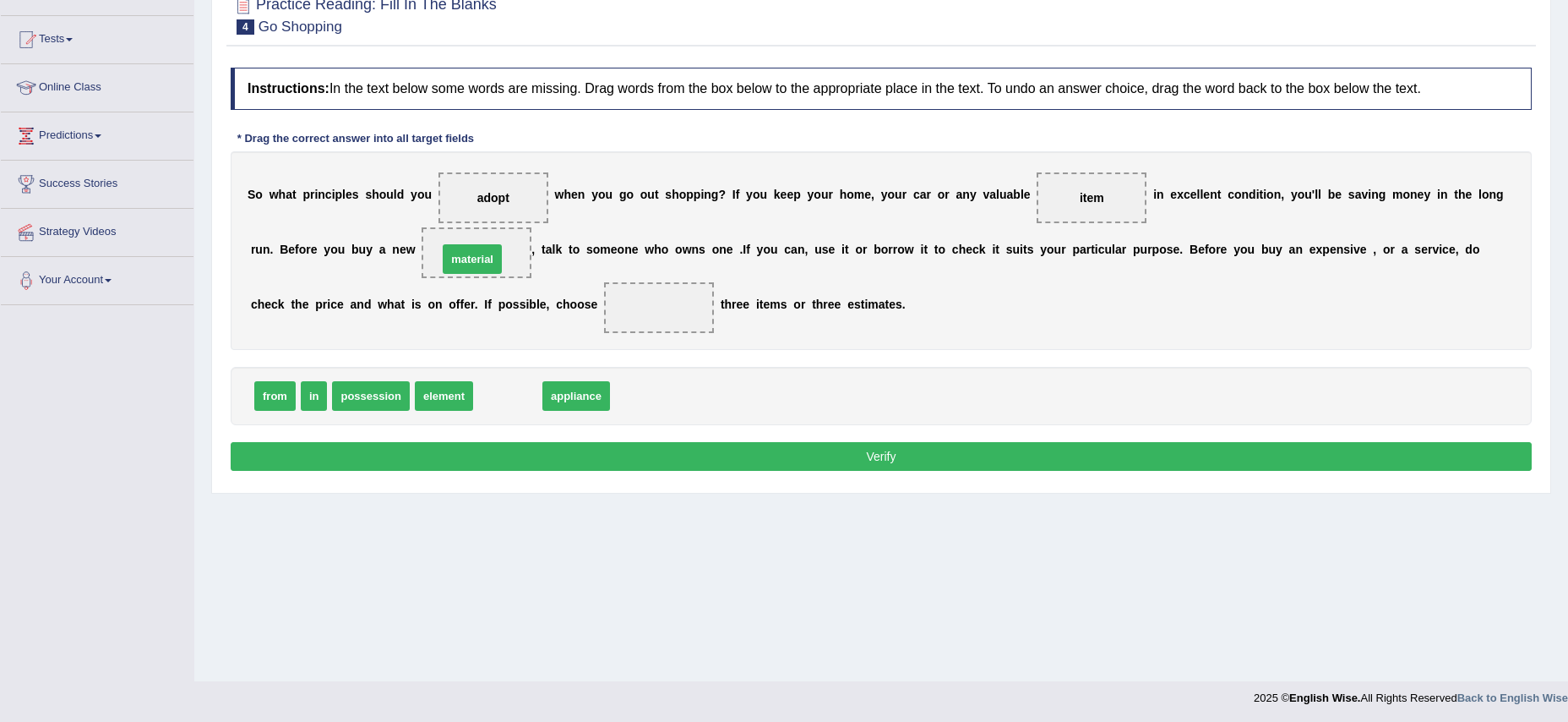
drag, startPoint x: 508, startPoint y: 400, endPoint x: 472, endPoint y: 265, distance: 139.7
drag, startPoint x: 273, startPoint y: 402, endPoint x: 681, endPoint y: 314, distance: 417.4
click at [884, 452] on button "Verify" at bounding box center [881, 456] width 1301 height 29
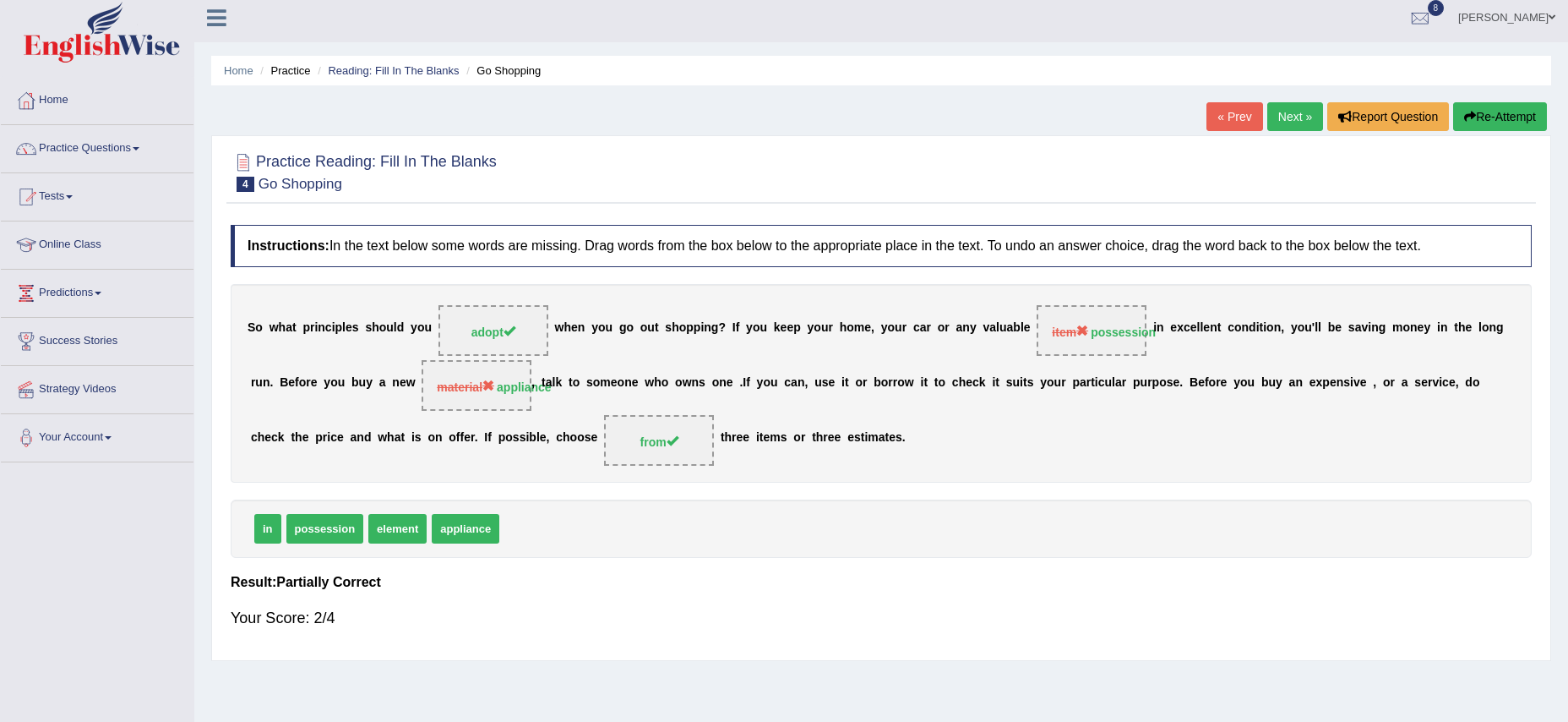
scroll to position [0, 0]
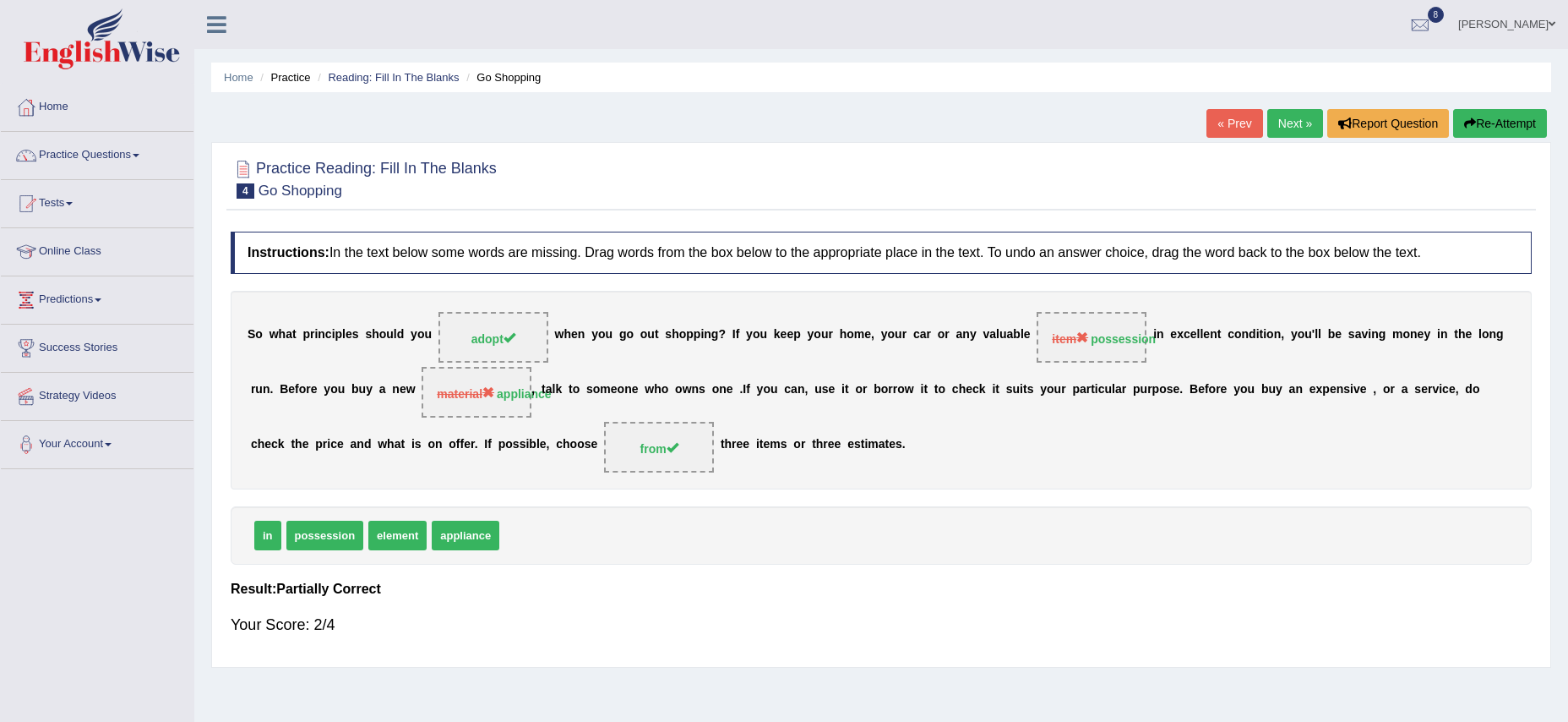
click at [1282, 124] on link "Next »" at bounding box center [1296, 123] width 56 height 29
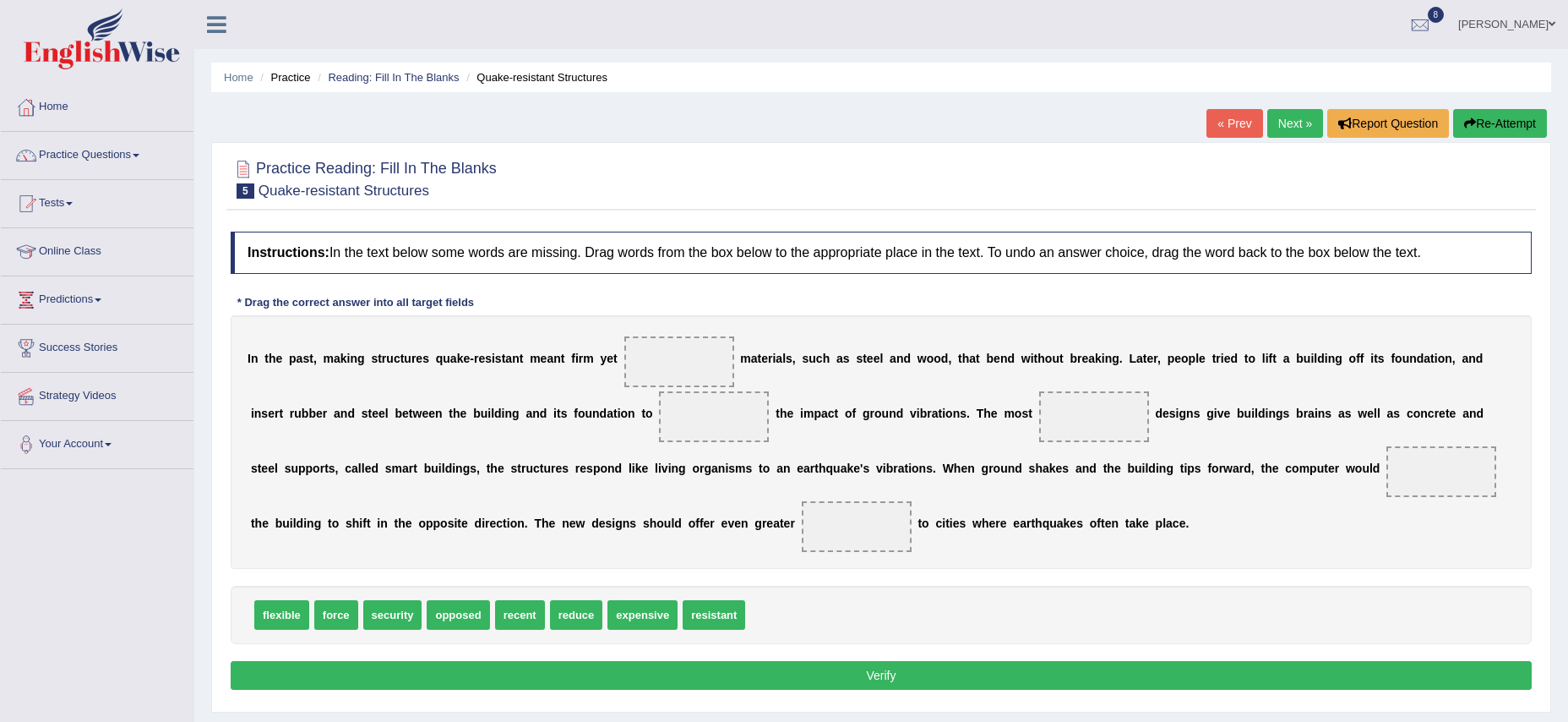
click at [1286, 123] on link "Next »" at bounding box center [1296, 123] width 56 height 29
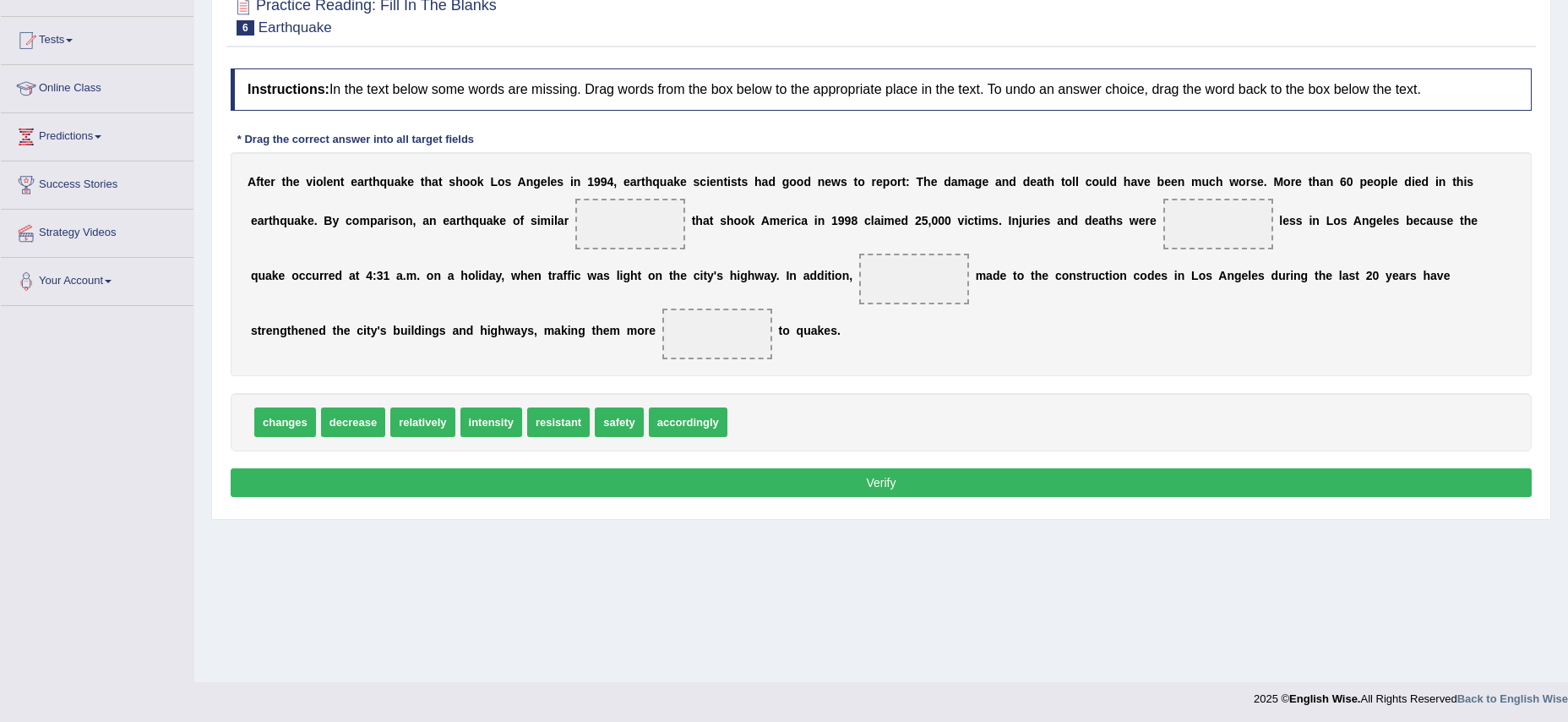
scroll to position [166, 0]
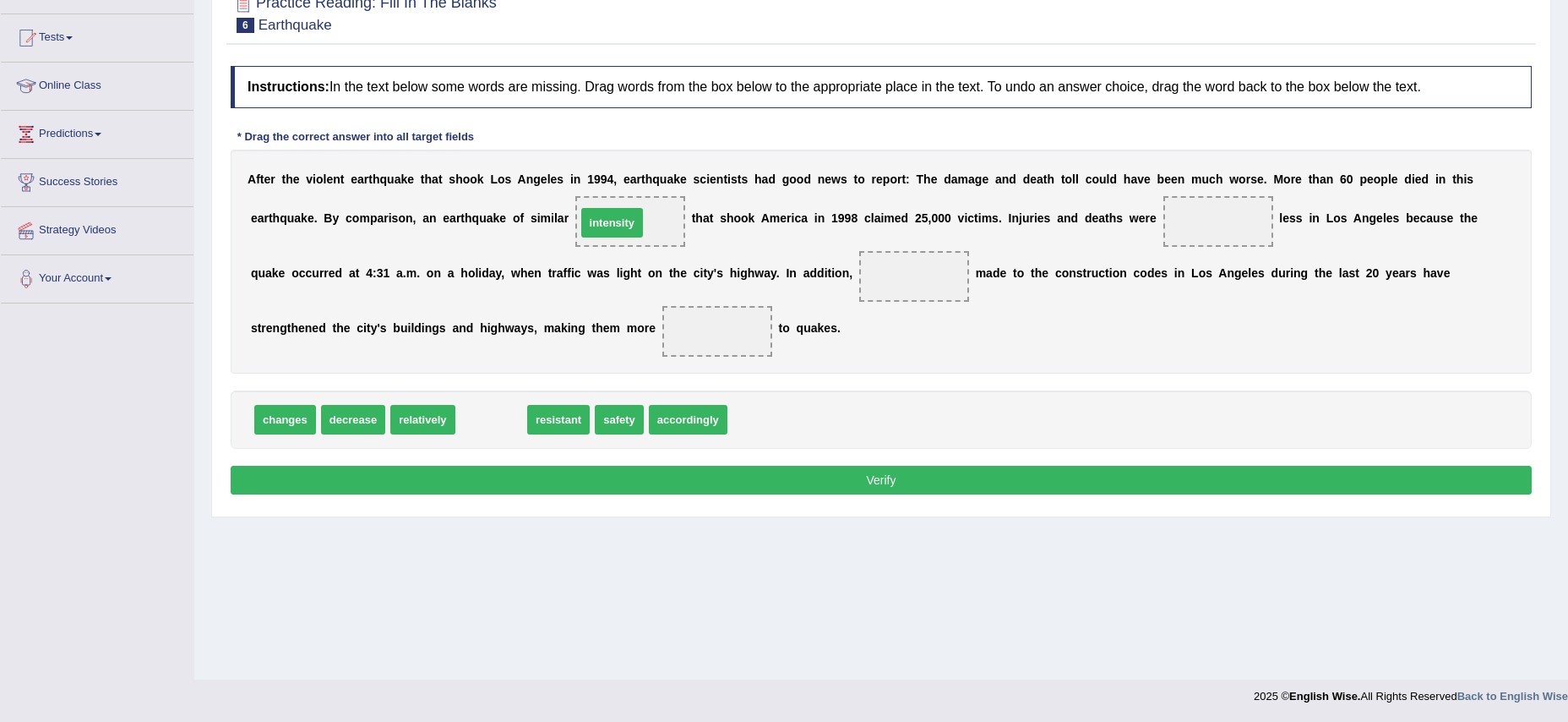
drag, startPoint x: 475, startPoint y: 421, endPoint x: 595, endPoint y: 224, distance: 230.7
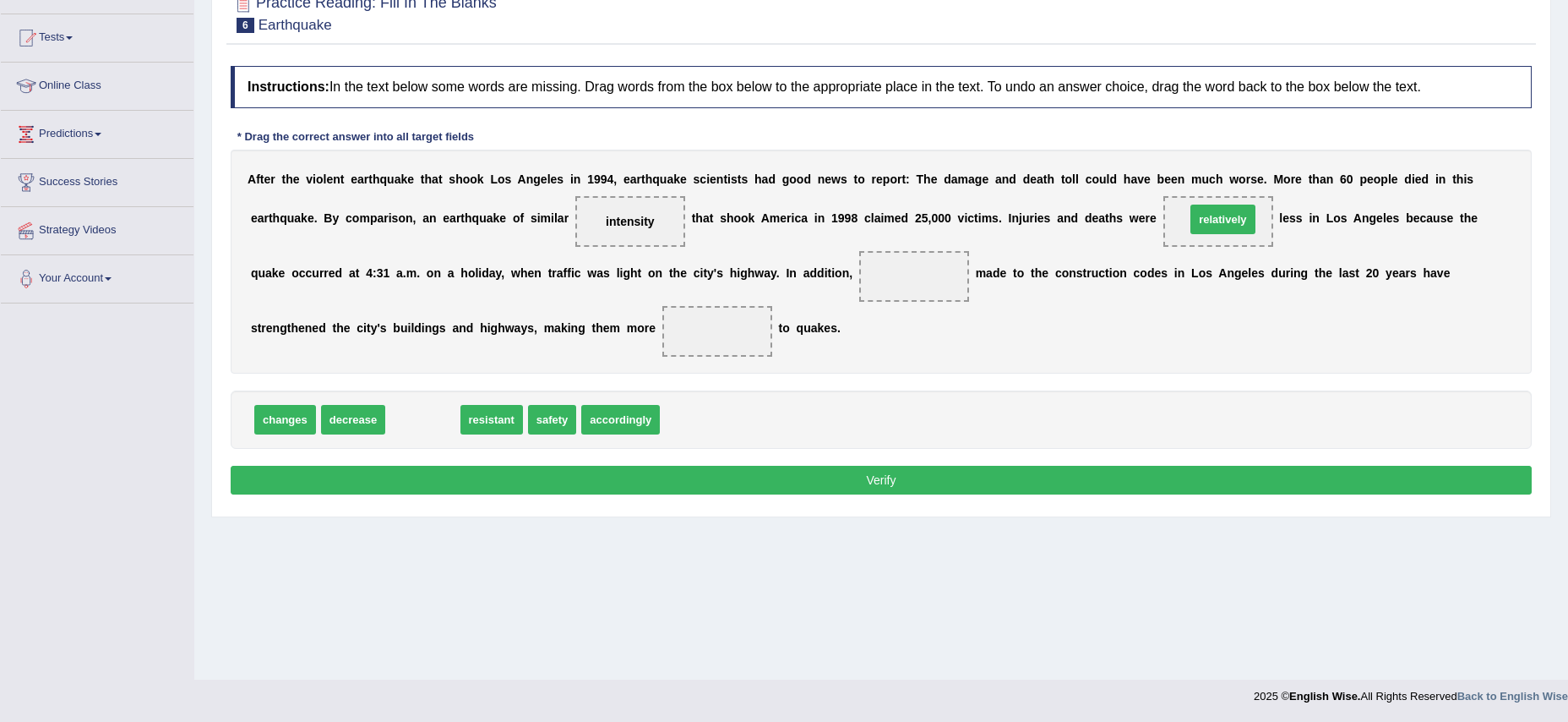
drag, startPoint x: 423, startPoint y: 422, endPoint x: 1223, endPoint y: 221, distance: 824.9
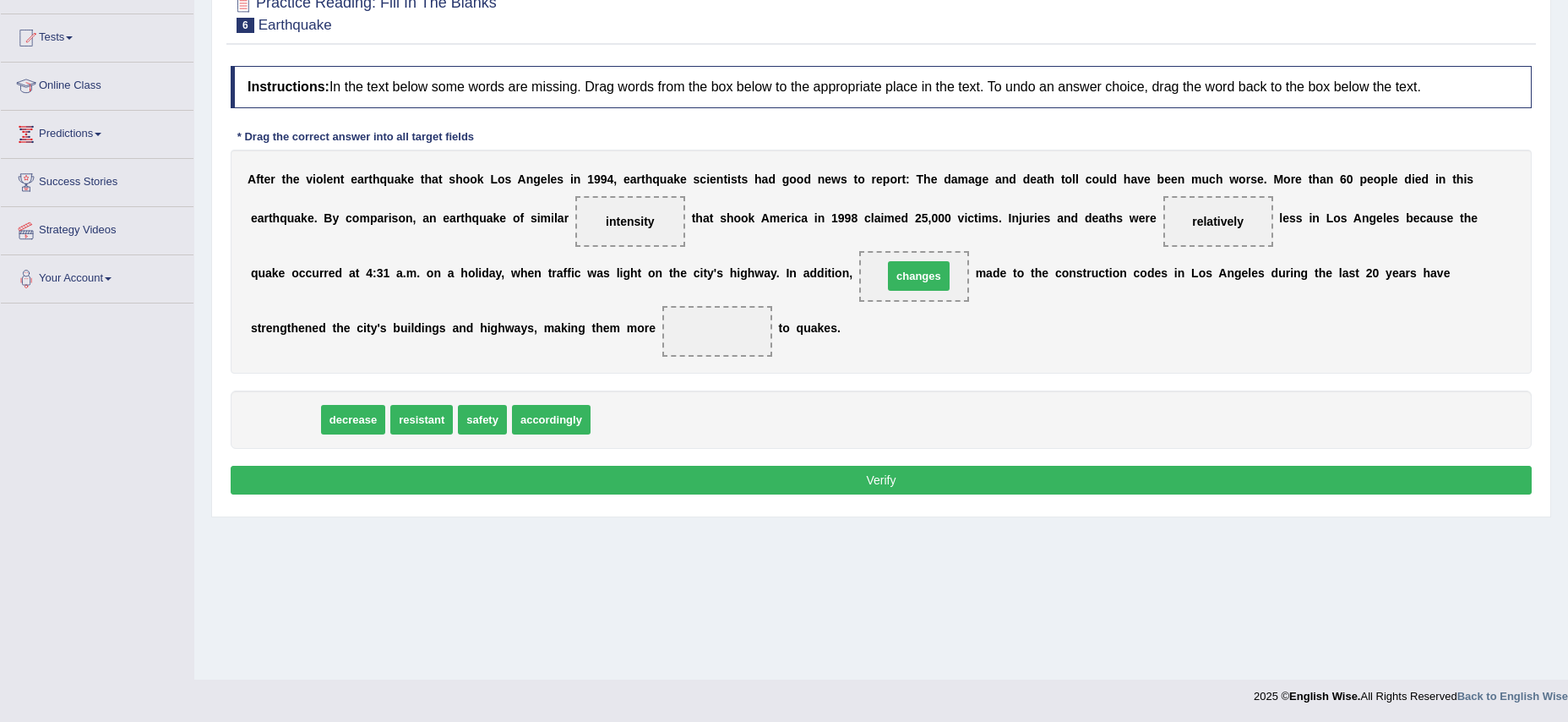
drag, startPoint x: 283, startPoint y: 420, endPoint x: 917, endPoint y: 276, distance: 650.1
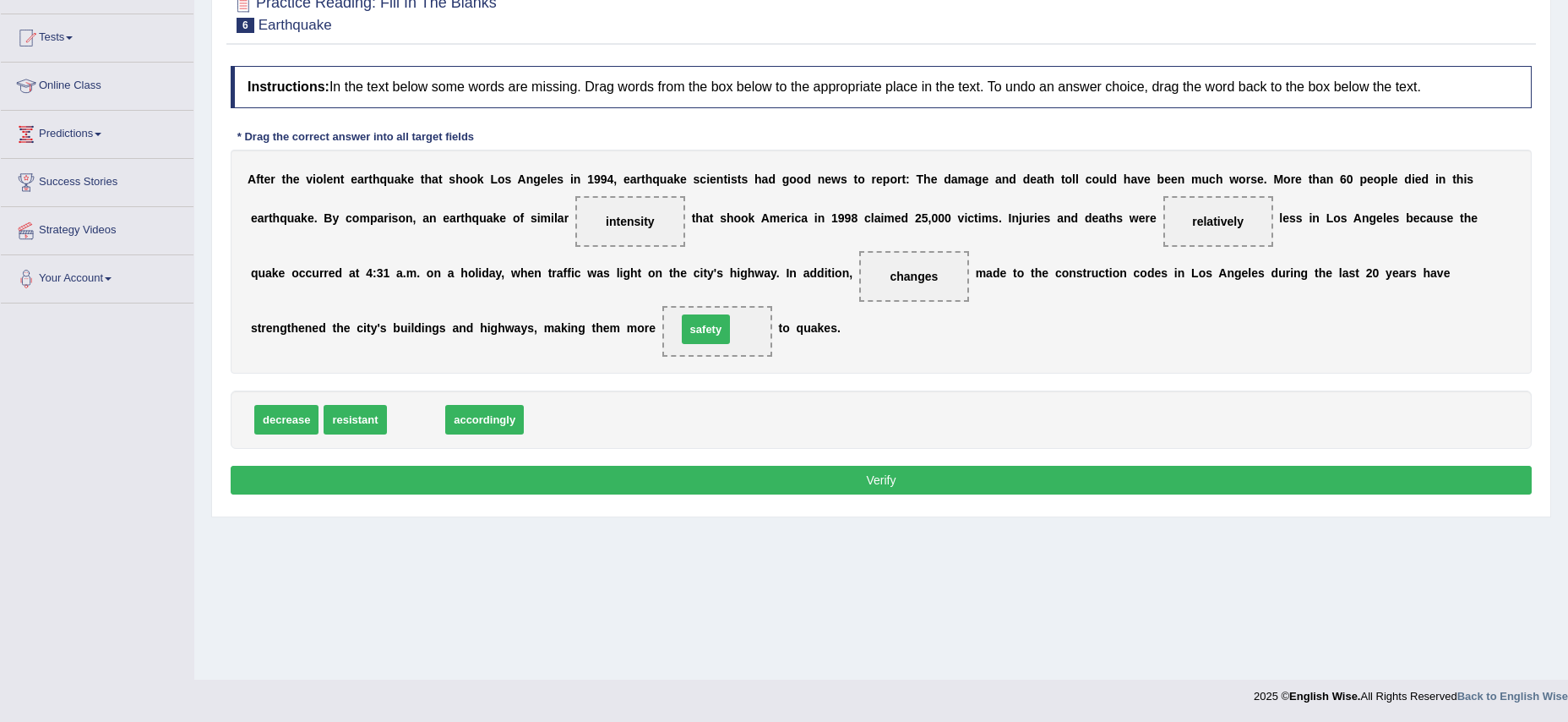
drag, startPoint x: 418, startPoint y: 421, endPoint x: 708, endPoint y: 331, distance: 303.6
click at [899, 478] on button "Verify" at bounding box center [881, 480] width 1301 height 29
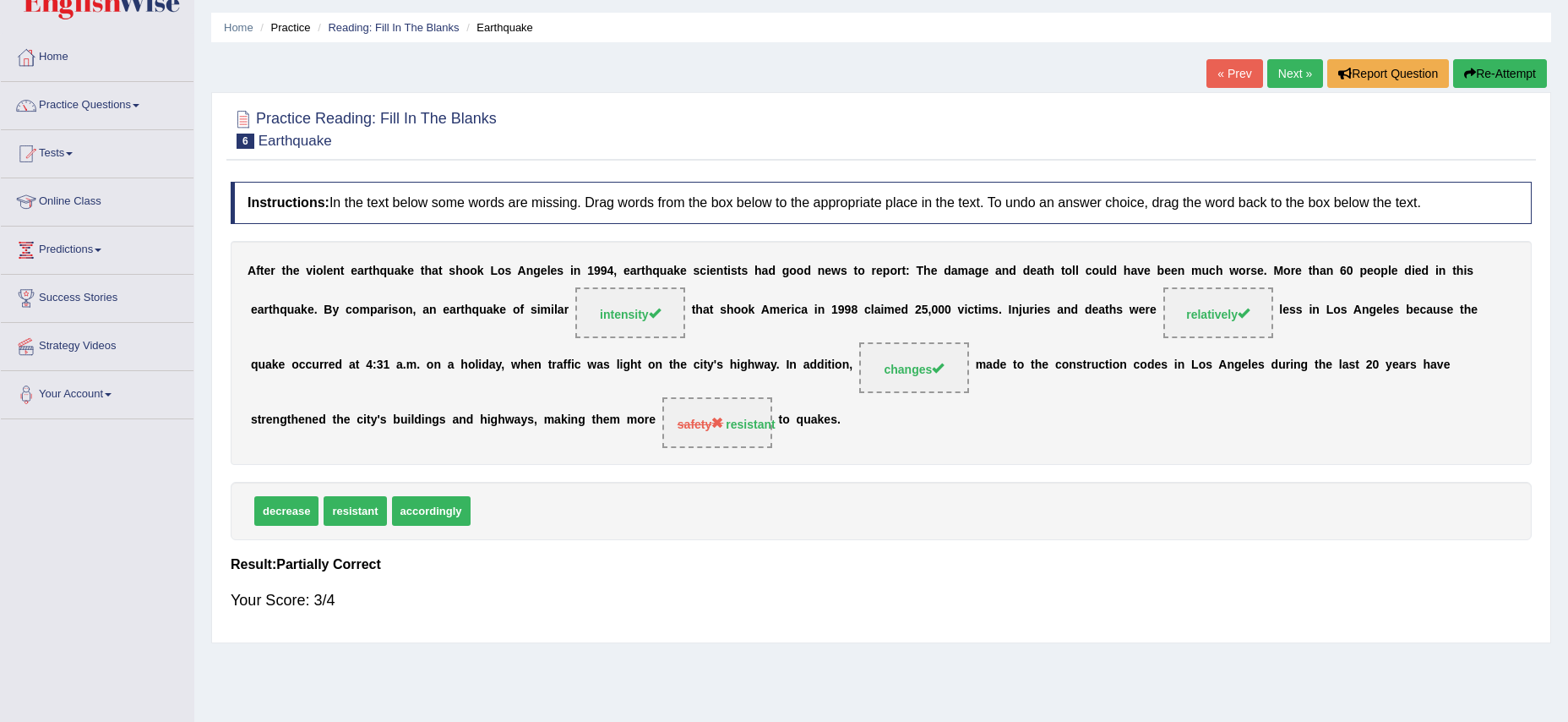
scroll to position [41, 0]
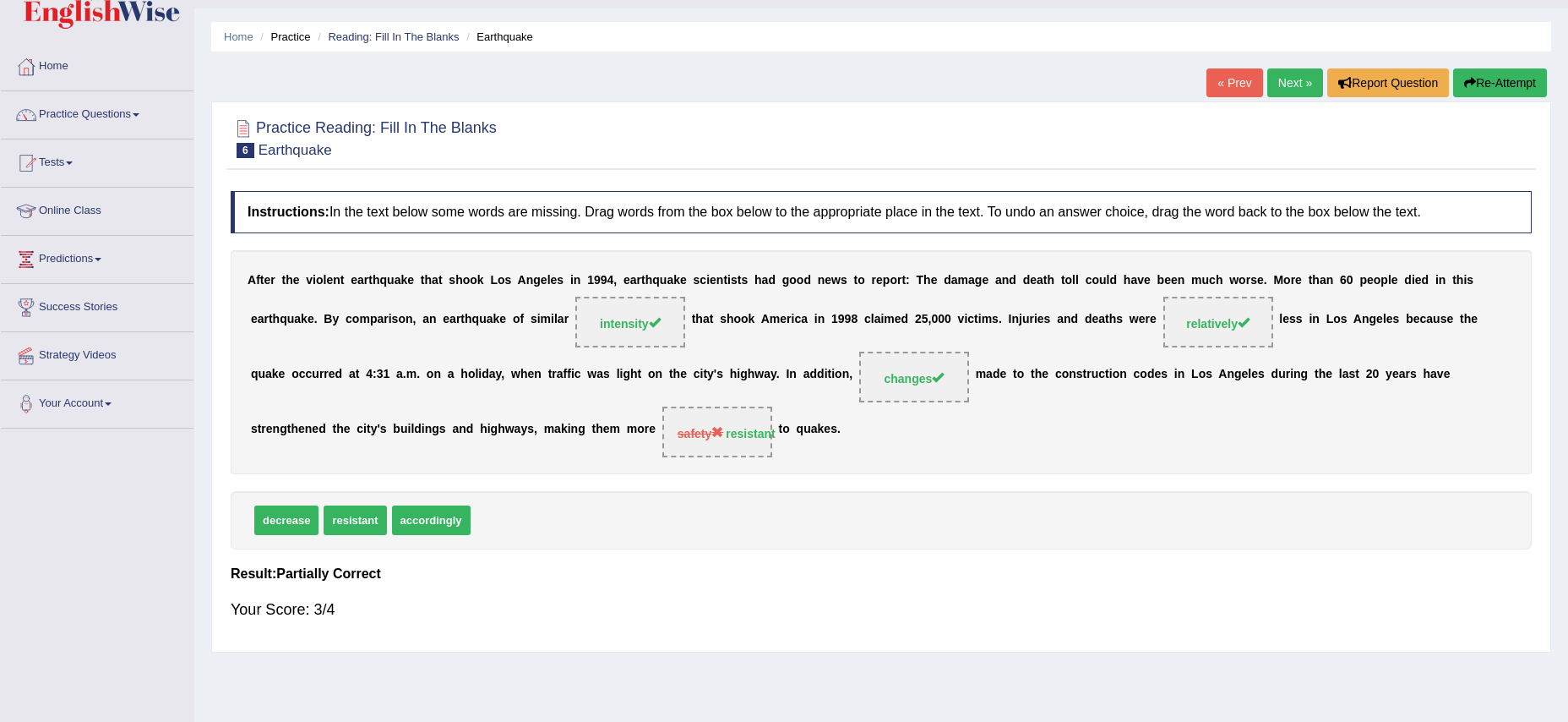
click at [1286, 84] on link "Next »" at bounding box center [1296, 83] width 56 height 29
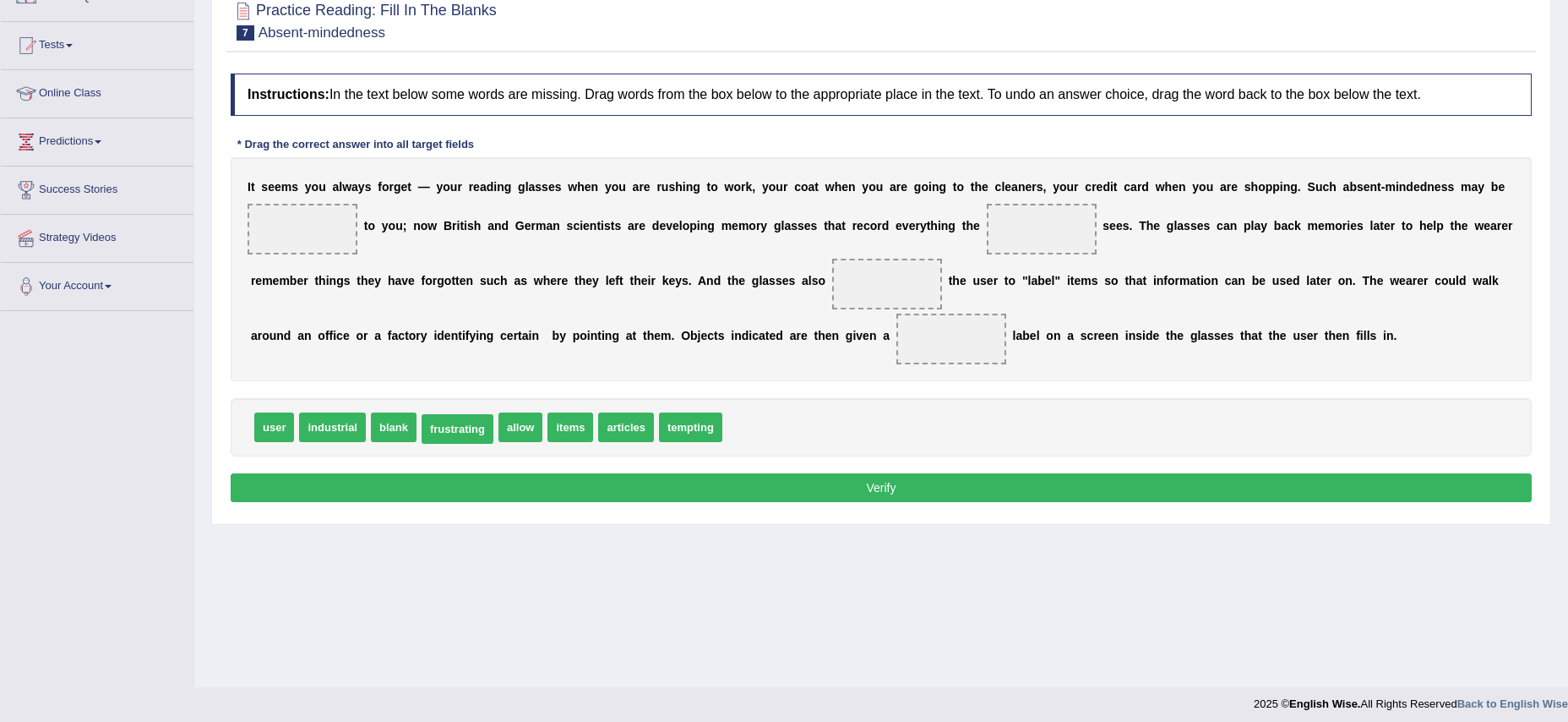
scroll to position [163, 0]
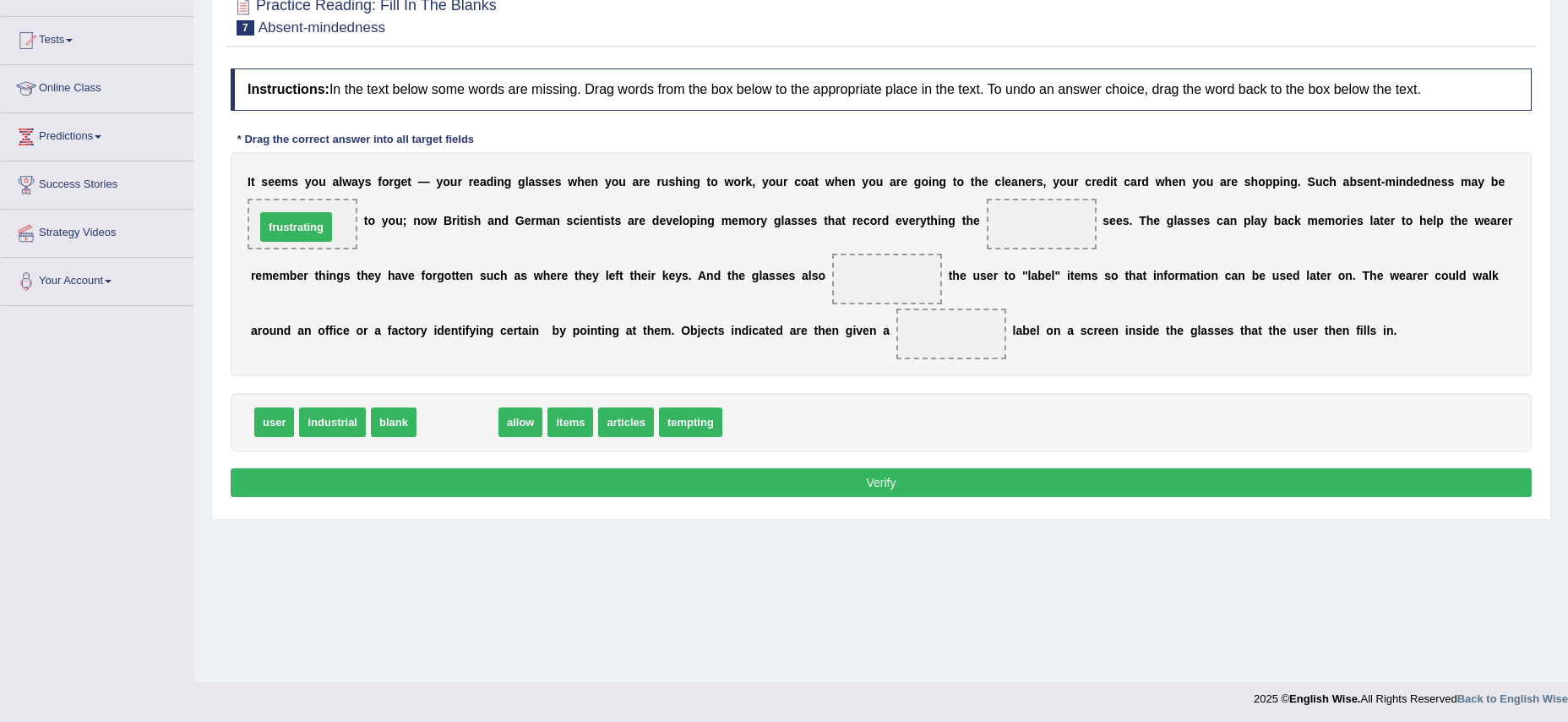
drag, startPoint x: 452, startPoint y: 430, endPoint x: 291, endPoint y: 229, distance: 257.5
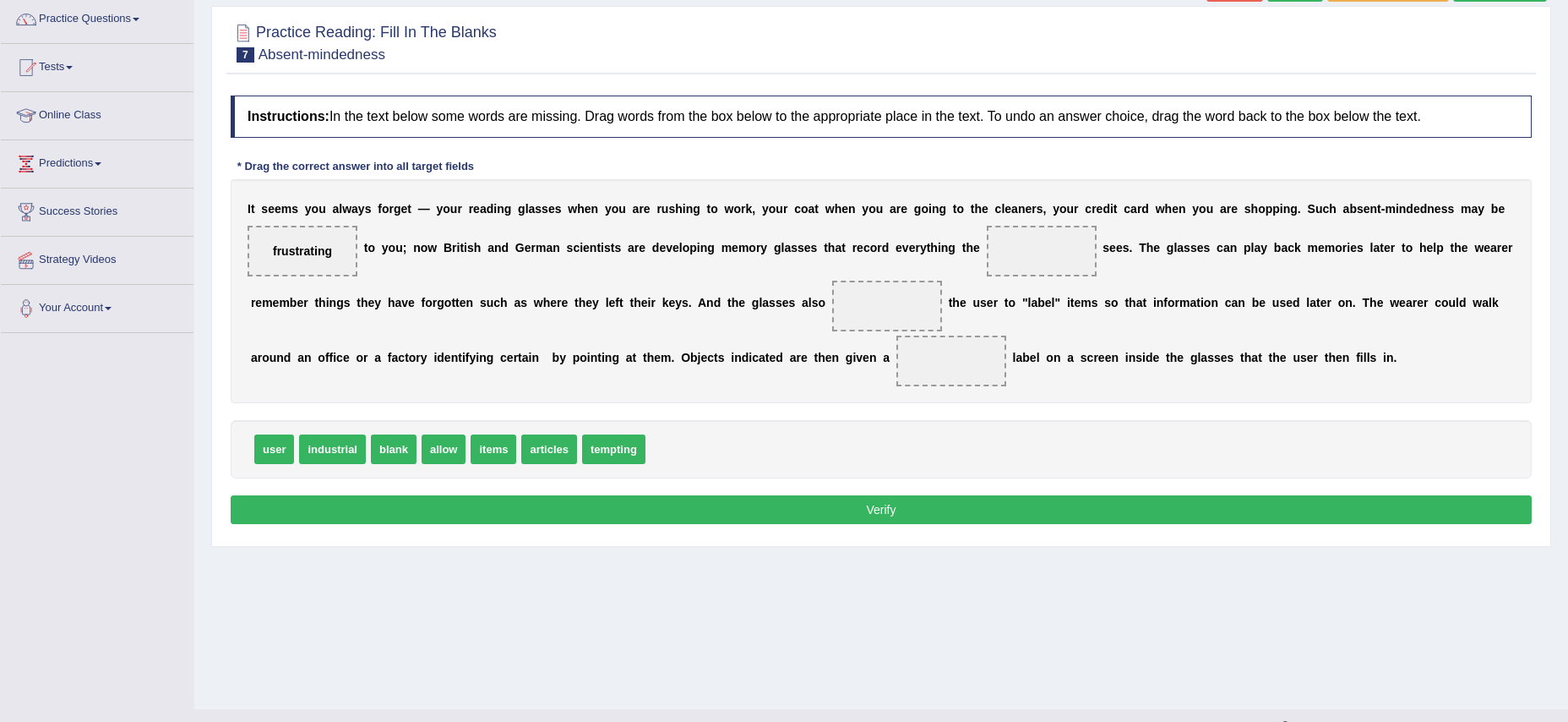
scroll to position [129, 0]
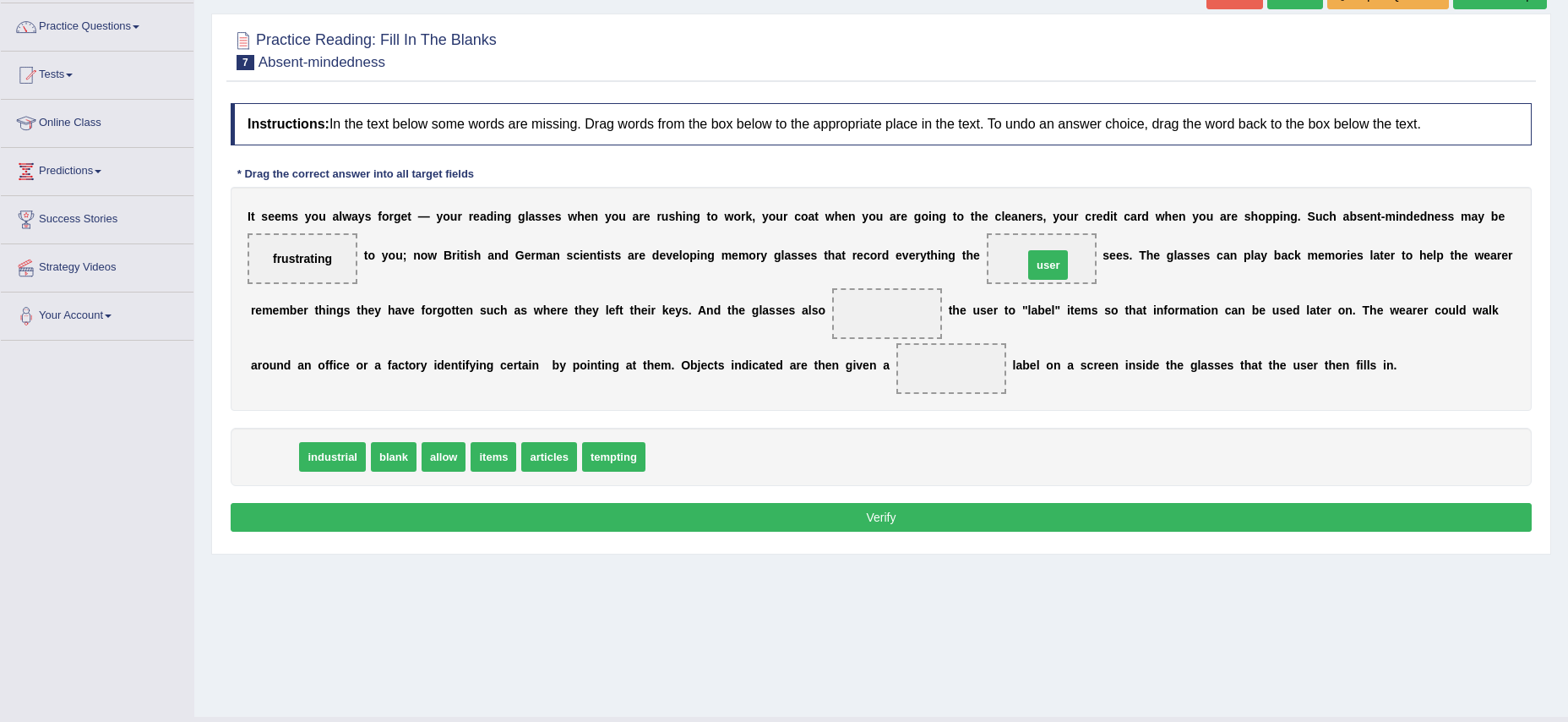
drag, startPoint x: 277, startPoint y: 464, endPoint x: 1052, endPoint y: 272, distance: 798.4
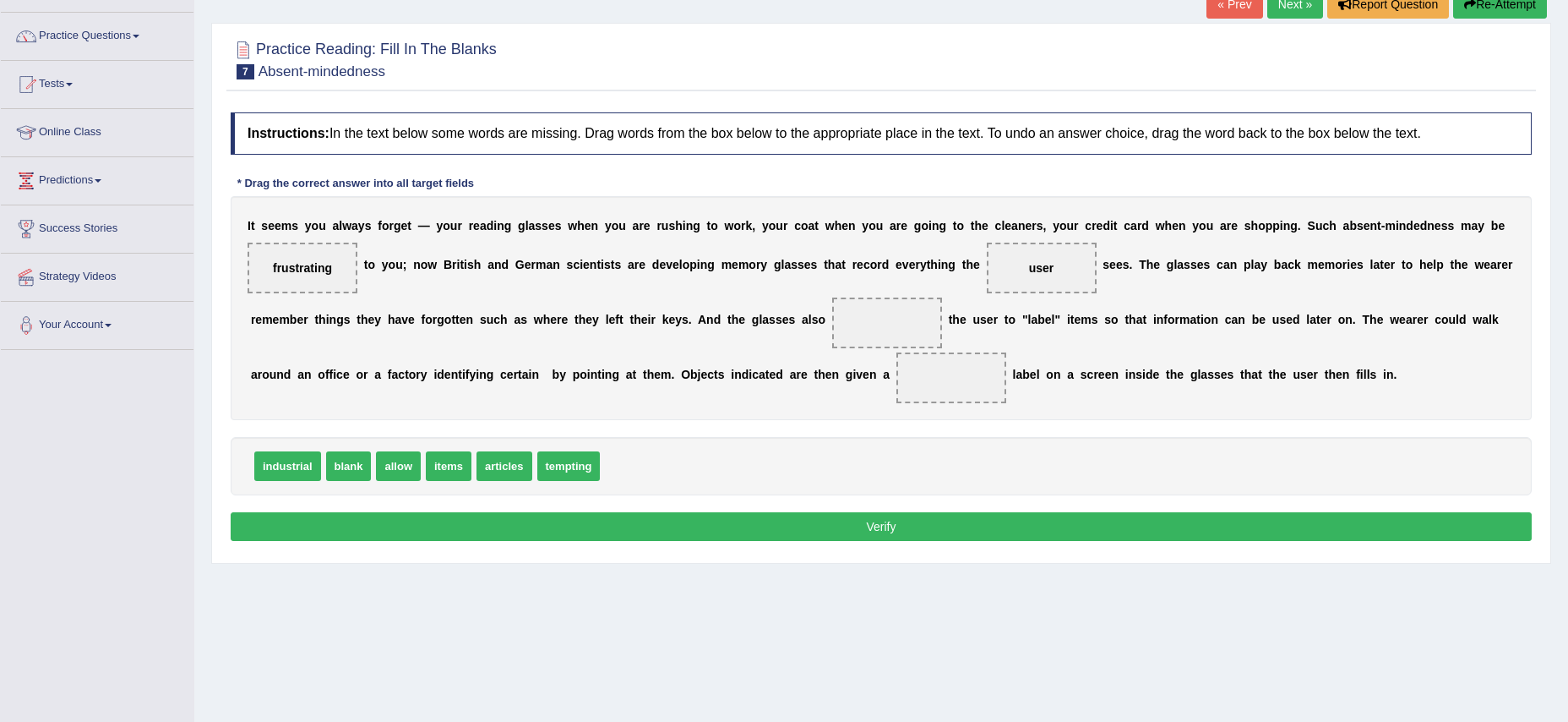
scroll to position [130, 0]
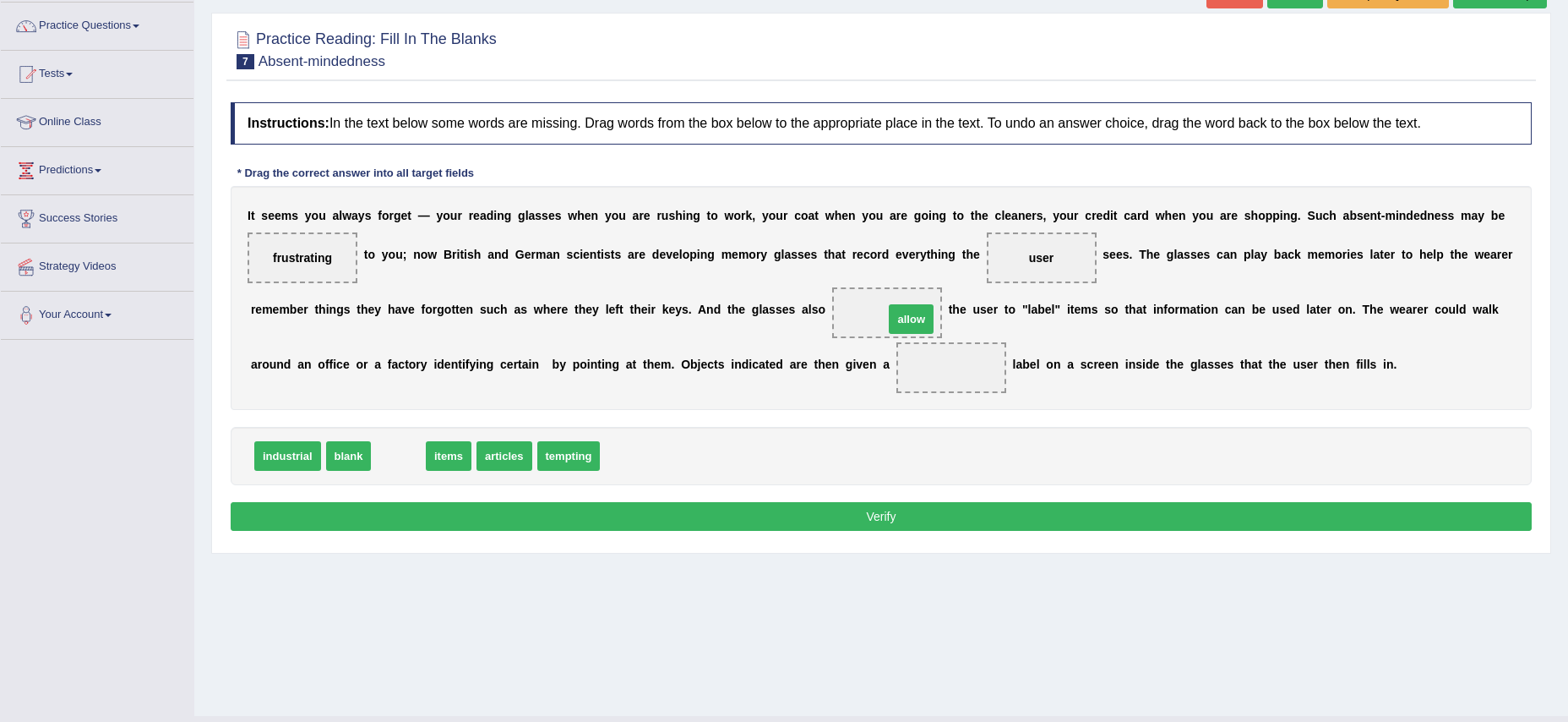
drag, startPoint x: 399, startPoint y: 455, endPoint x: 903, endPoint y: 319, distance: 522.0
click at [899, 308] on span "allow" at bounding box center [887, 312] width 47 height 30
drag, startPoint x: 347, startPoint y: 450, endPoint x: 939, endPoint y: 392, distance: 594.8
click at [878, 518] on button "Verify" at bounding box center [881, 516] width 1301 height 29
